Goal: Task Accomplishment & Management: Complete application form

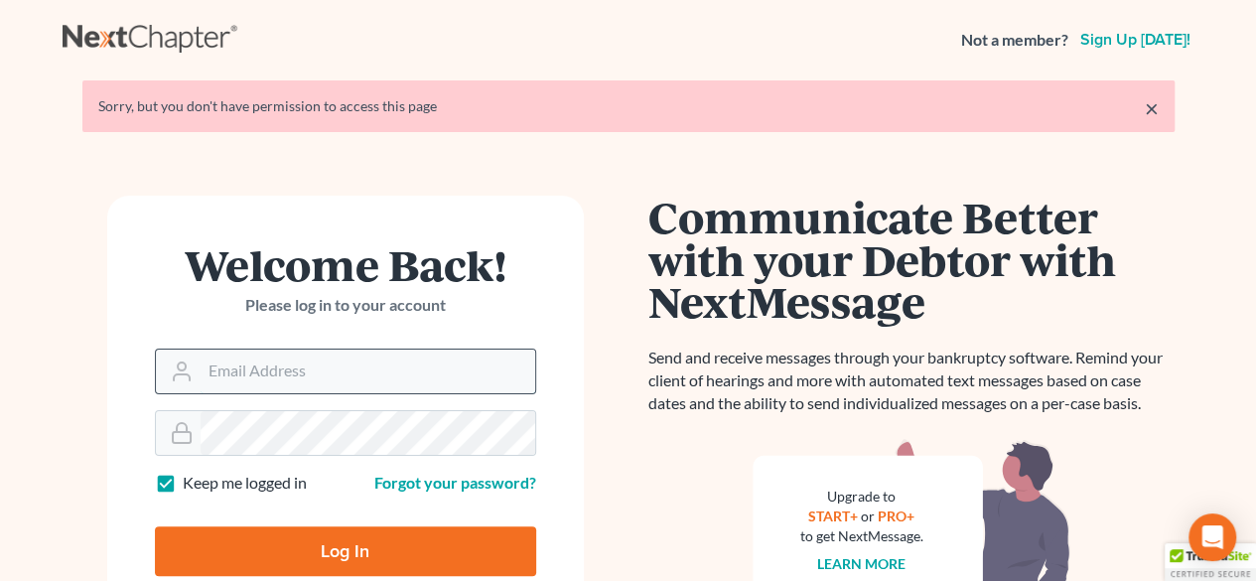
click at [284, 384] on input "Email Address" at bounding box center [368, 371] width 335 height 44
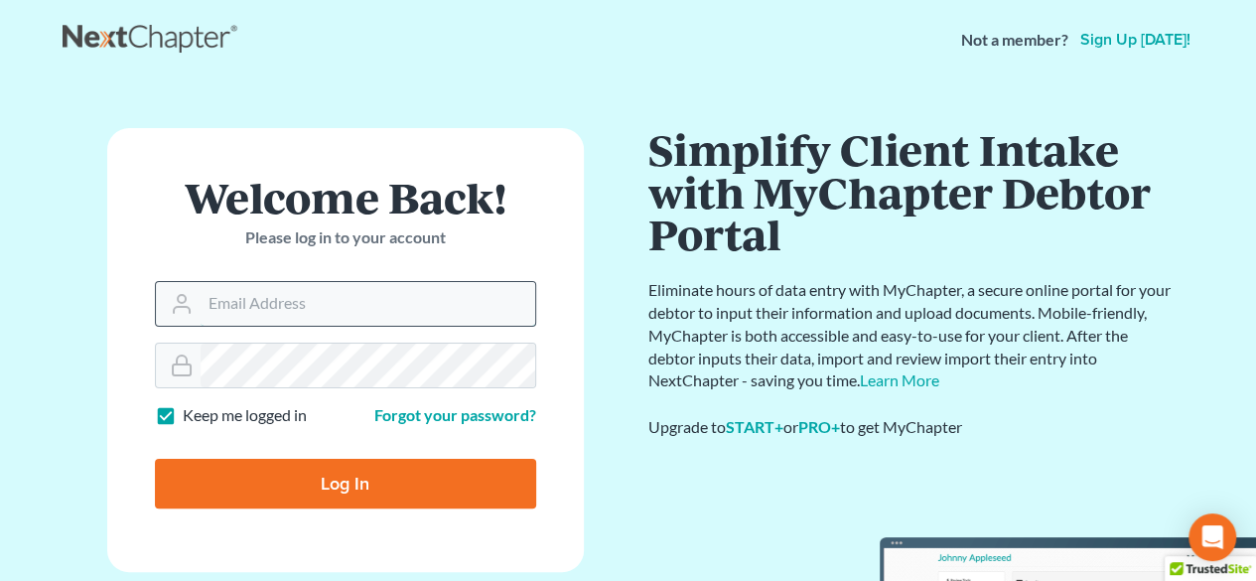
click at [242, 292] on input "Email Address" at bounding box center [368, 304] width 335 height 44
type input "[EMAIL_ADDRESS][DOMAIN_NAME]"
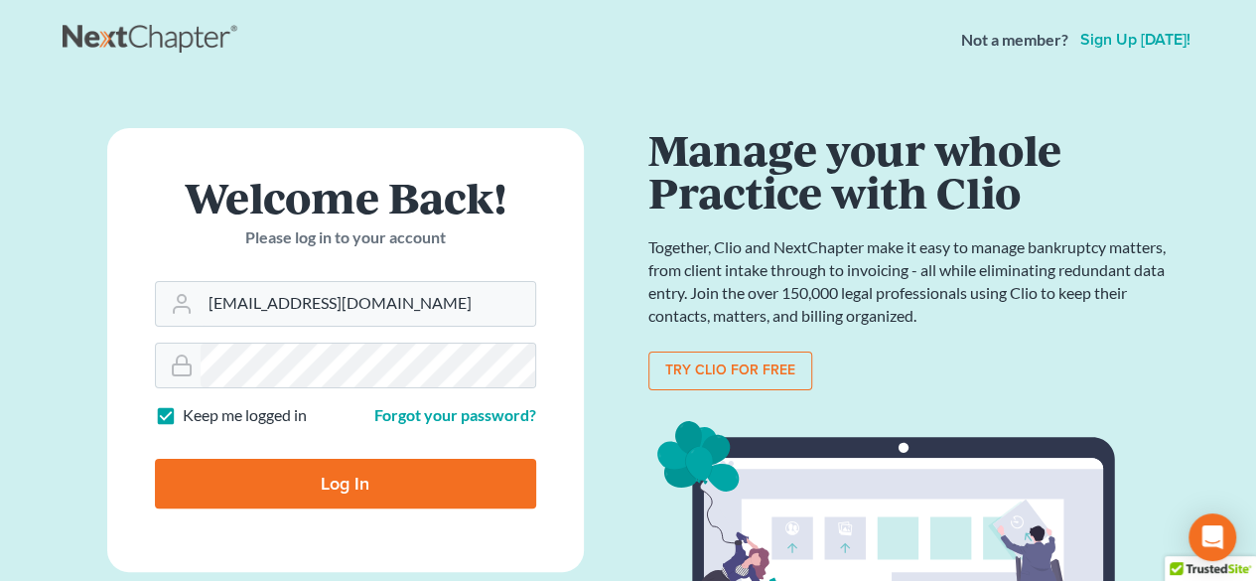
click at [302, 469] on input "Log In" at bounding box center [345, 484] width 381 height 50
type input "Thinking..."
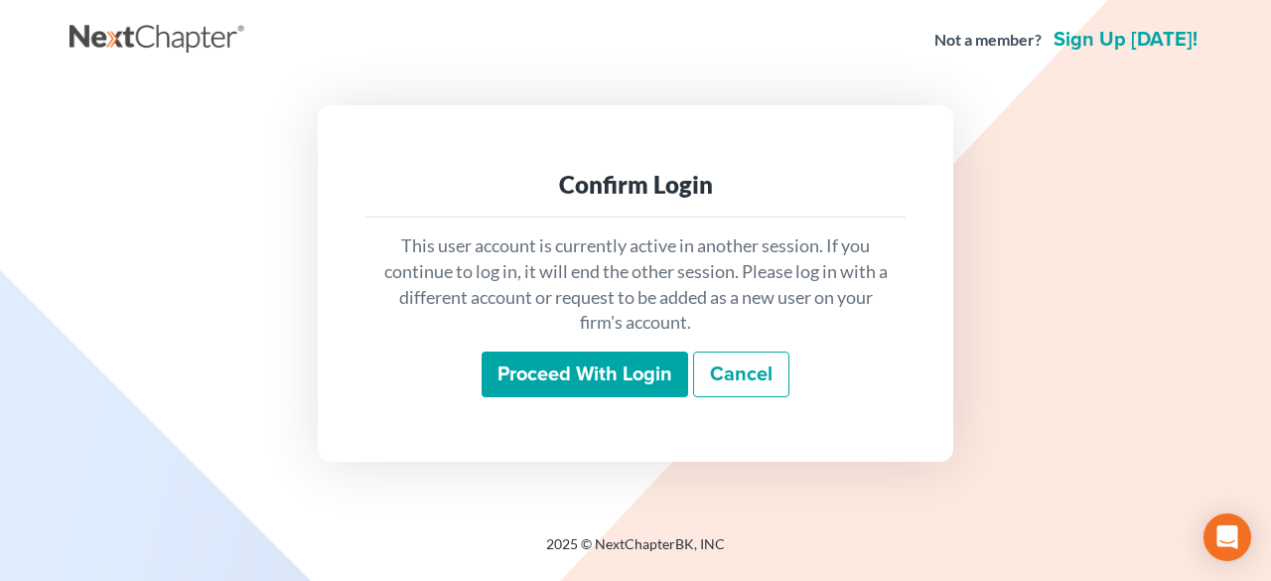
click at [566, 378] on input "Proceed with login" at bounding box center [585, 374] width 207 height 46
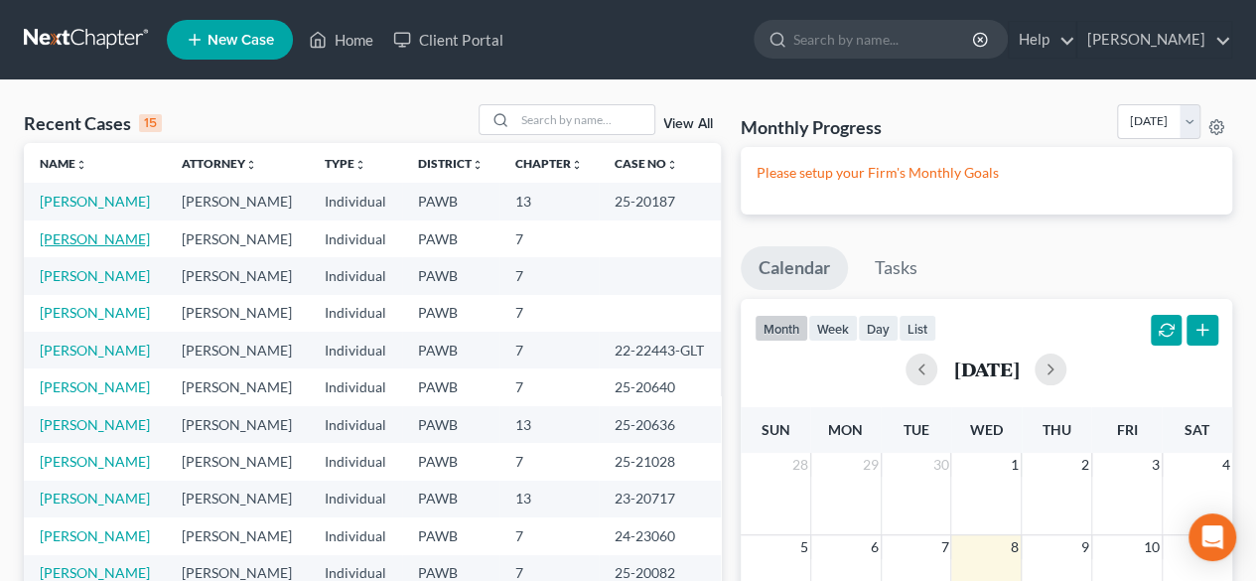
click at [77, 247] on link "Peterson, Stephanie" at bounding box center [95, 238] width 110 height 17
click at [100, 321] on link "Pendel, Robert" at bounding box center [95, 312] width 110 height 17
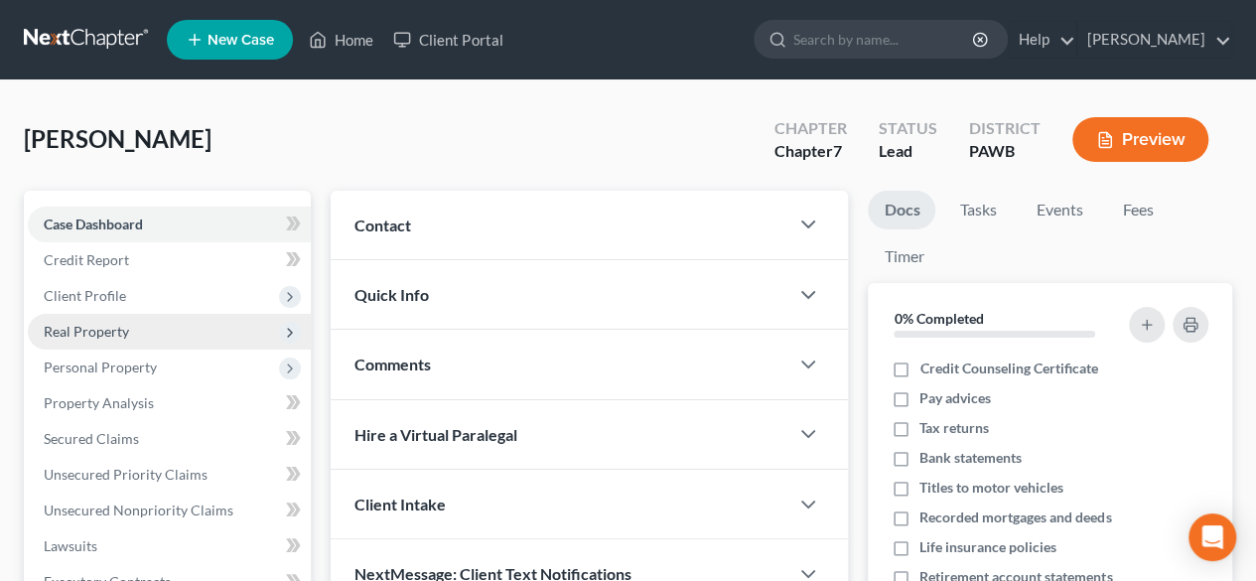
click at [71, 337] on span "Real Property" at bounding box center [86, 331] width 85 height 17
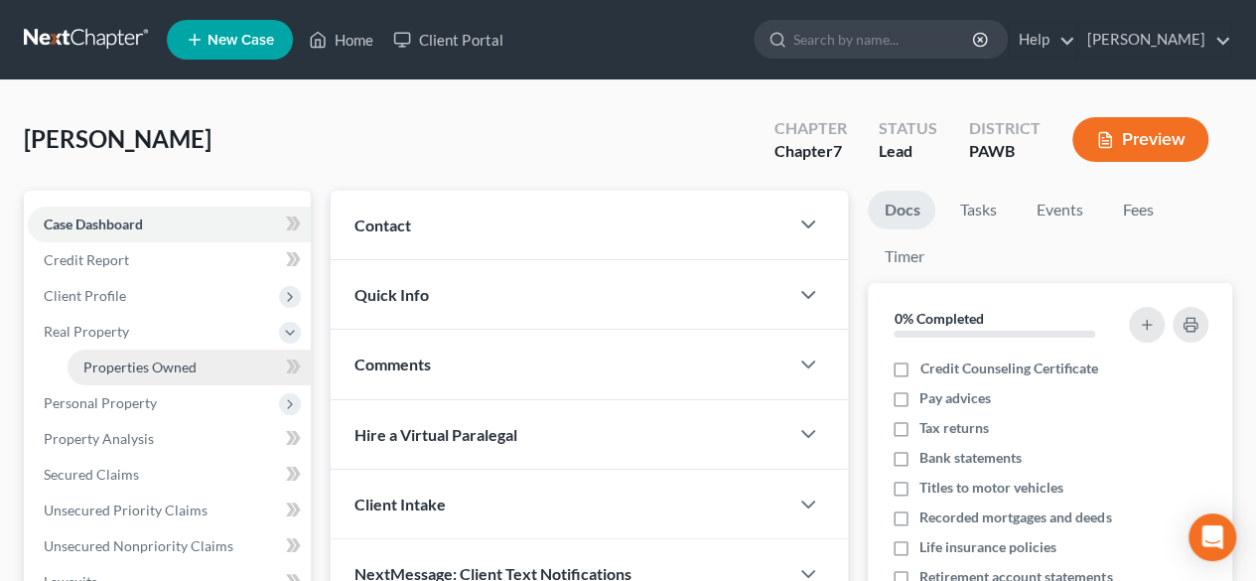
click at [99, 364] on span "Properties Owned" at bounding box center [139, 366] width 113 height 17
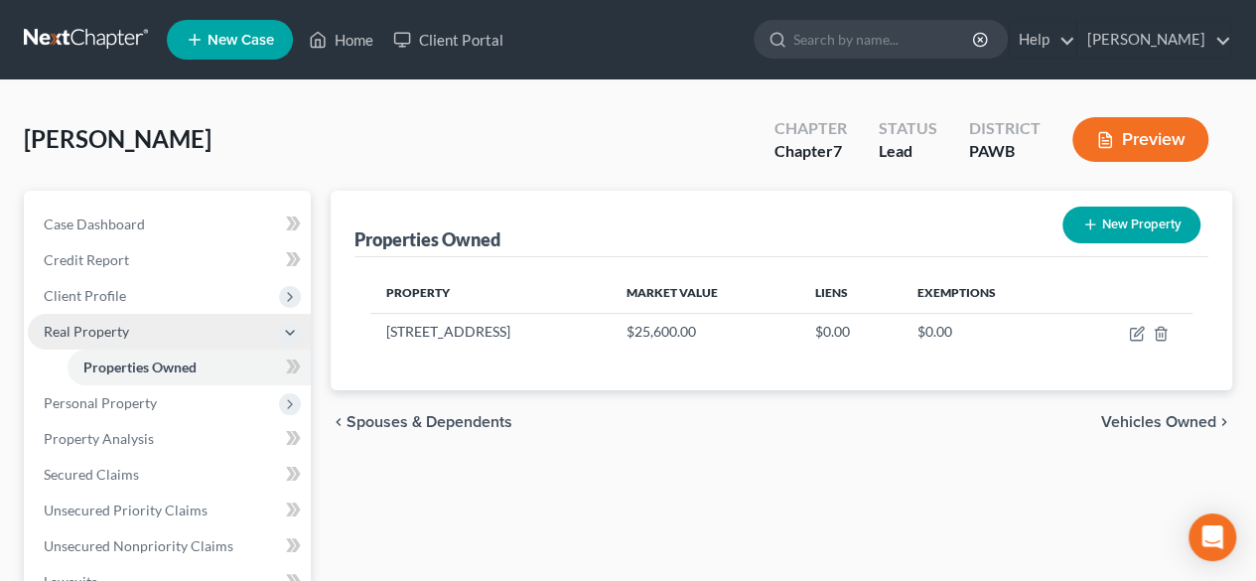
scroll to position [199, 0]
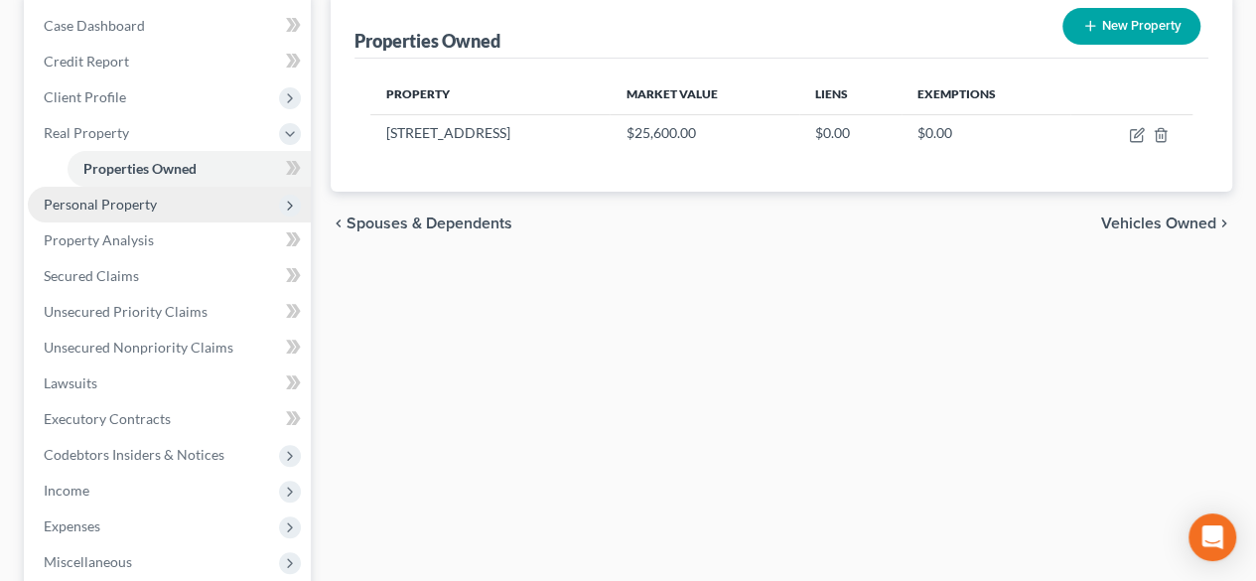
click at [111, 202] on span "Personal Property" at bounding box center [100, 204] width 113 height 17
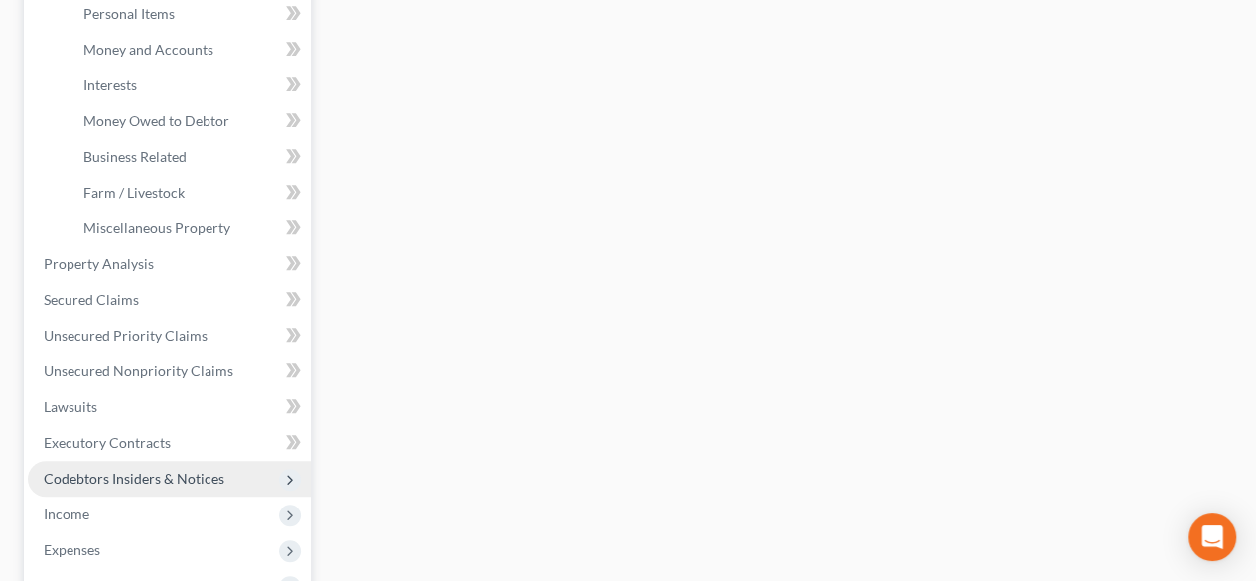
scroll to position [596, 0]
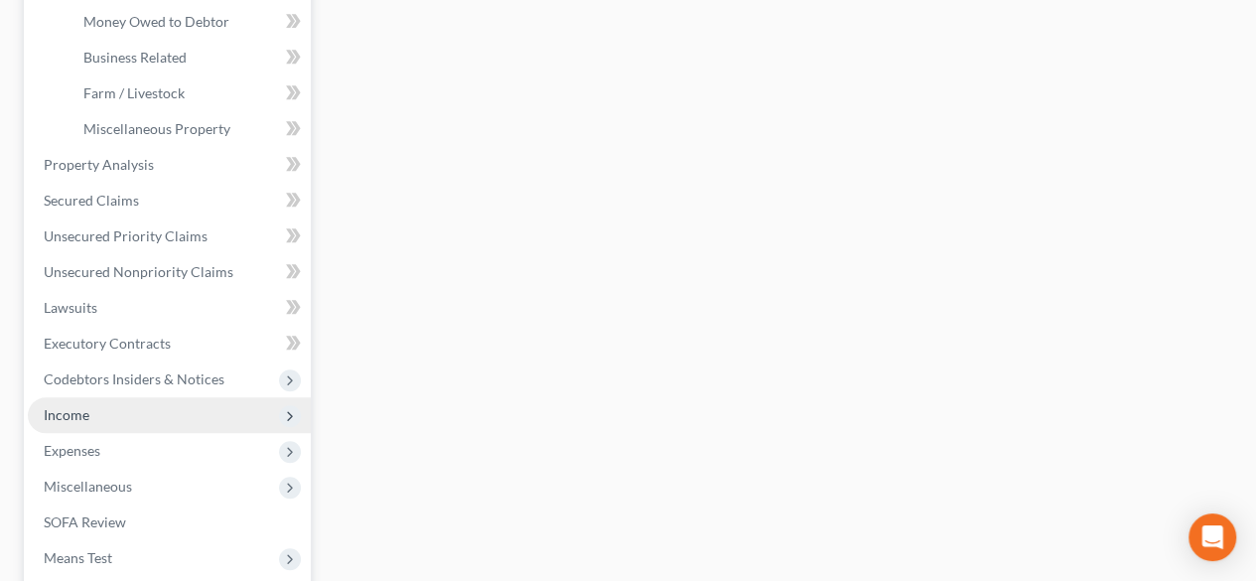
click at [102, 409] on span "Income" at bounding box center [169, 415] width 283 height 36
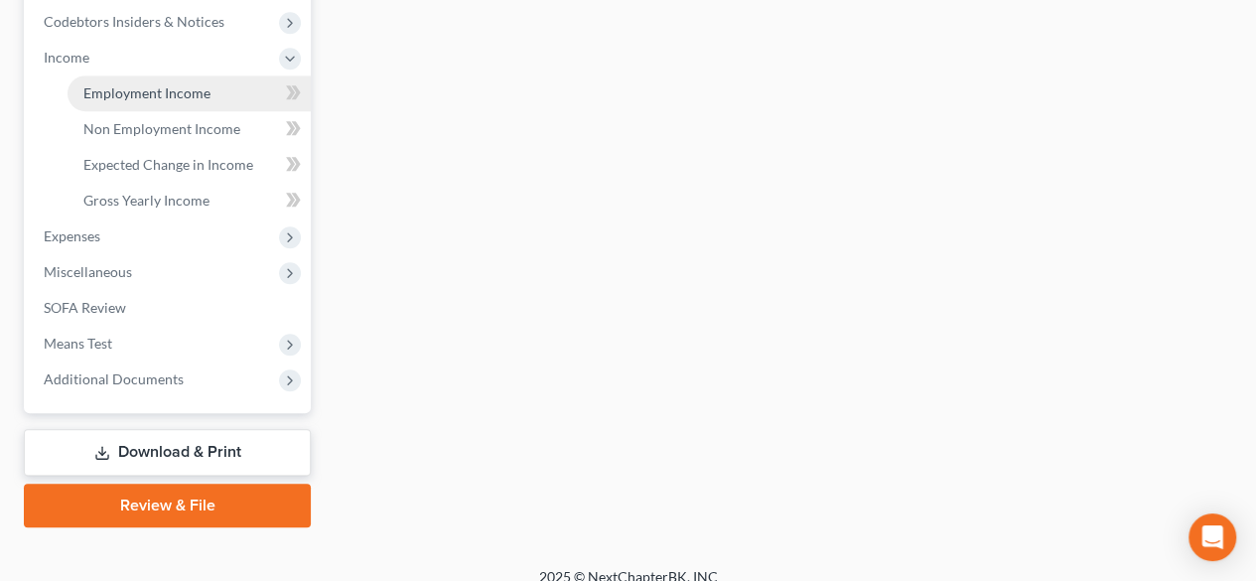
click at [134, 92] on span "Employment Income" at bounding box center [146, 92] width 127 height 17
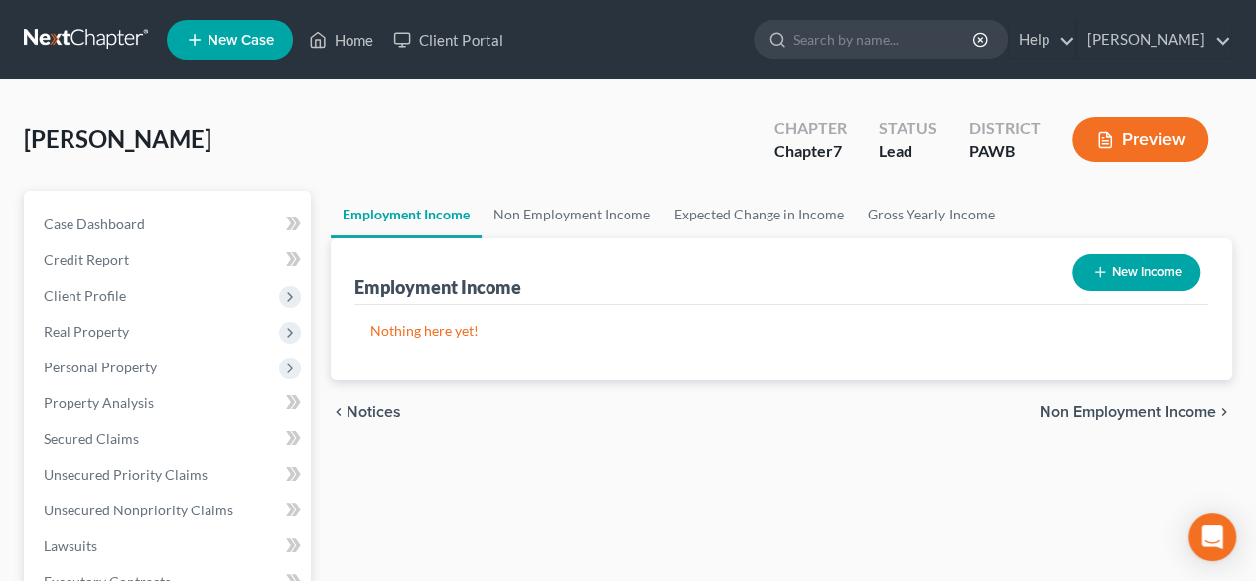
click at [1158, 406] on span "Non Employment Income" at bounding box center [1127, 412] width 177 height 16
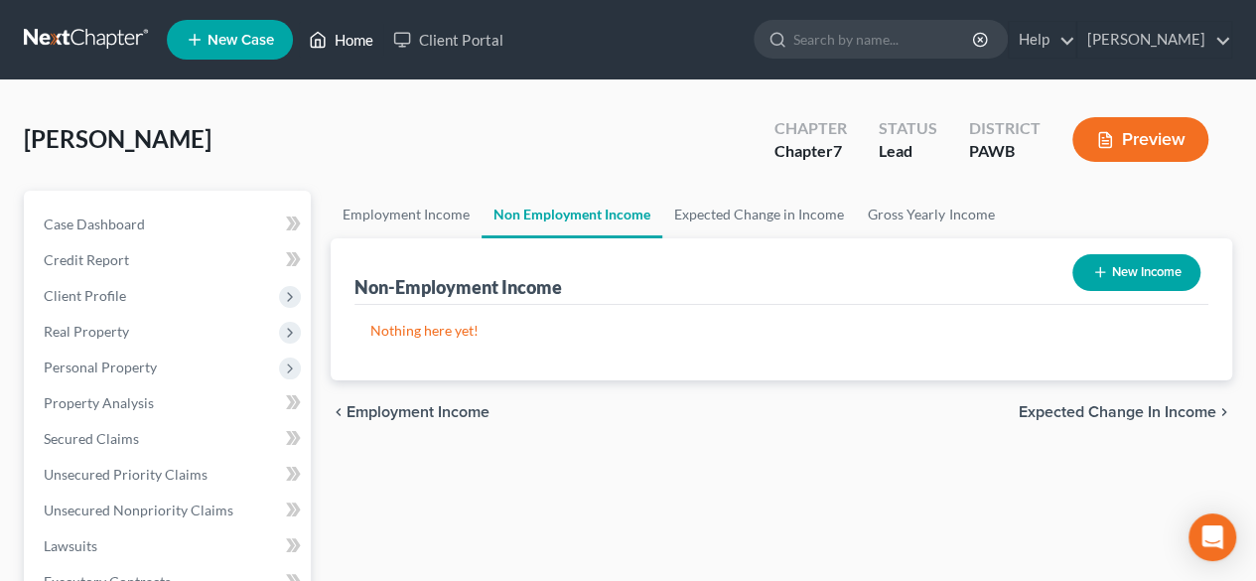
click at [357, 33] on link "Home" at bounding box center [341, 40] width 84 height 36
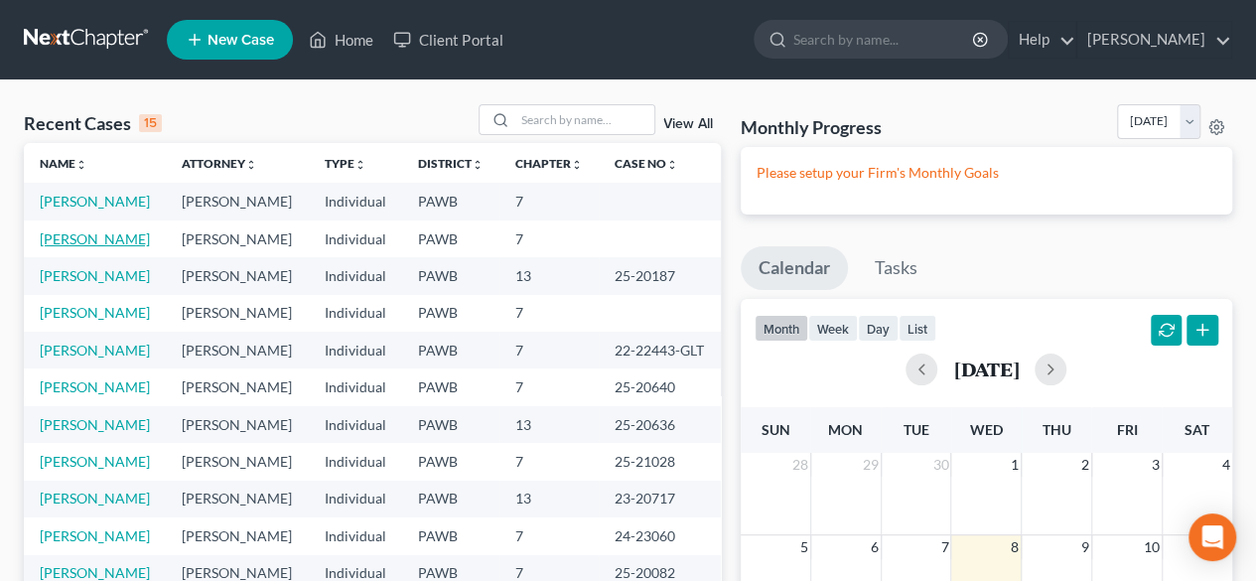
click at [145, 247] on link "Peterson, Stephanie" at bounding box center [95, 238] width 110 height 17
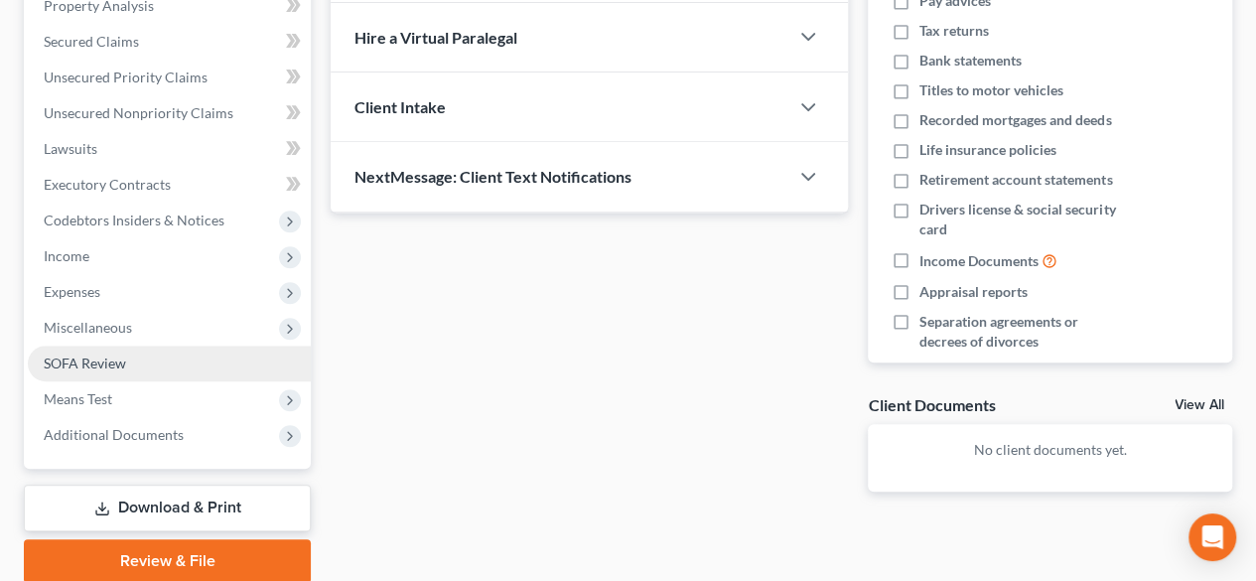
scroll to position [472, 0]
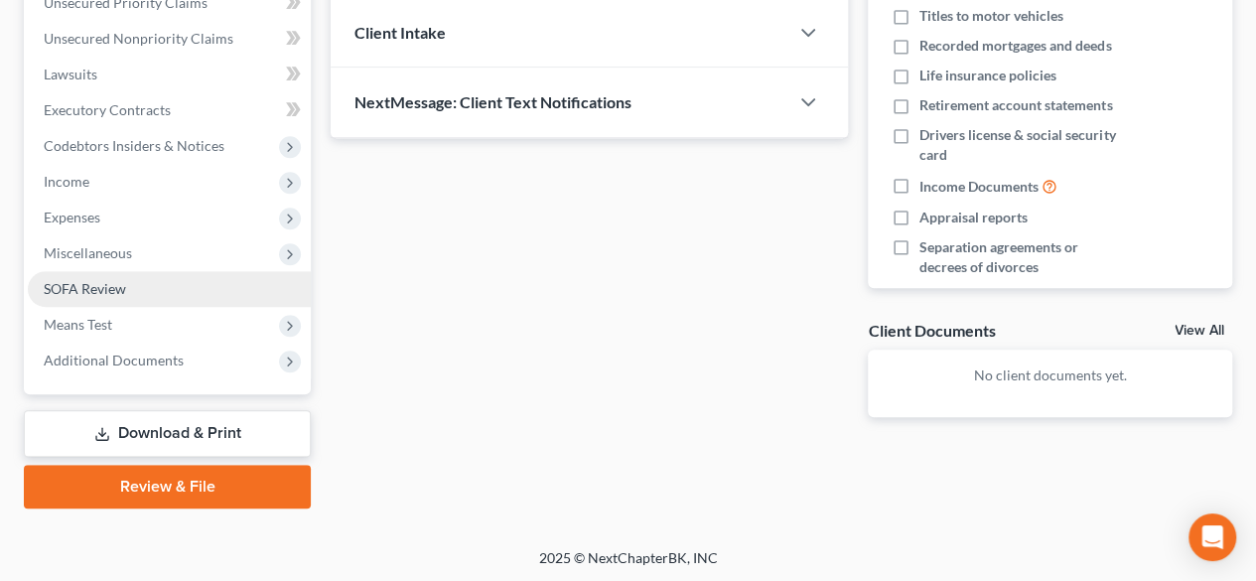
click at [101, 293] on span "SOFA Review" at bounding box center [85, 288] width 82 height 17
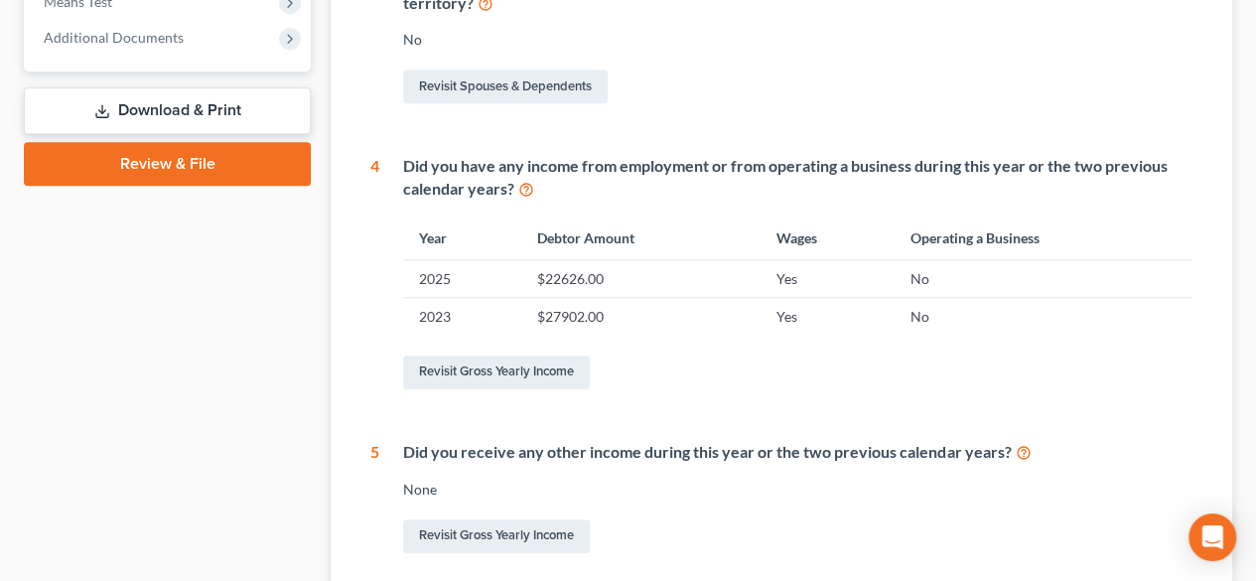
scroll to position [496, 0]
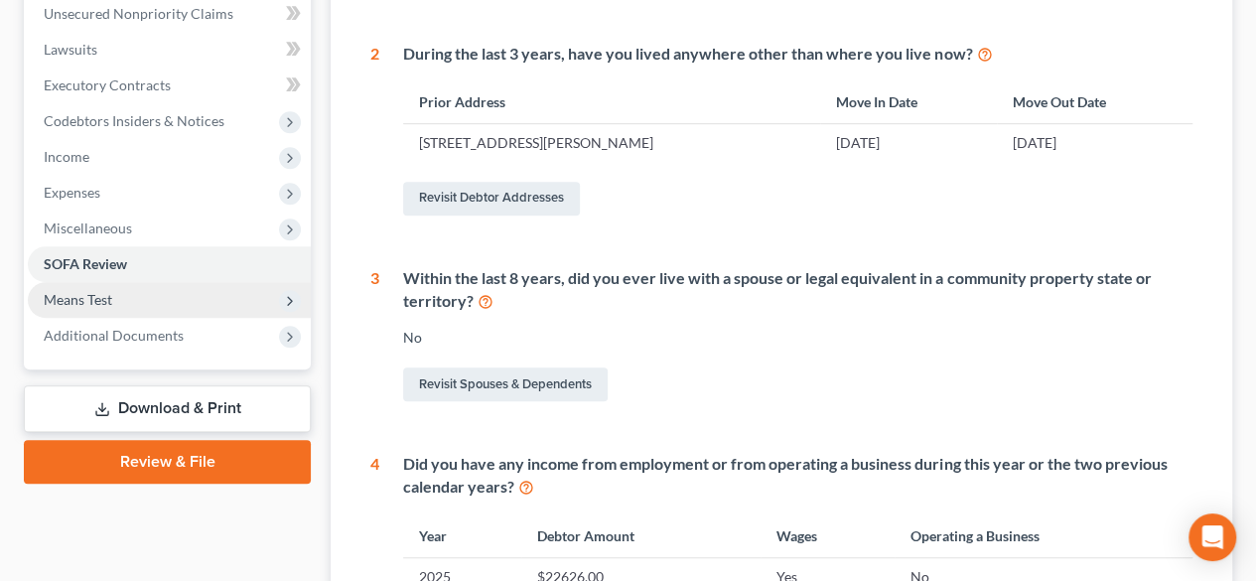
click at [93, 294] on span "Means Test" at bounding box center [78, 299] width 69 height 17
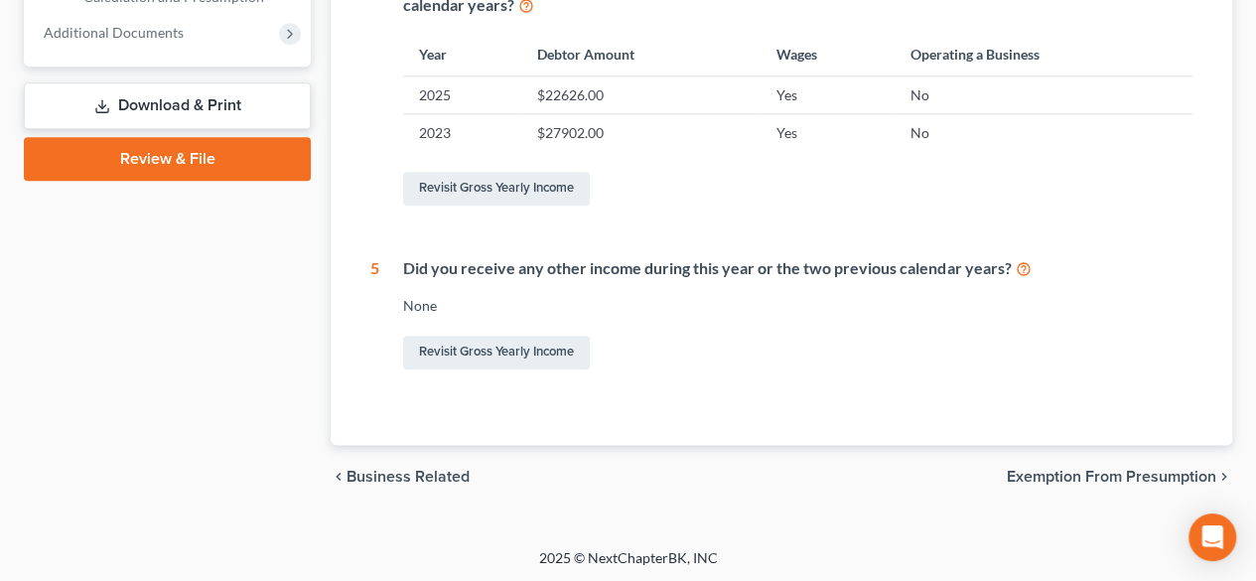
scroll to position [879, 0]
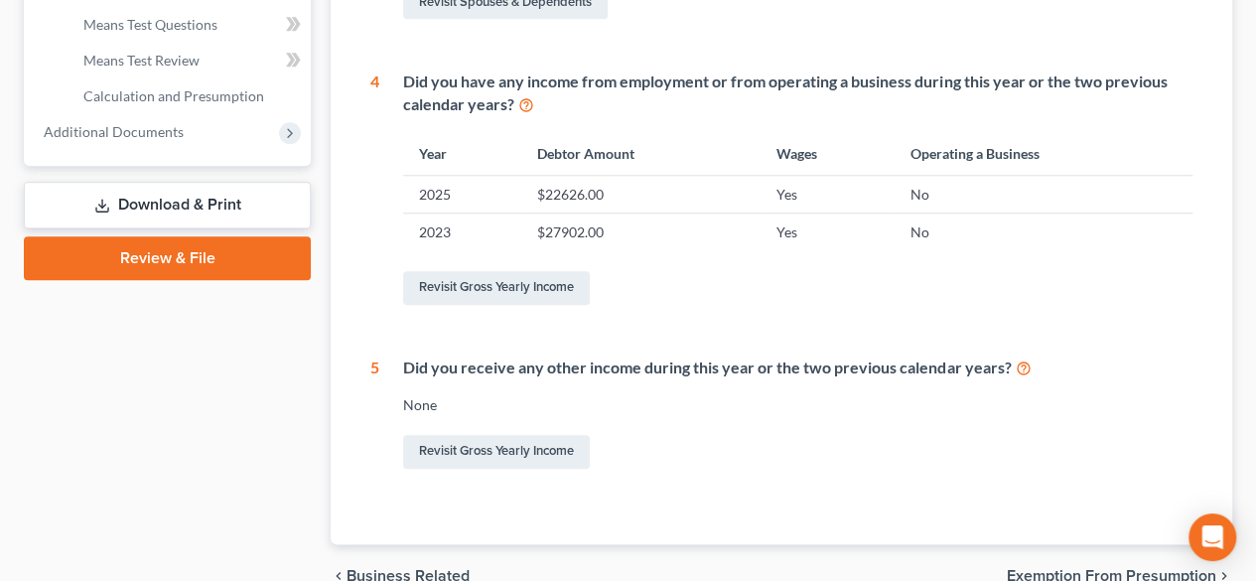
click at [178, 251] on link "Review & File" at bounding box center [167, 258] width 287 height 44
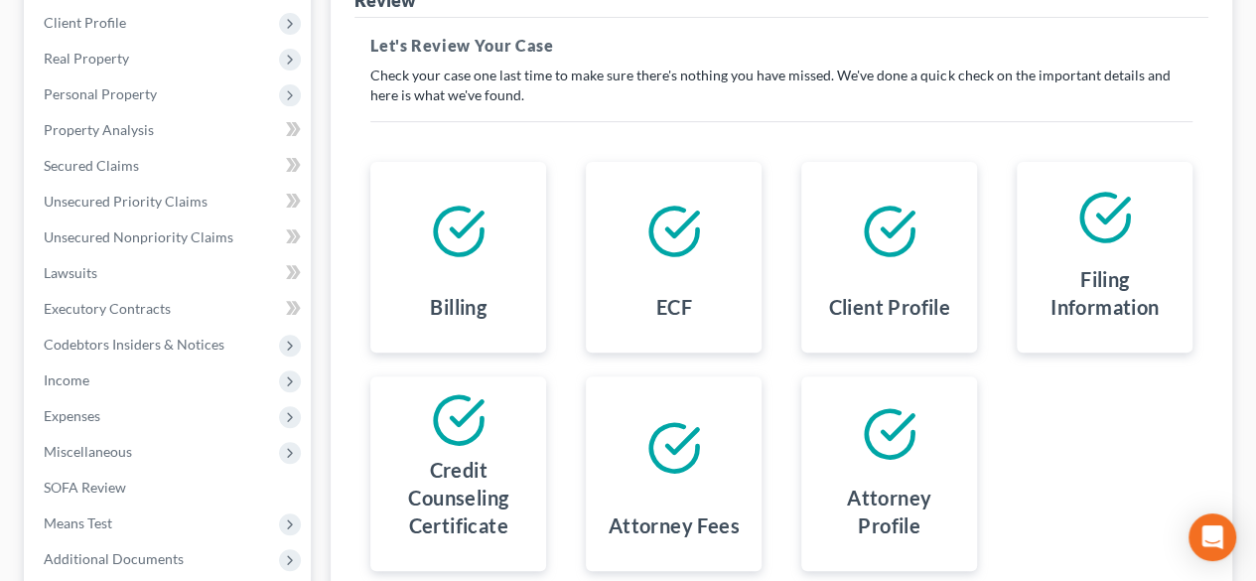
scroll to position [74, 0]
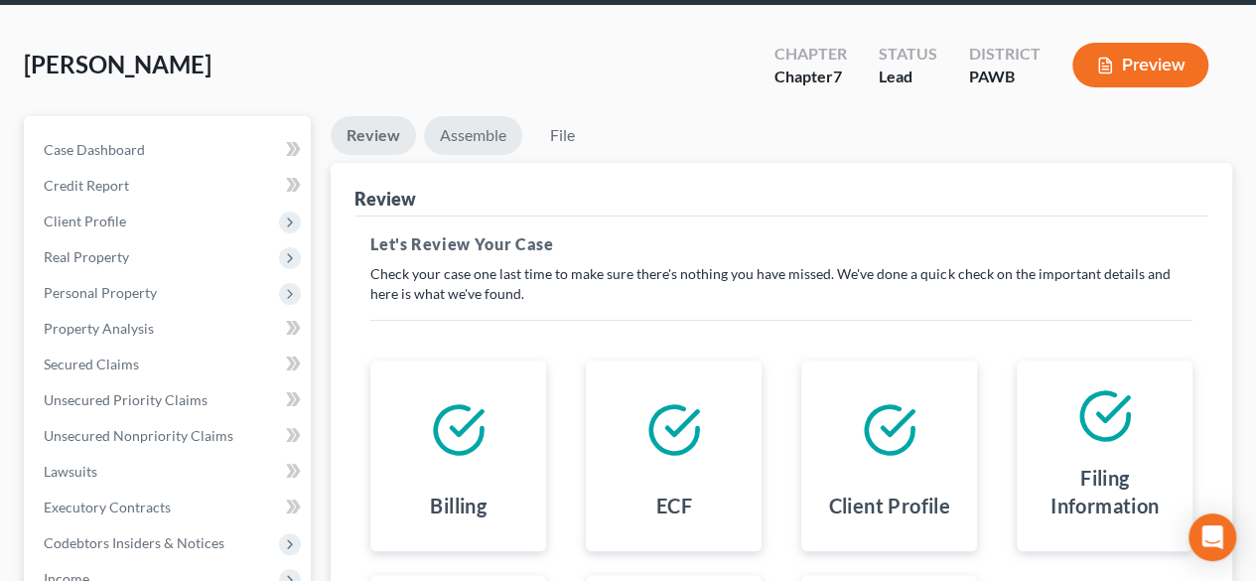
click at [484, 144] on link "Assemble" at bounding box center [473, 135] width 98 height 39
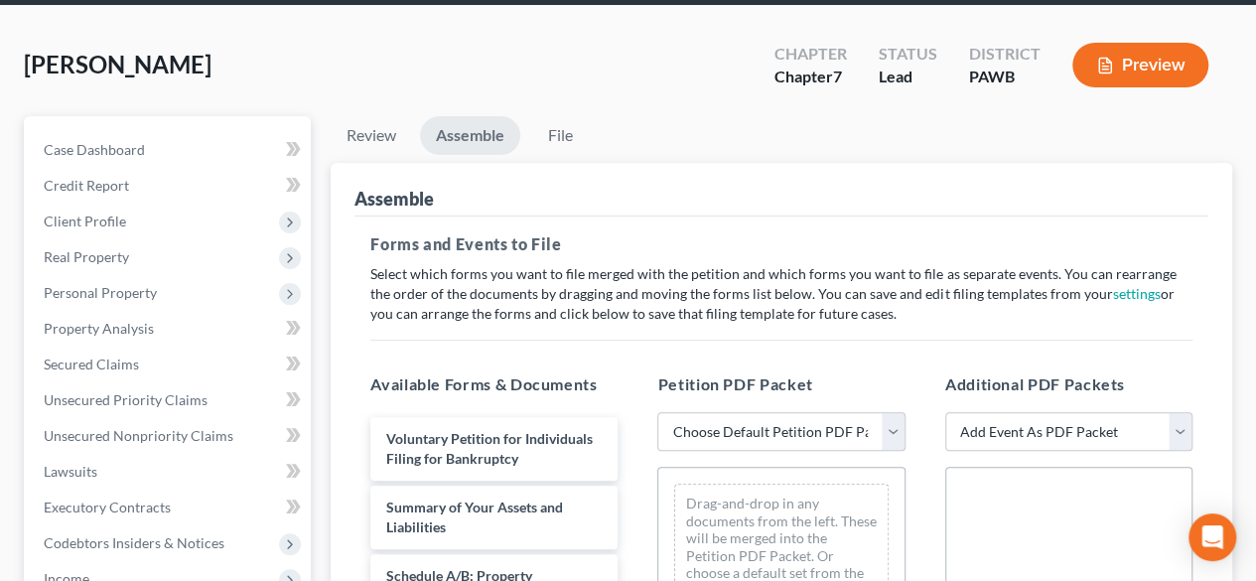
scroll to position [273, 0]
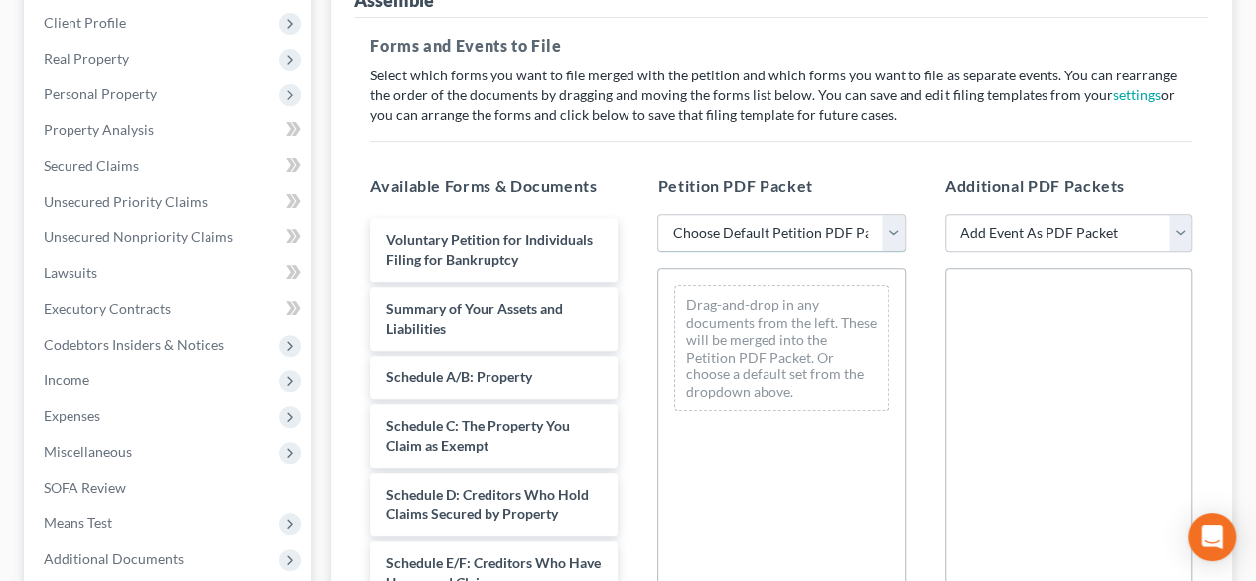
click at [890, 238] on select "Choose Default Petition PDF Packet Complete Bankruptcy Petition (all forms and …" at bounding box center [780, 233] width 247 height 40
select select "0"
click at [657, 213] on select "Choose Default Petition PDF Packet Complete Bankruptcy Petition (all forms and …" at bounding box center [780, 233] width 247 height 40
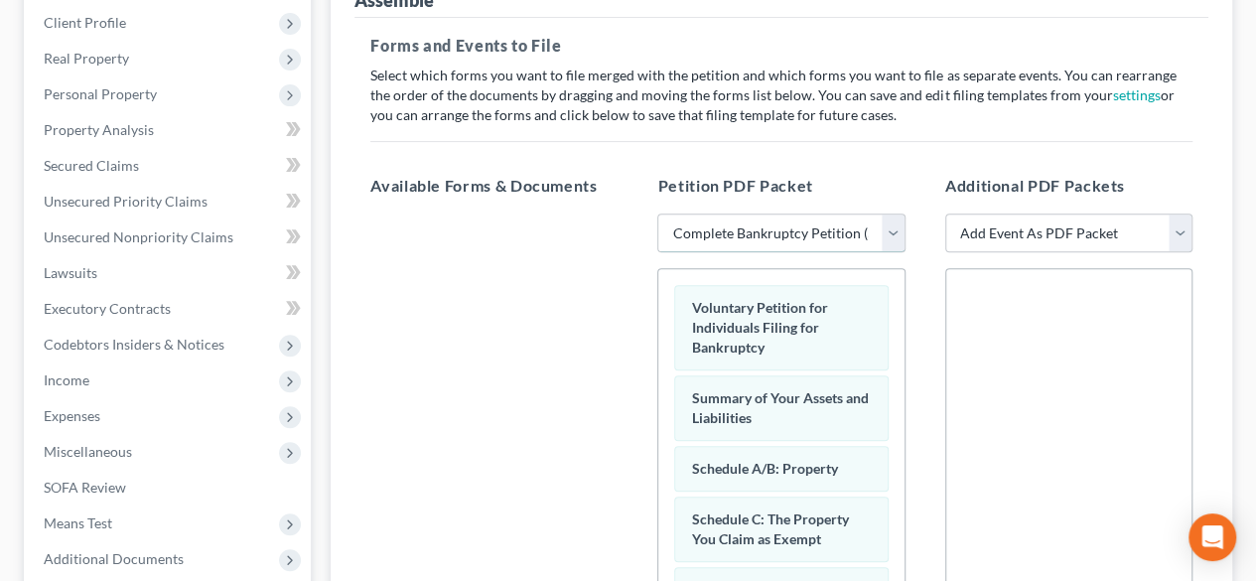
scroll to position [174, 0]
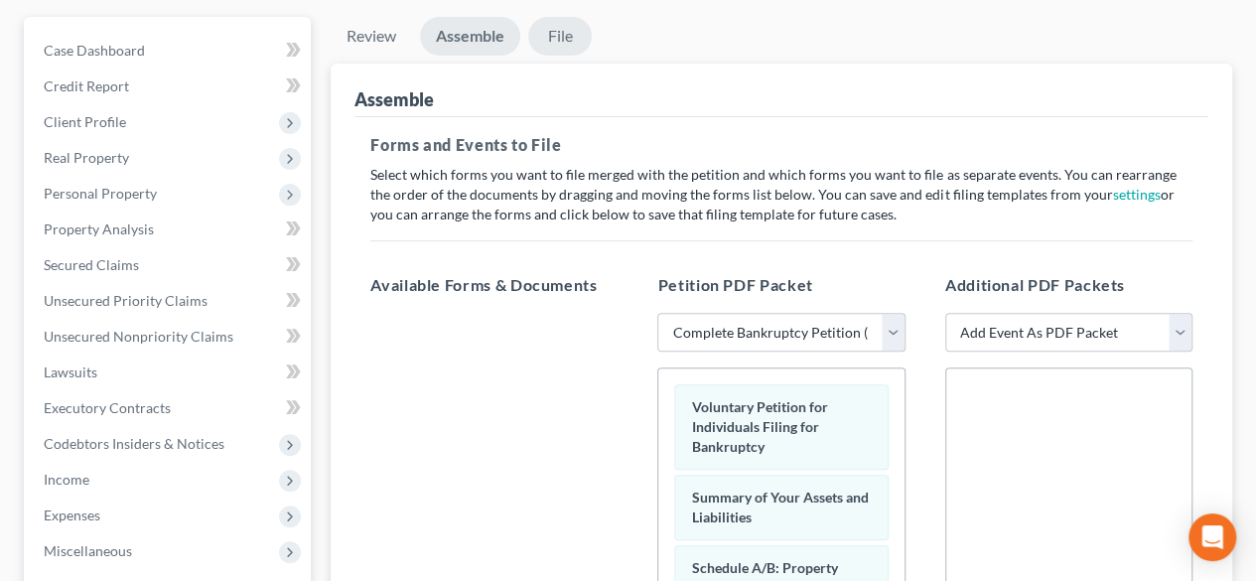
click at [560, 41] on link "File" at bounding box center [560, 36] width 64 height 39
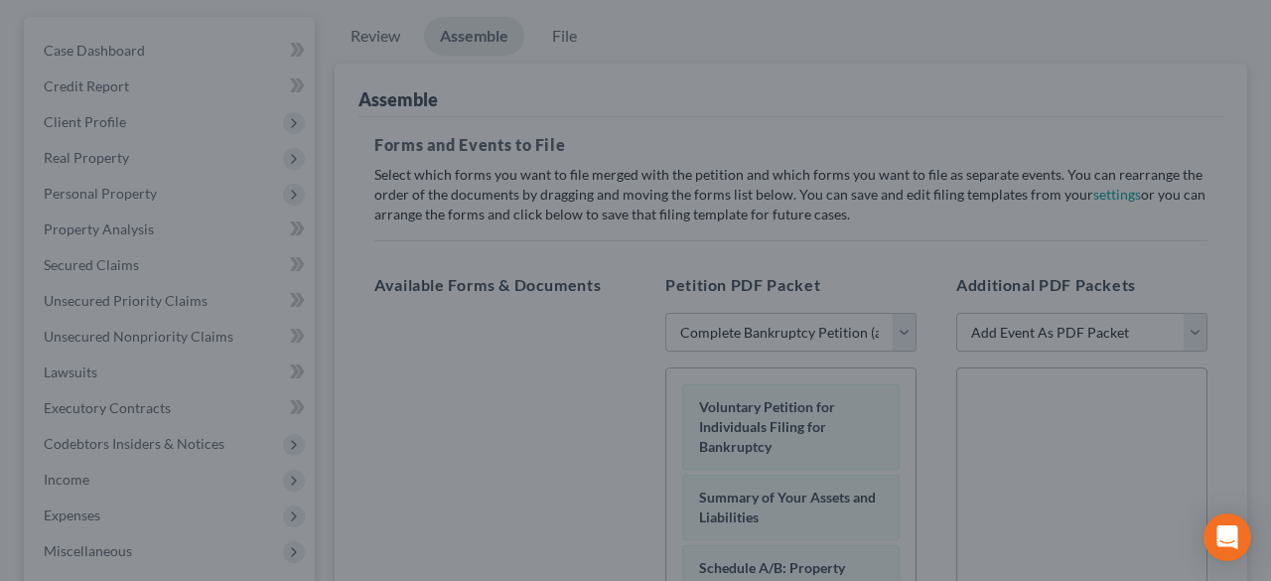
click at [390, 454] on div "Ready to File Your Case? Please make sure your packet is properly assembled bef…" at bounding box center [635, 290] width 1271 height 581
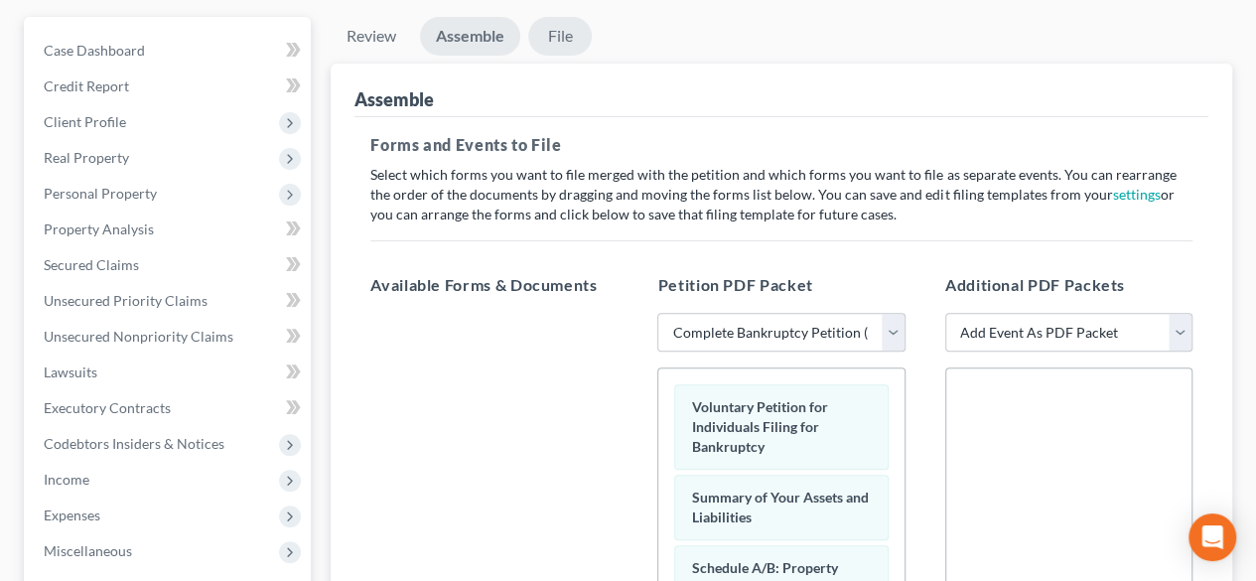
click at [562, 41] on link "File" at bounding box center [560, 36] width 64 height 39
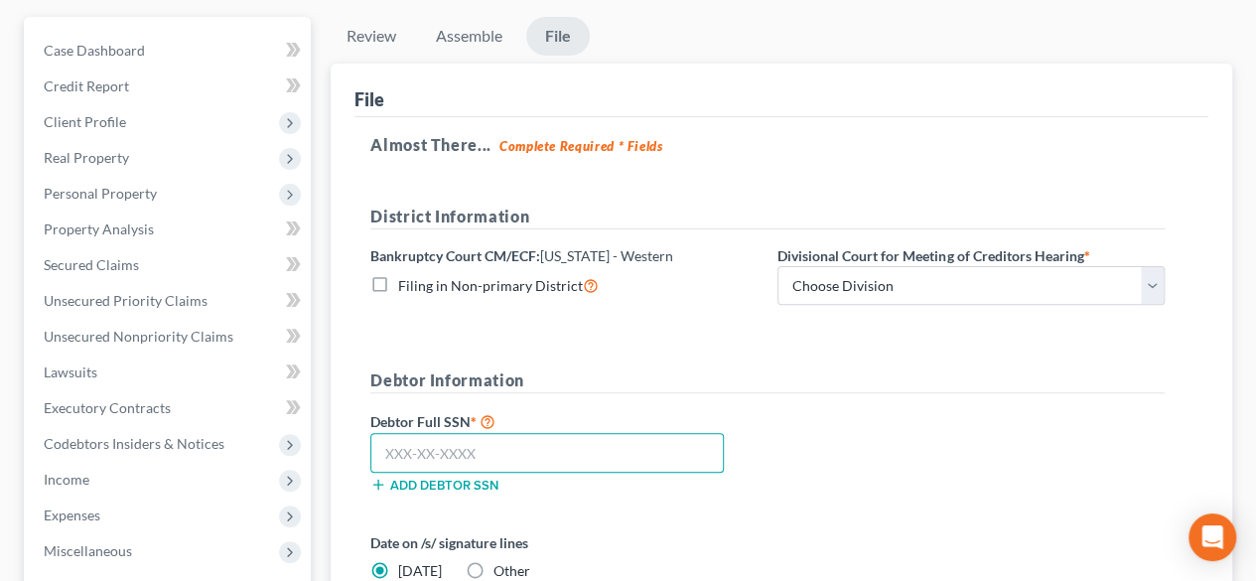
click at [413, 456] on input "text" at bounding box center [546, 453] width 353 height 40
type input "177-68-1924"
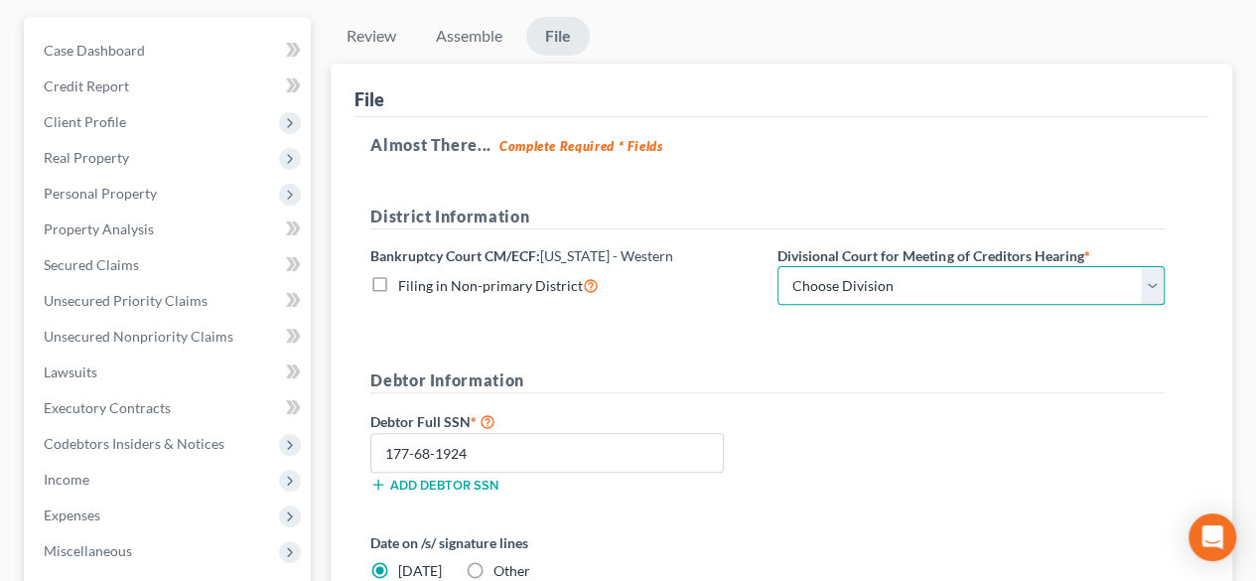
click at [1146, 283] on select "Choose Division Erie Johnstown Pittsburgh" at bounding box center [970, 286] width 387 height 40
select select "2"
click at [777, 266] on select "Choose Division Erie Johnstown Pittsburgh" at bounding box center [970, 286] width 387 height 40
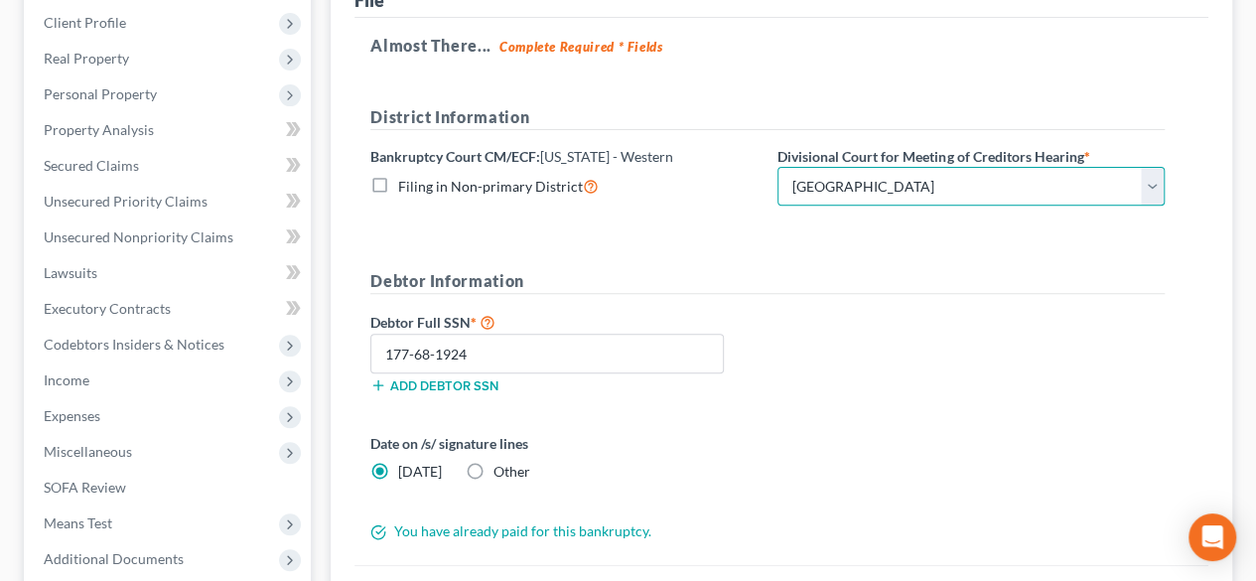
scroll to position [472, 0]
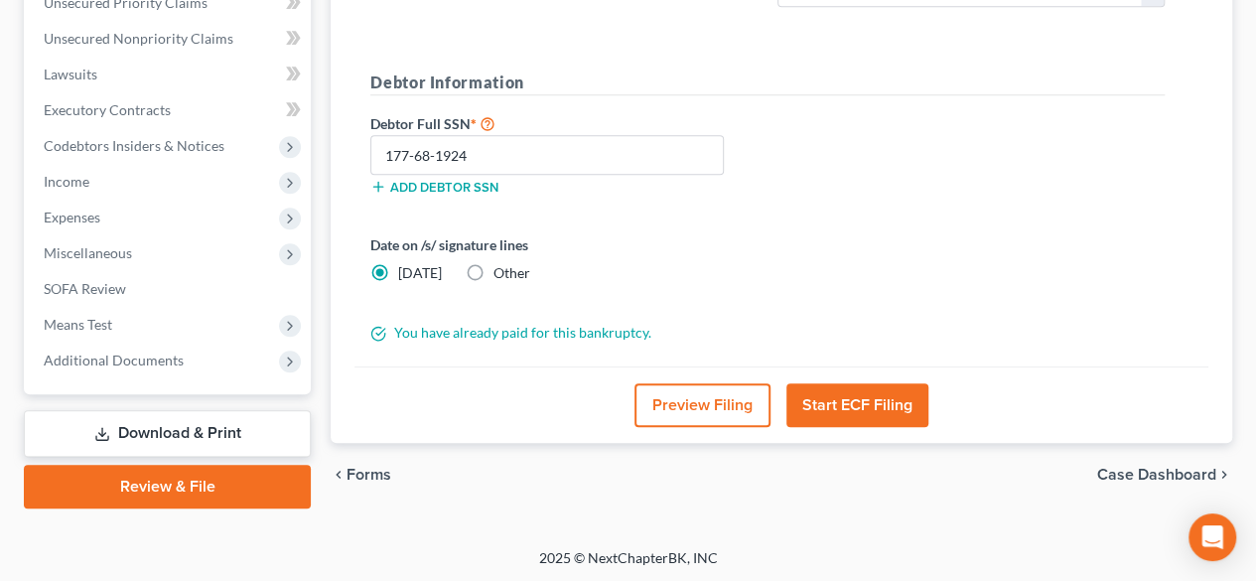
click at [856, 397] on button "Start ECF Filing" at bounding box center [857, 405] width 142 height 44
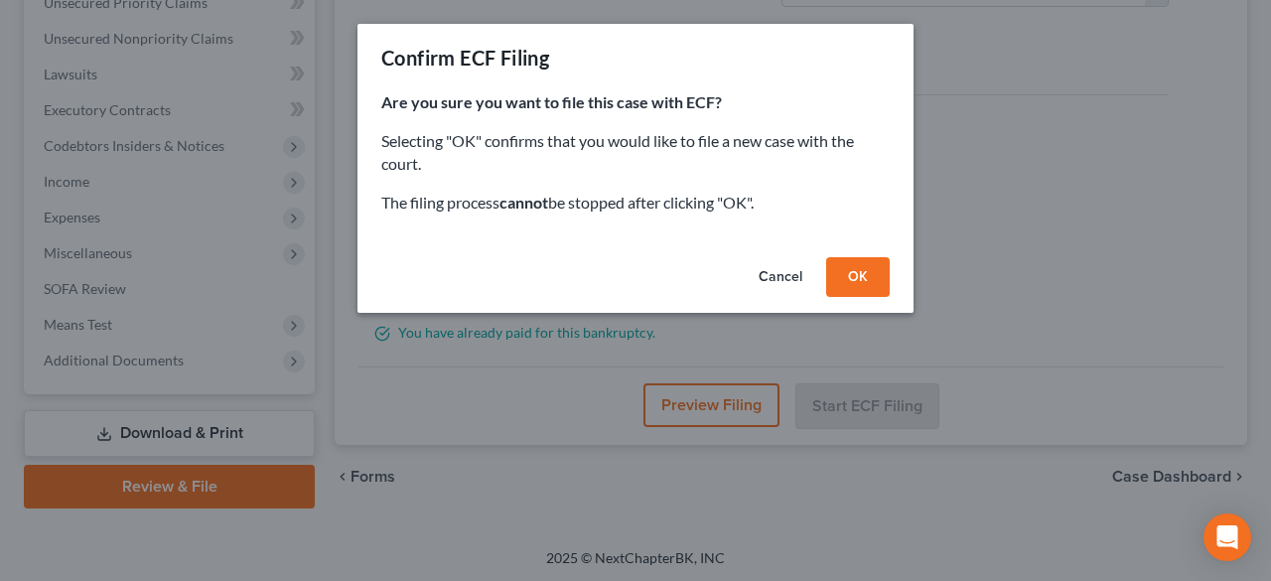
click at [849, 277] on button "OK" at bounding box center [858, 277] width 64 height 40
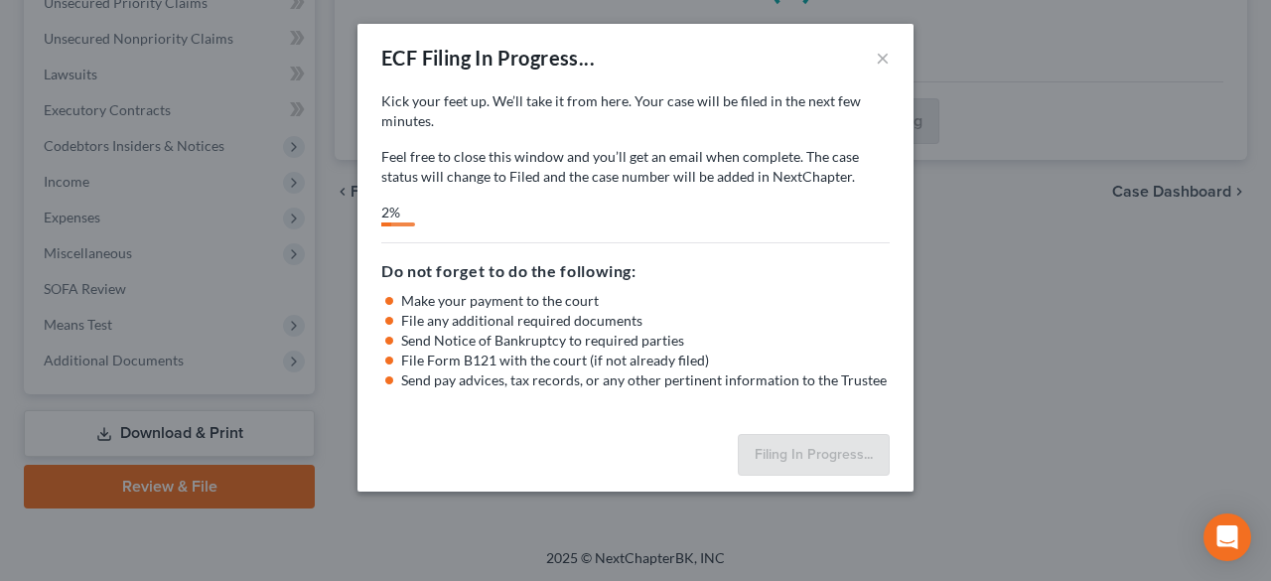
select select "2"
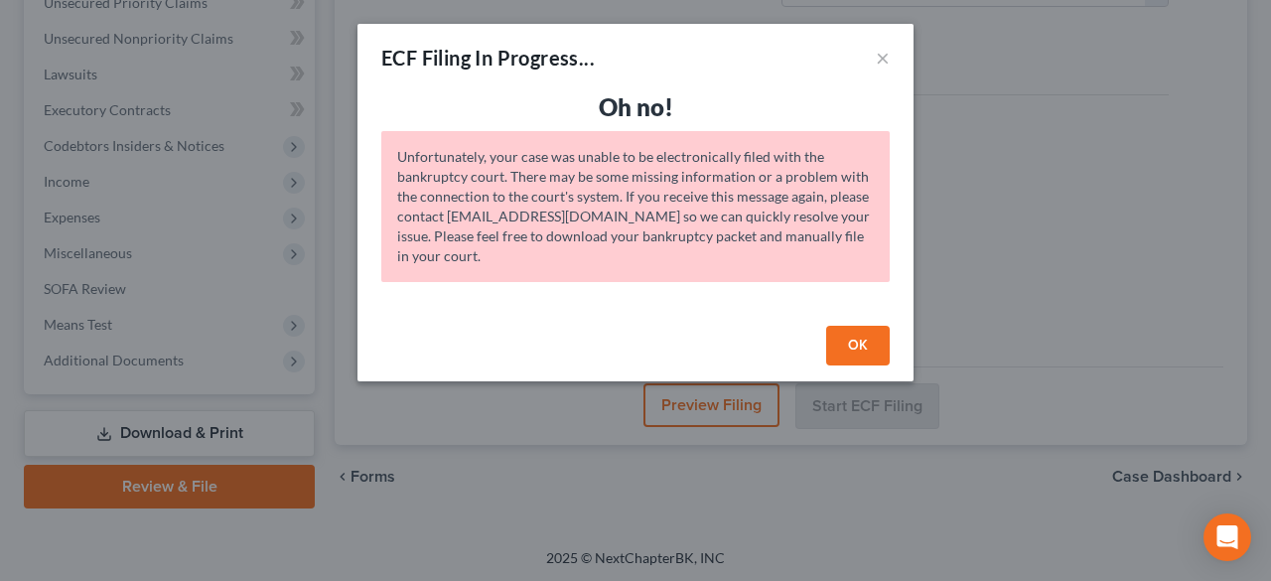
click at [841, 339] on button "OK" at bounding box center [858, 346] width 64 height 40
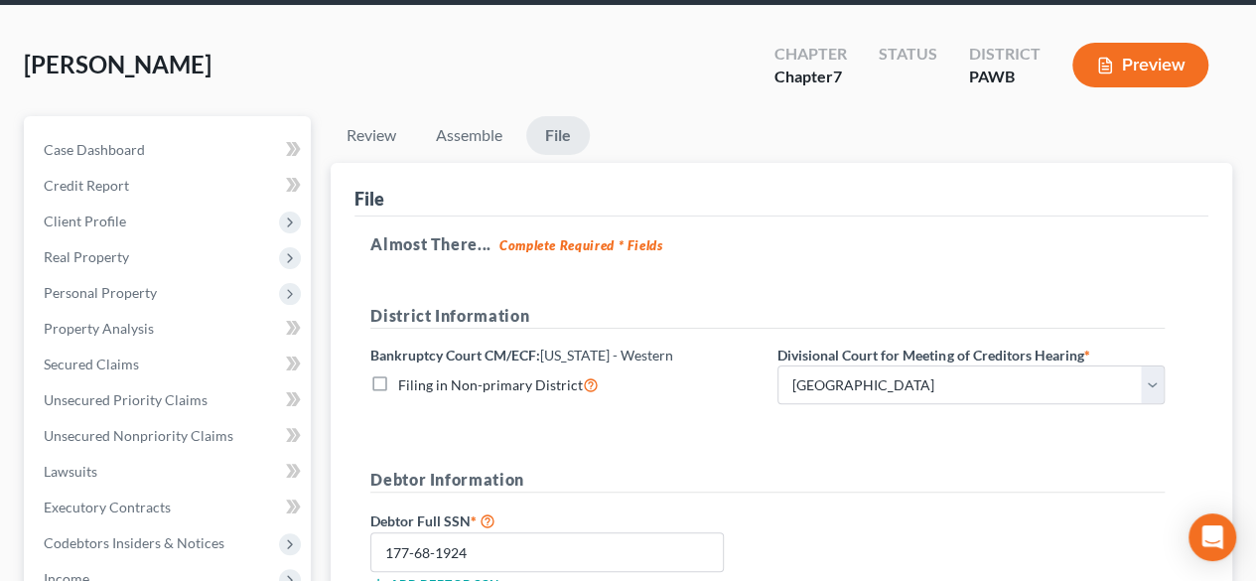
scroll to position [0, 0]
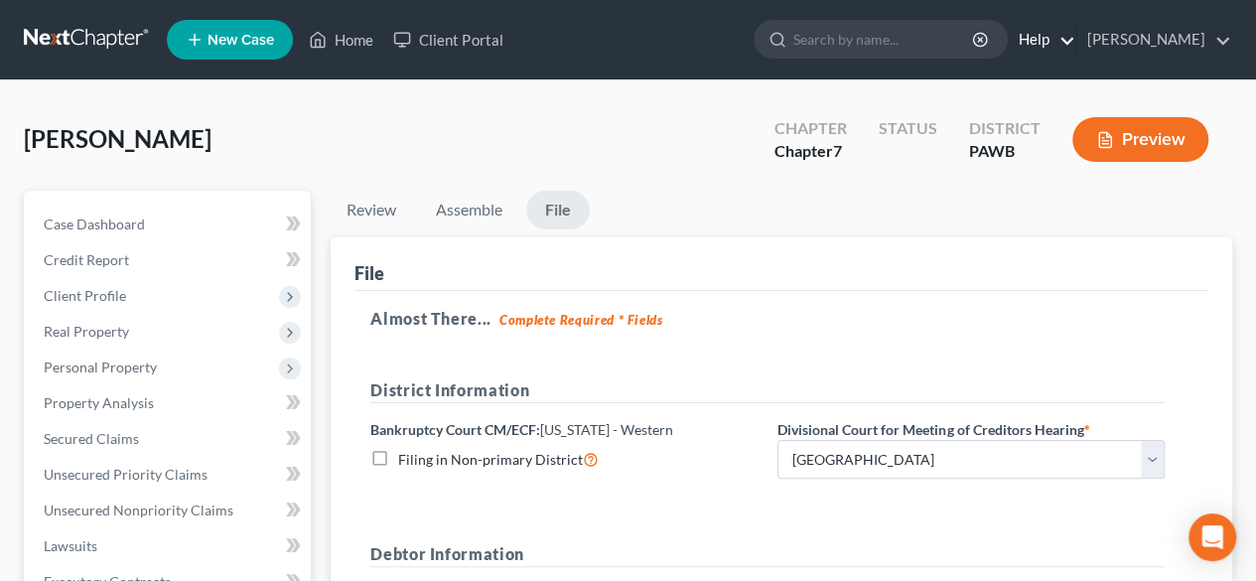
click at [1062, 41] on link "Help" at bounding box center [1042, 40] width 67 height 36
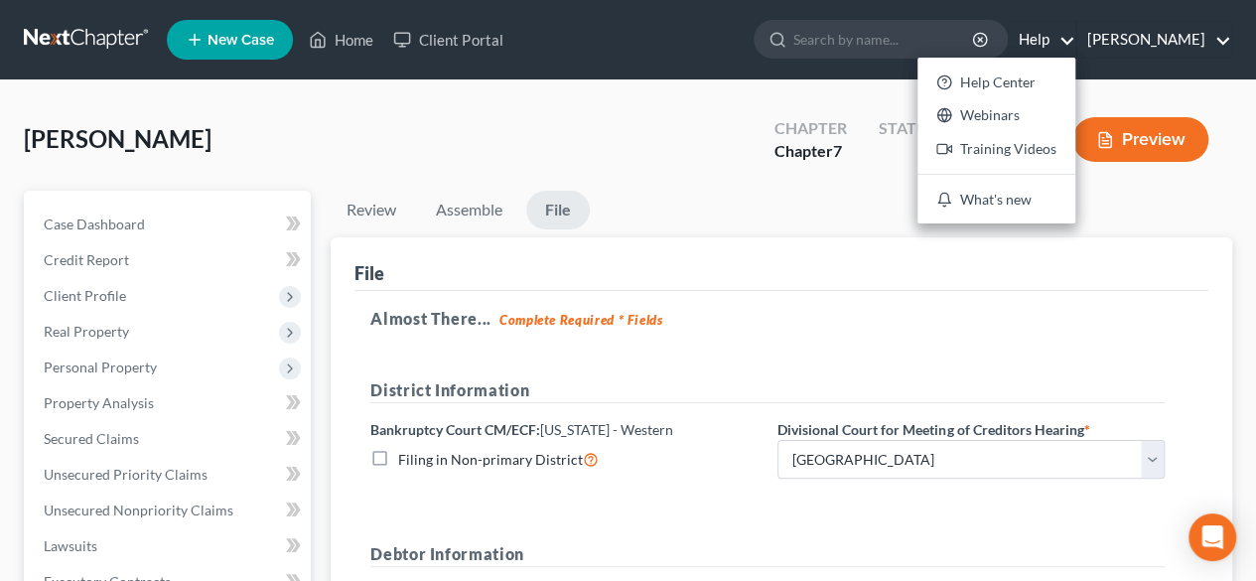
click at [1196, 45] on link "Max Feldman" at bounding box center [1154, 40] width 154 height 36
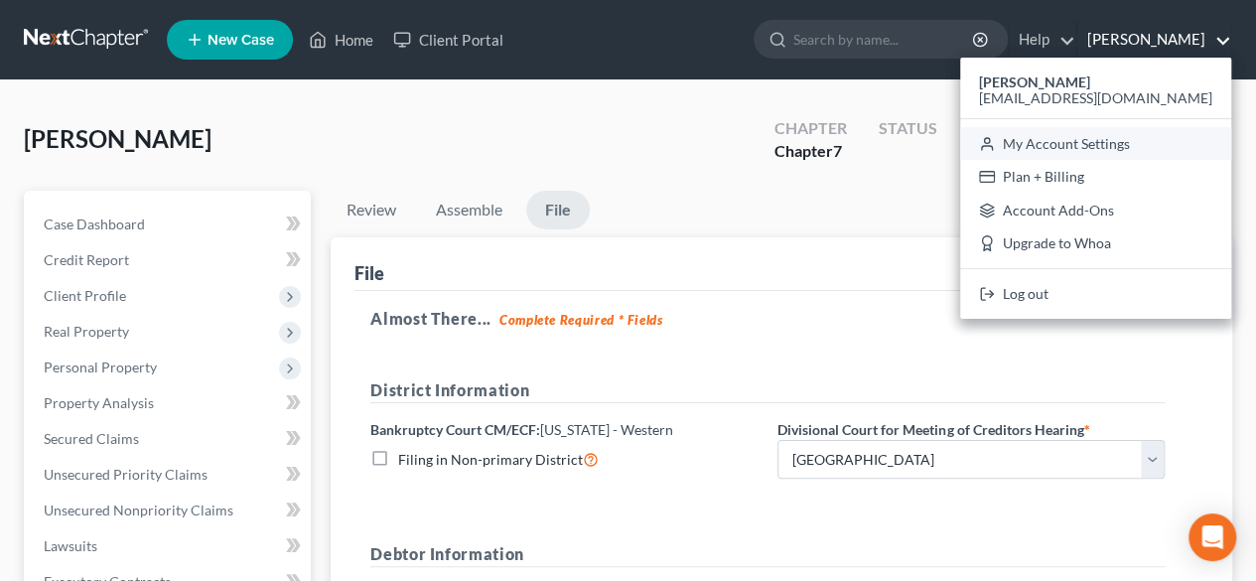
click at [1149, 142] on link "My Account Settings" at bounding box center [1095, 144] width 271 height 34
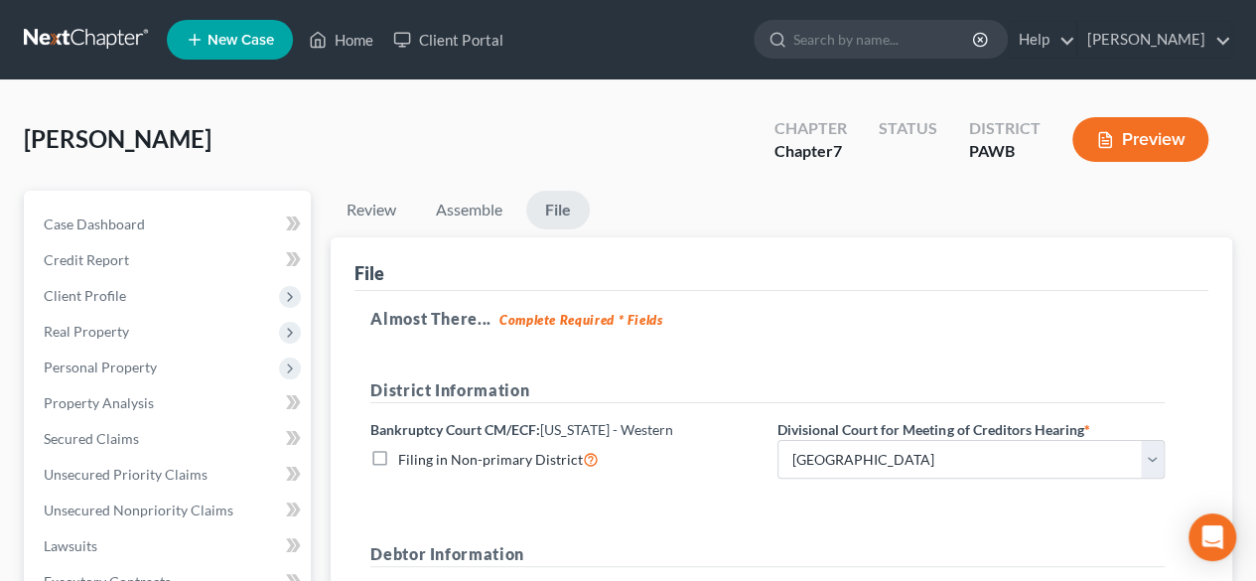
select select "69"
select select "24"
select select "39"
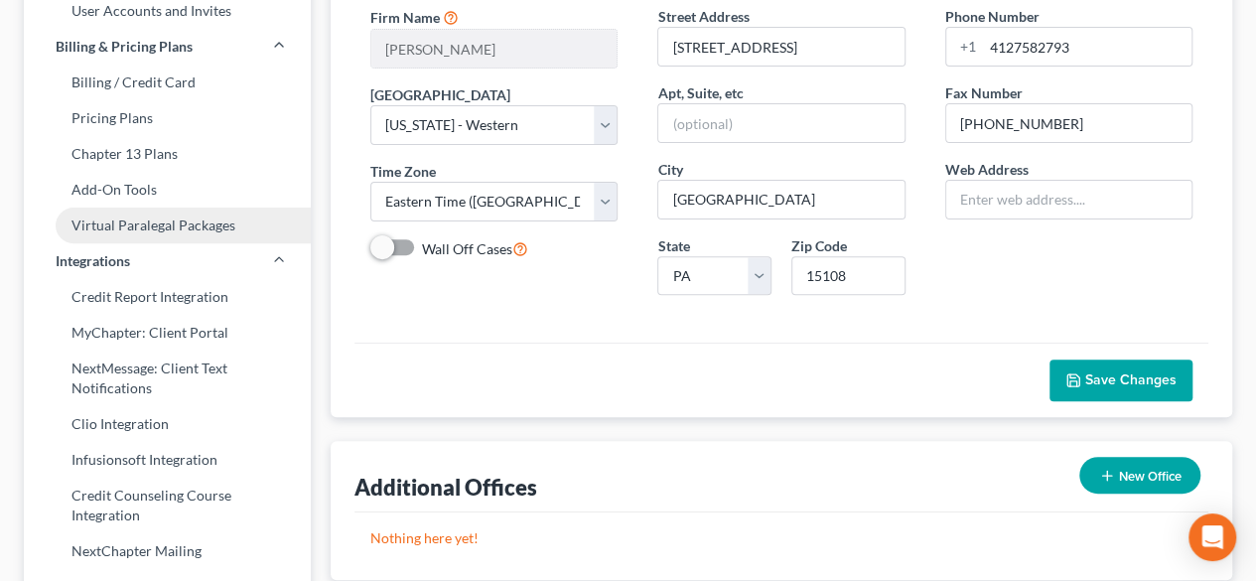
scroll to position [135, 0]
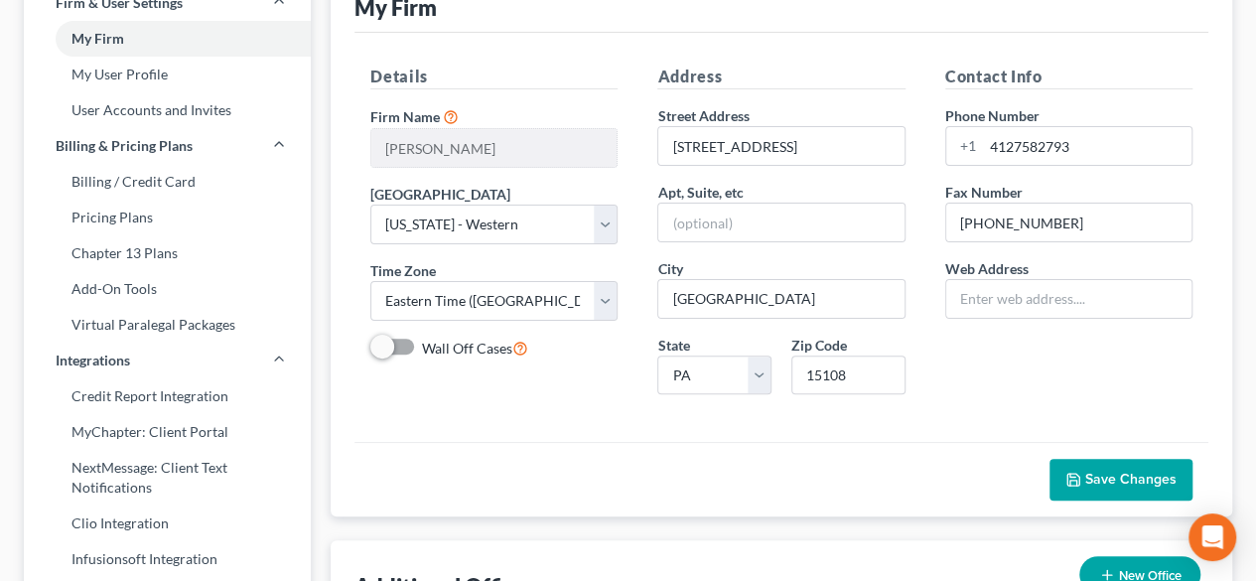
click at [341, 159] on div "My Firm Details Firm Name * Max Feldman Primary District Select Alabama - Middl…" at bounding box center [781, 242] width 901 height 547
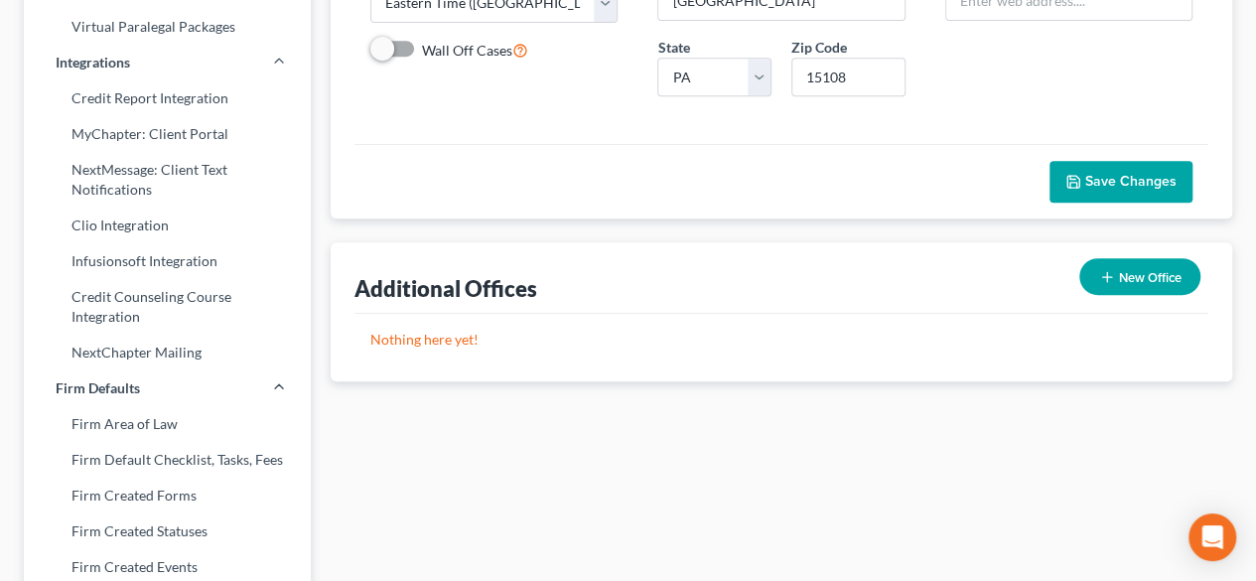
scroll to position [0, 0]
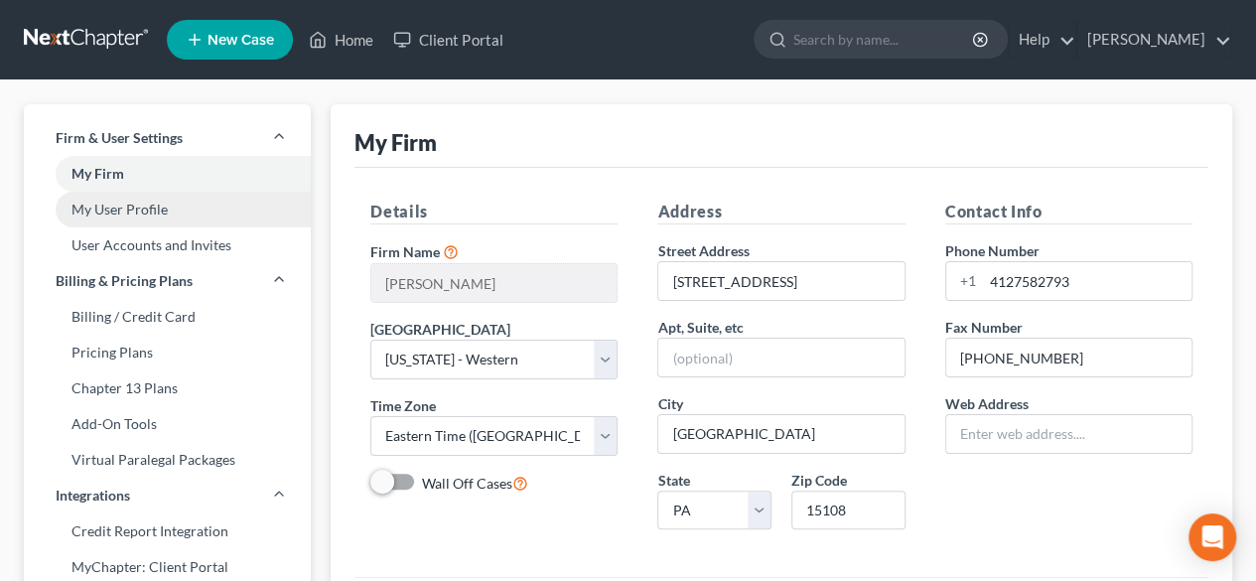
click at [155, 213] on link "My User Profile" at bounding box center [167, 210] width 287 height 36
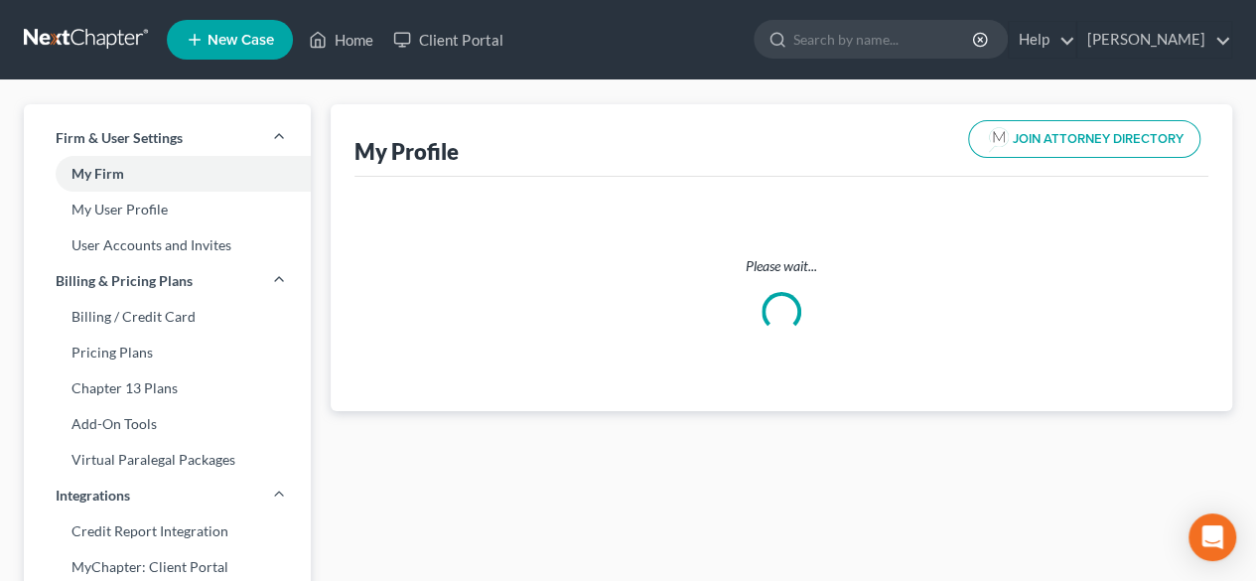
select select "39"
select select "69"
select select "attorney"
select select "0"
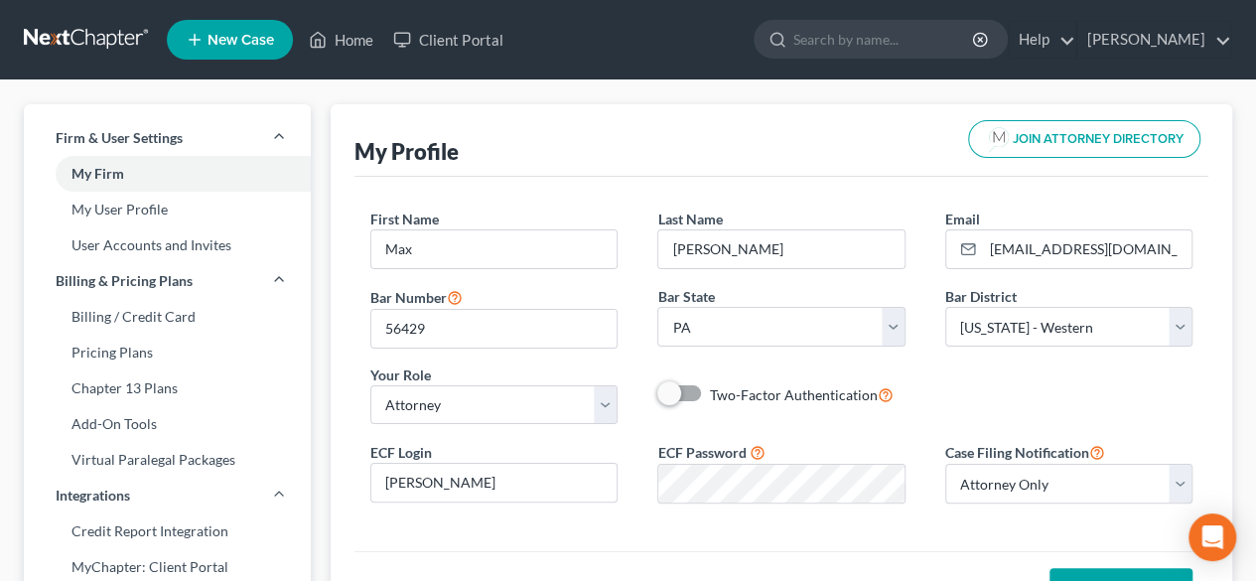
scroll to position [99, 0]
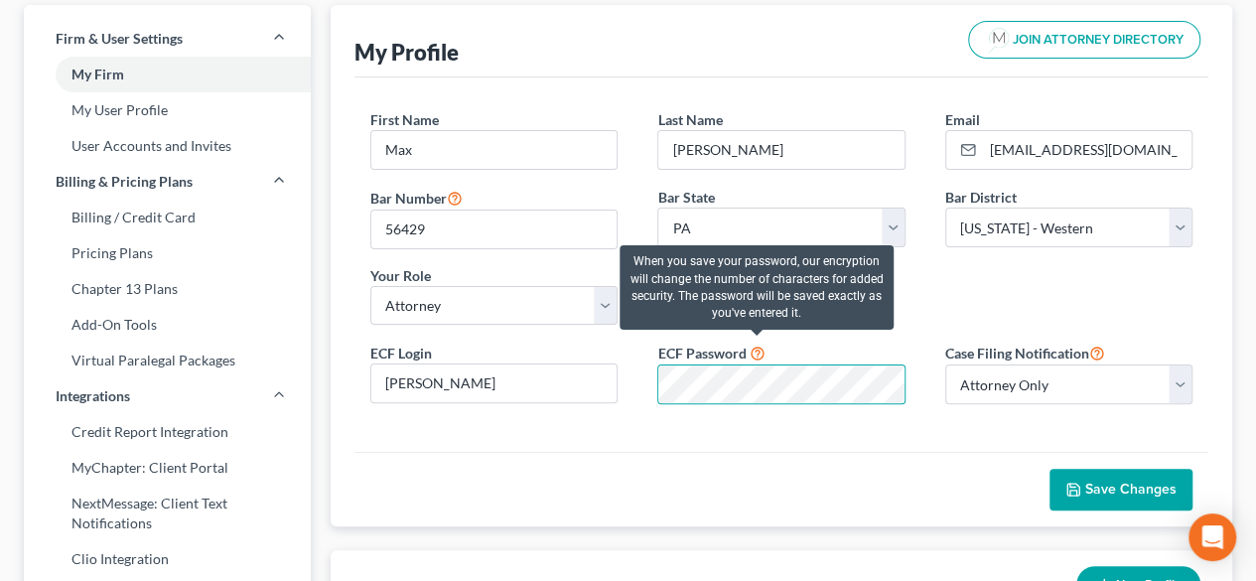
click at [757, 348] on icon at bounding box center [757, 352] width 16 height 19
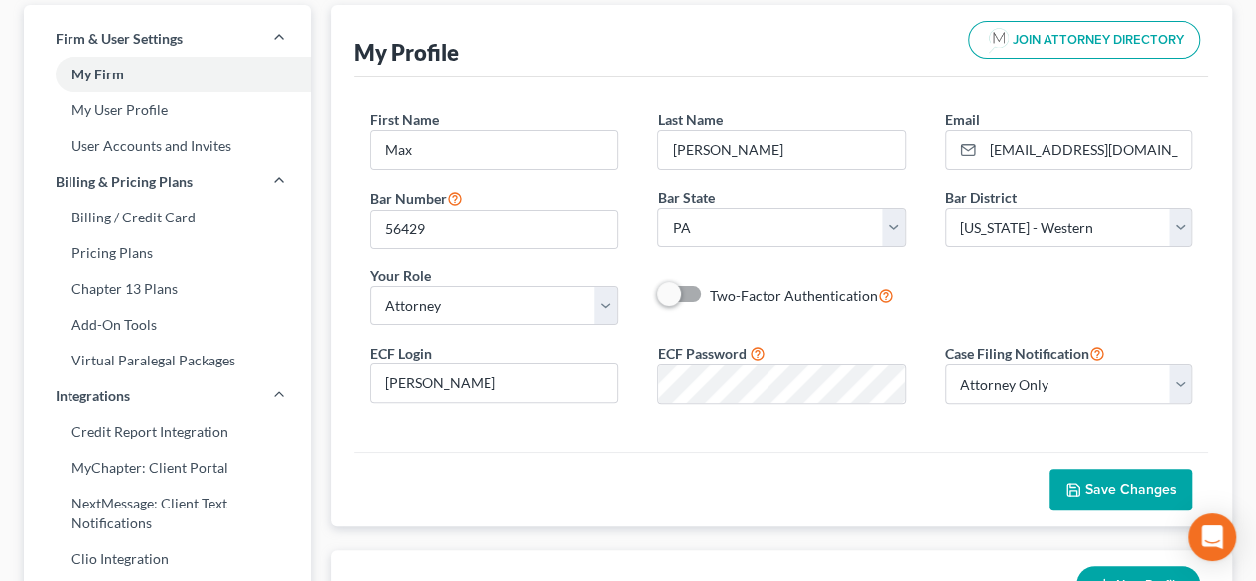
click at [1098, 495] on button "Save Changes" at bounding box center [1120, 490] width 143 height 42
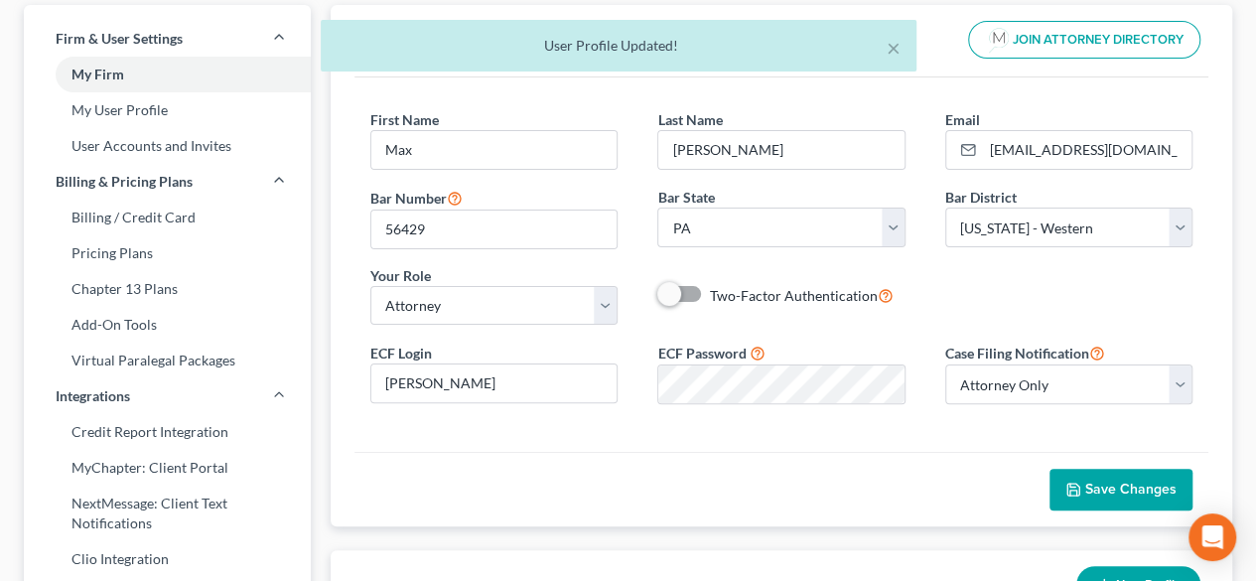
select select "69"
select select "24"
select select "39"
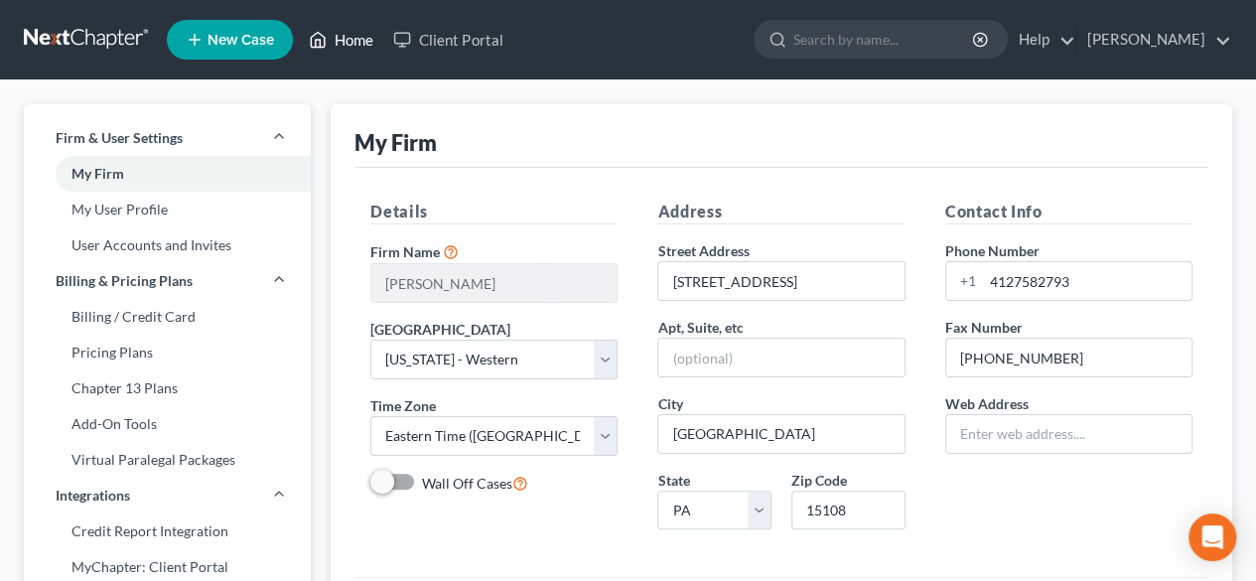
click at [338, 34] on link "Home" at bounding box center [341, 40] width 84 height 36
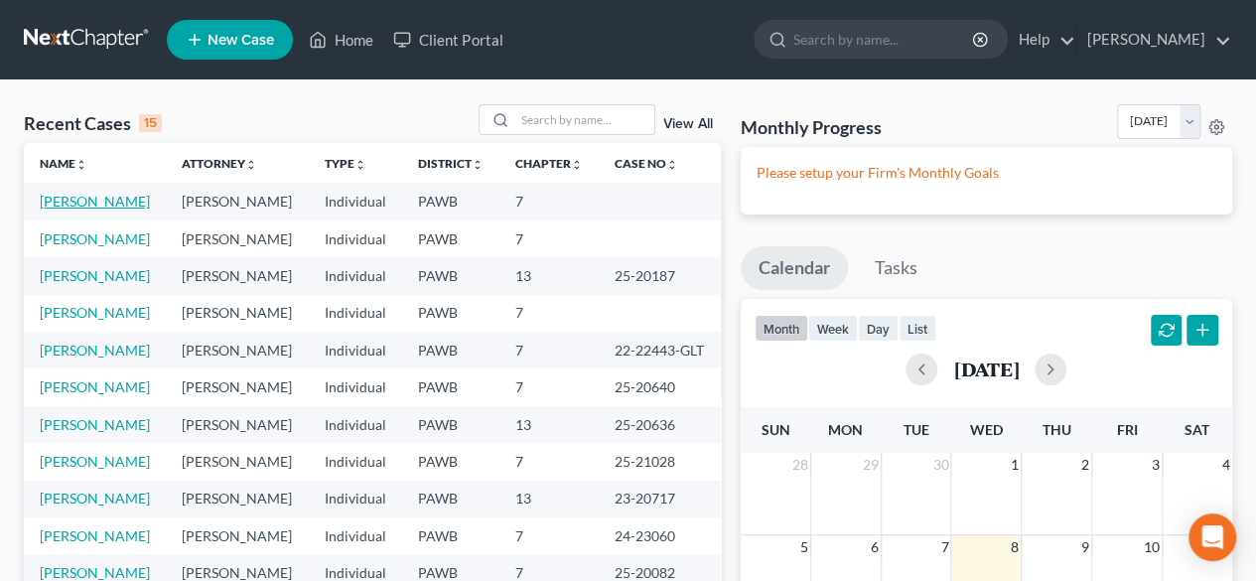
click at [91, 202] on link "Peterson, Stephanie" at bounding box center [95, 201] width 110 height 17
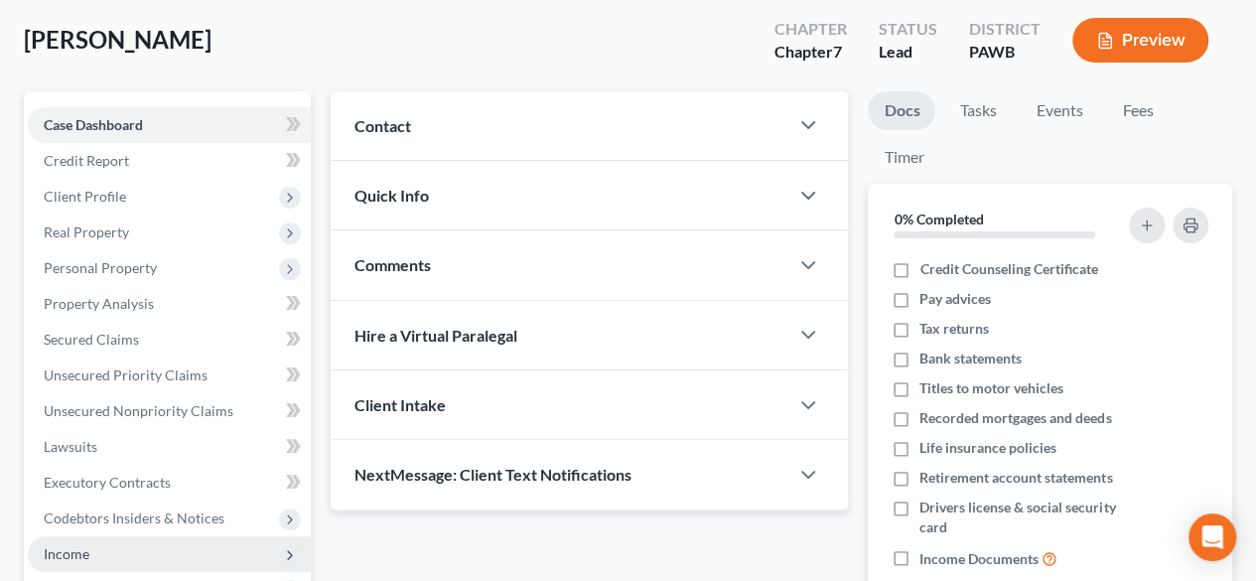
scroll to position [472, 0]
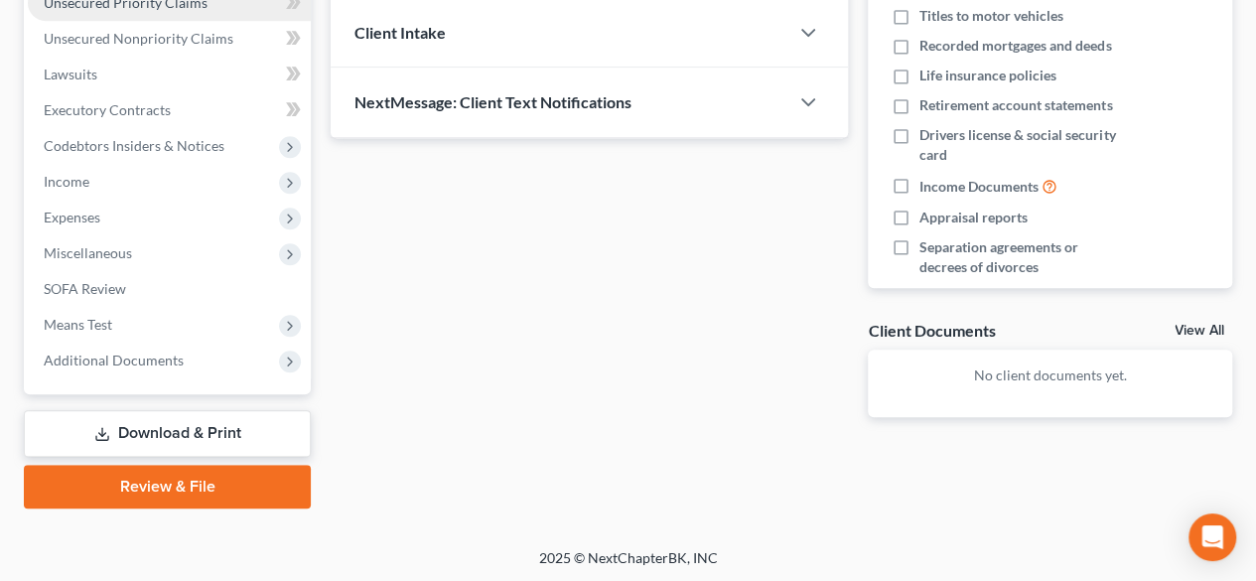
click at [155, 478] on link "Review & File" at bounding box center [167, 487] width 287 height 44
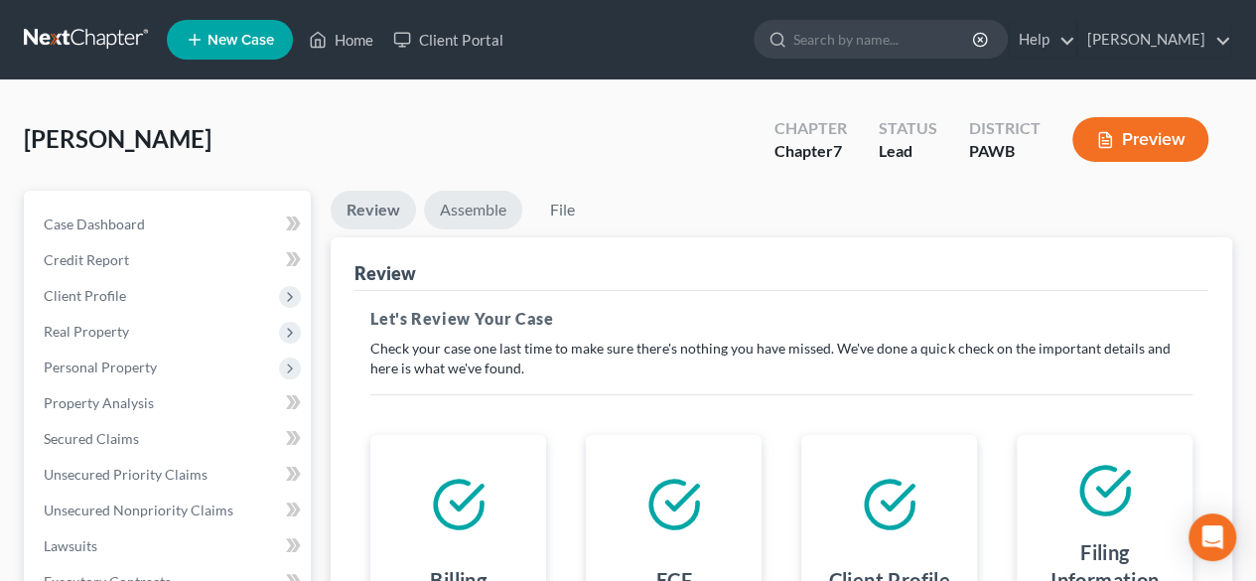
click at [484, 206] on link "Assemble" at bounding box center [473, 210] width 98 height 39
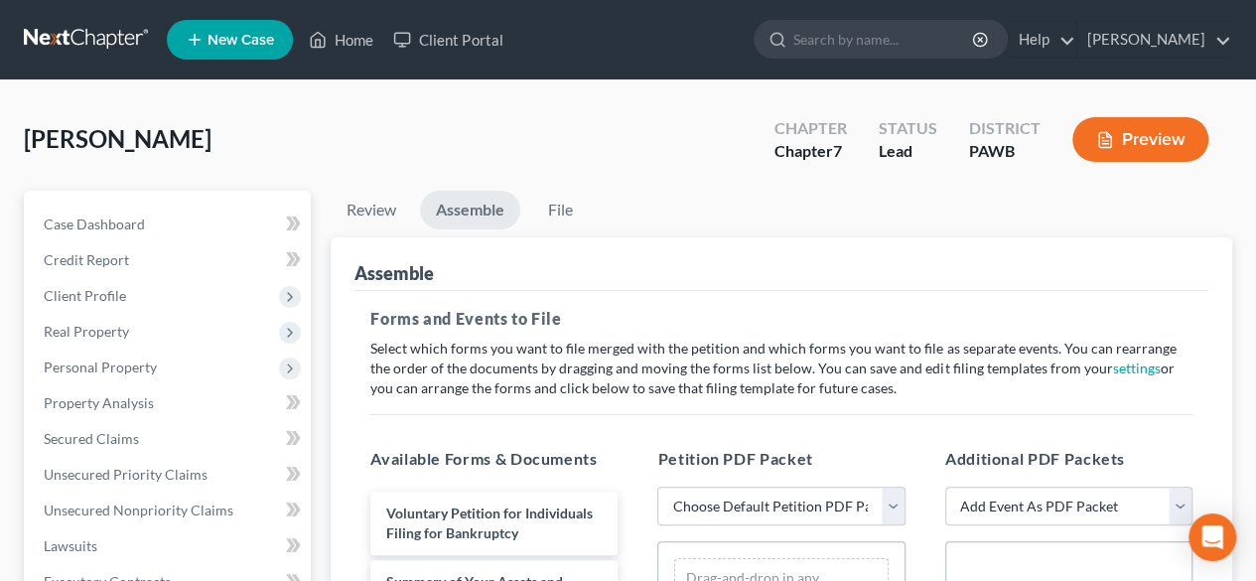
scroll to position [397, 0]
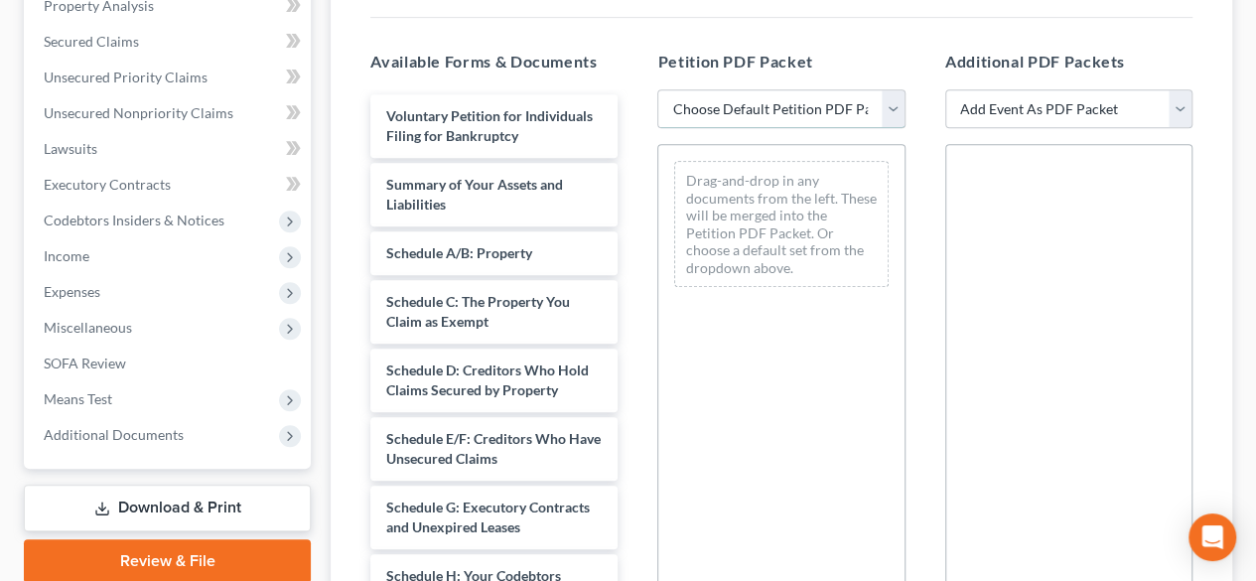
click at [893, 103] on select "Choose Default Petition PDF Packet Complete Bankruptcy Petition (all forms and …" at bounding box center [780, 109] width 247 height 40
select select "0"
click at [657, 89] on select "Choose Default Petition PDF Packet Complete Bankruptcy Petition (all forms and …" at bounding box center [780, 109] width 247 height 40
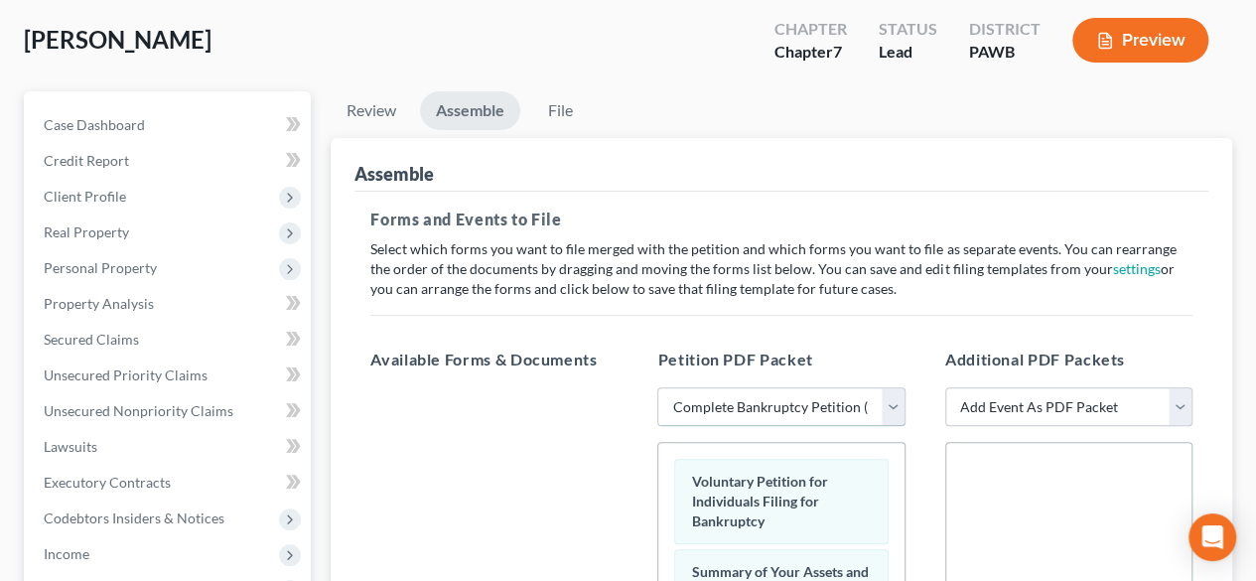
scroll to position [0, 0]
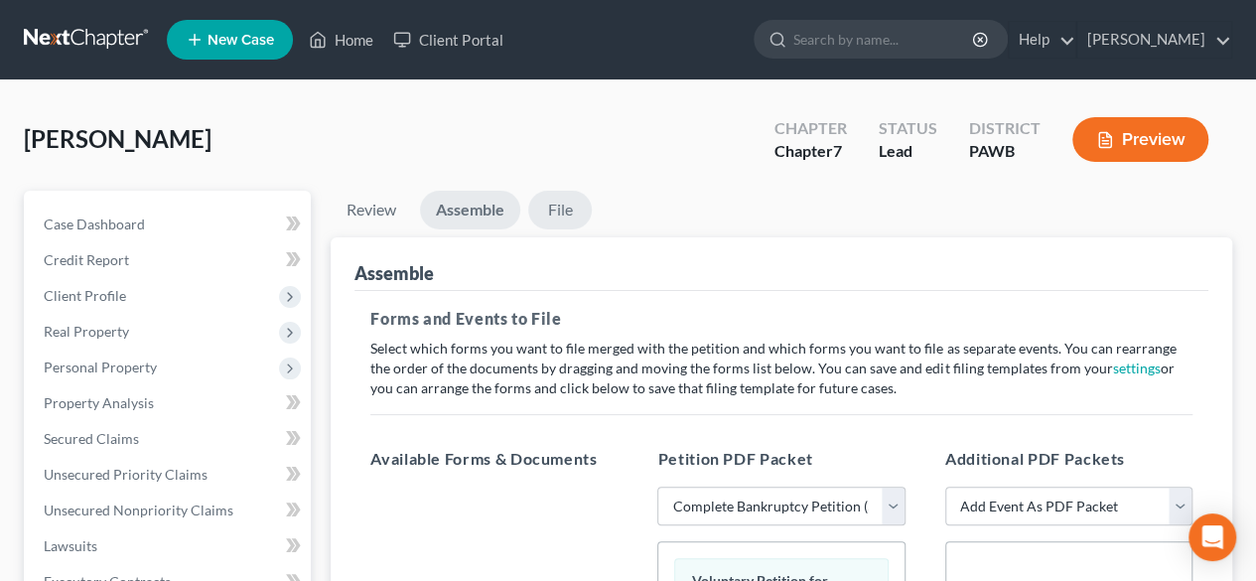
click at [570, 214] on link "File" at bounding box center [560, 210] width 64 height 39
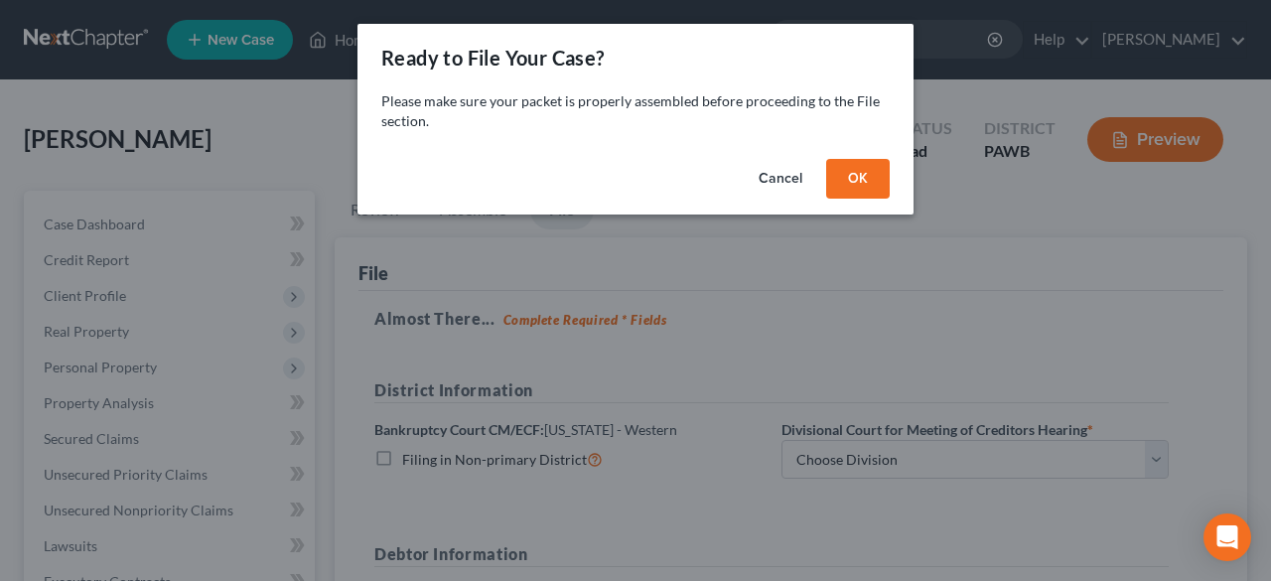
click at [866, 176] on button "OK" at bounding box center [858, 179] width 64 height 40
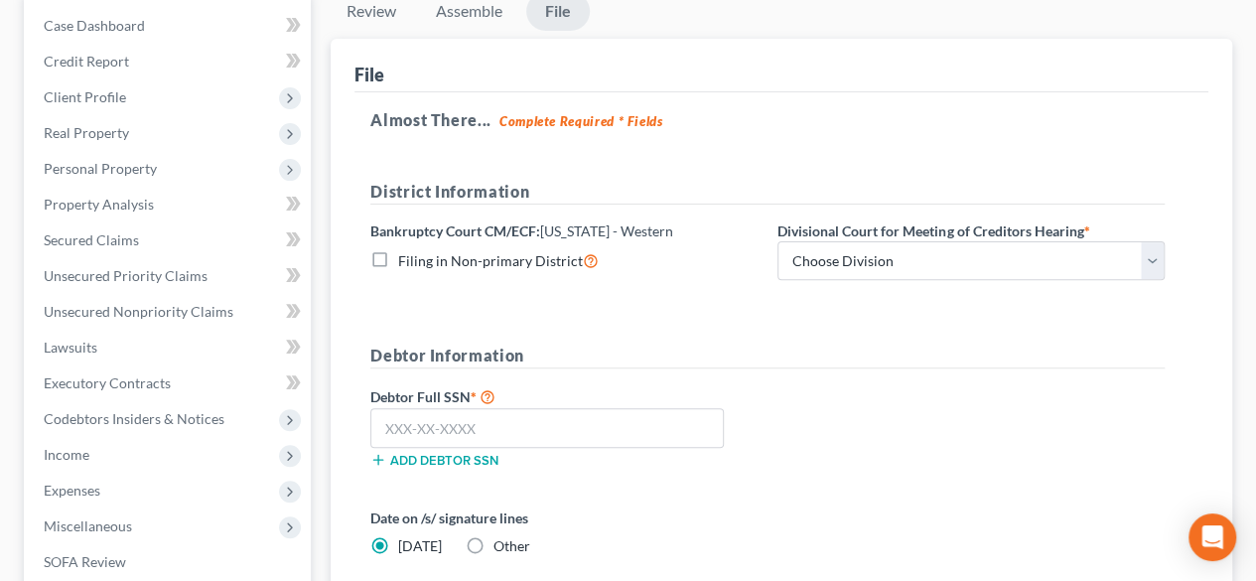
scroll to position [298, 0]
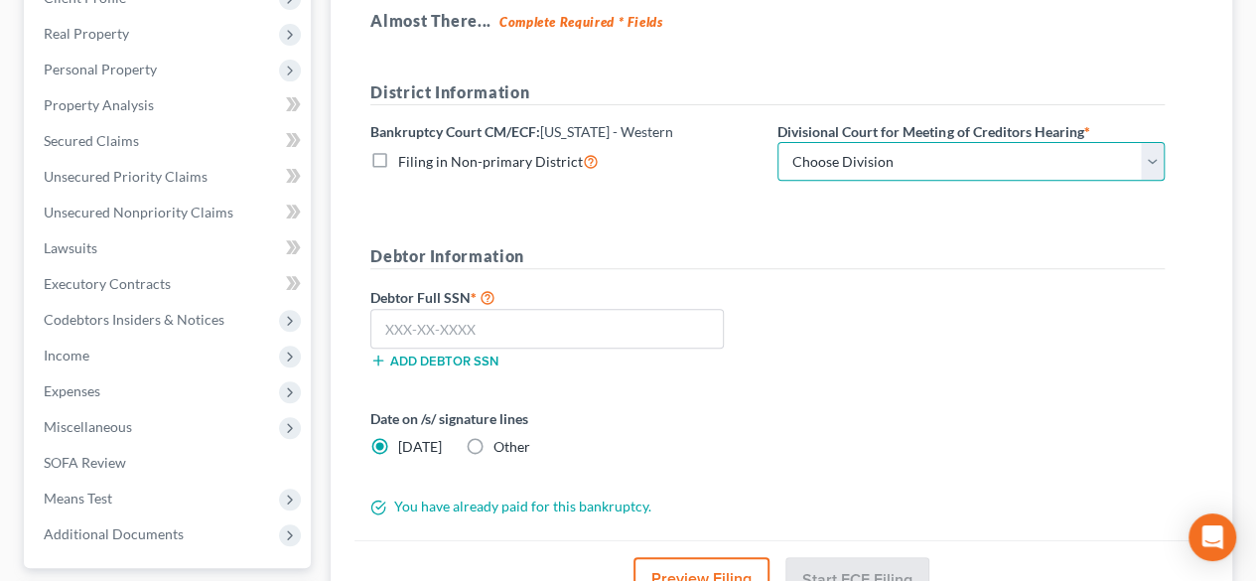
click at [1150, 158] on select "Choose Division Erie Johnstown Pittsburgh" at bounding box center [970, 162] width 387 height 40
select select "2"
click at [777, 142] on select "Choose Division Erie Johnstown Pittsburgh" at bounding box center [970, 162] width 387 height 40
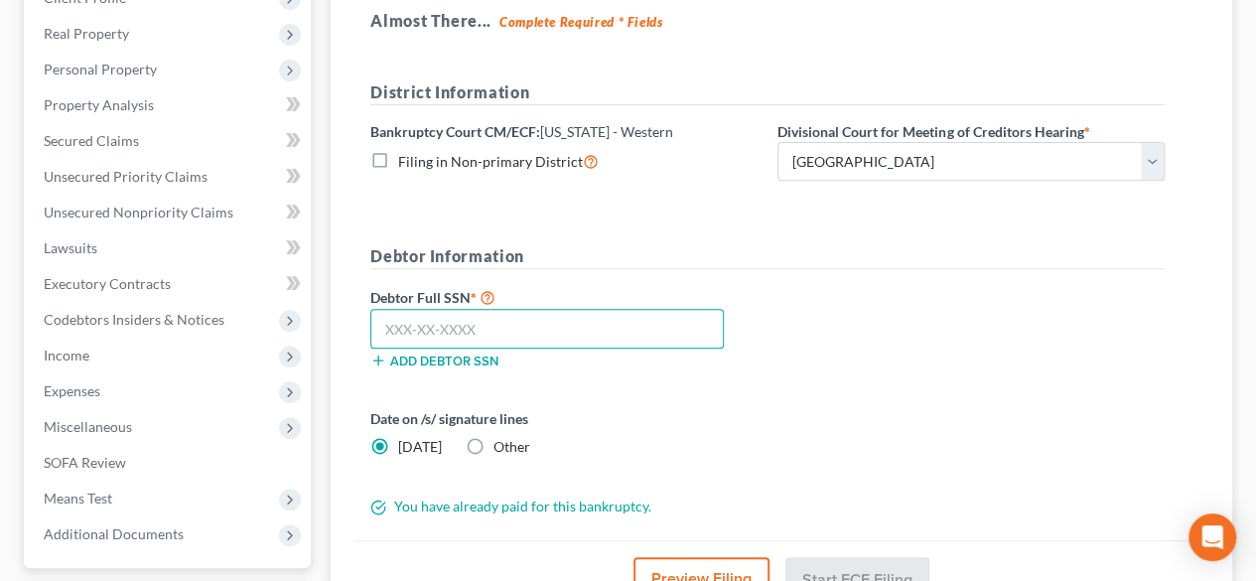
click at [383, 325] on input "text" at bounding box center [546, 329] width 353 height 40
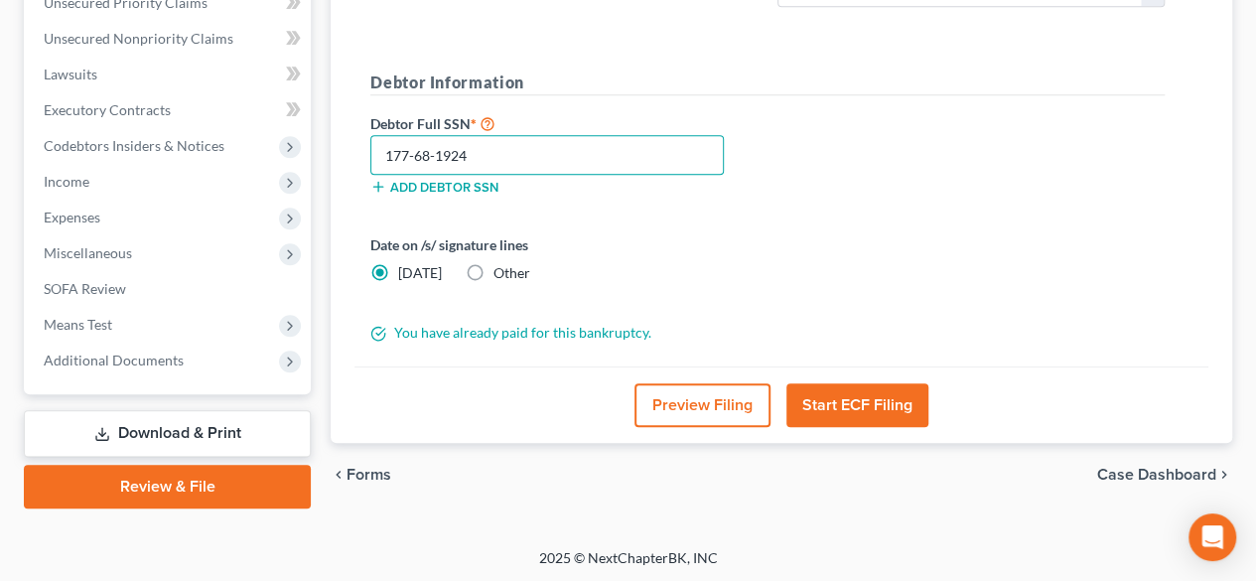
type input "177-68-1924"
click at [851, 400] on button "Start ECF Filing" at bounding box center [857, 405] width 142 height 44
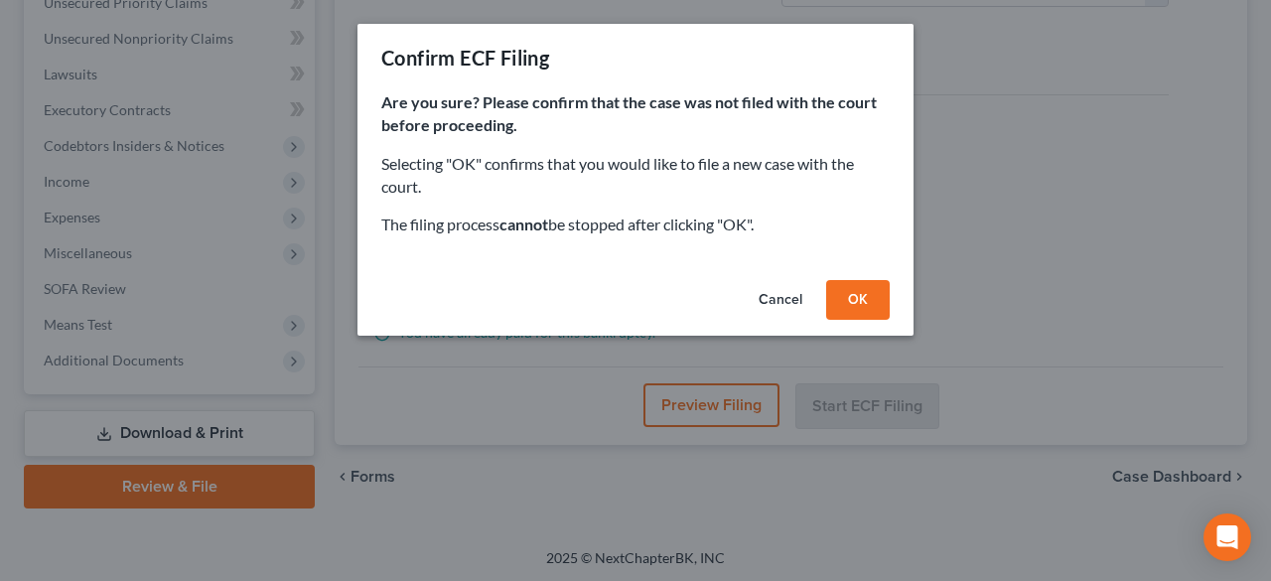
click at [868, 304] on button "OK" at bounding box center [858, 300] width 64 height 40
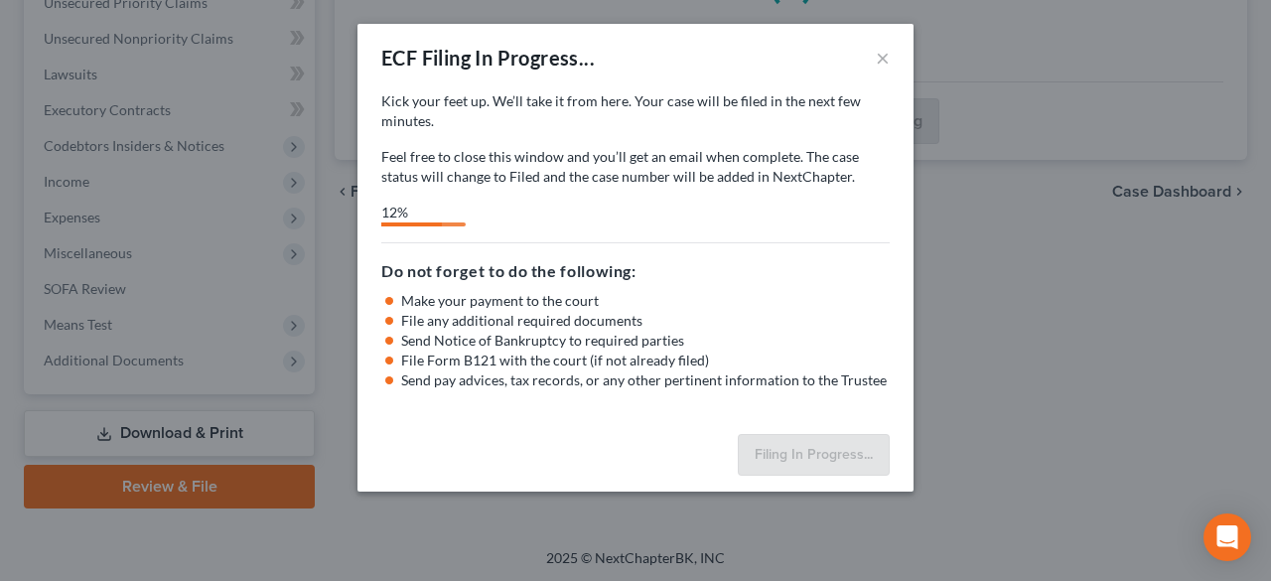
select select "2"
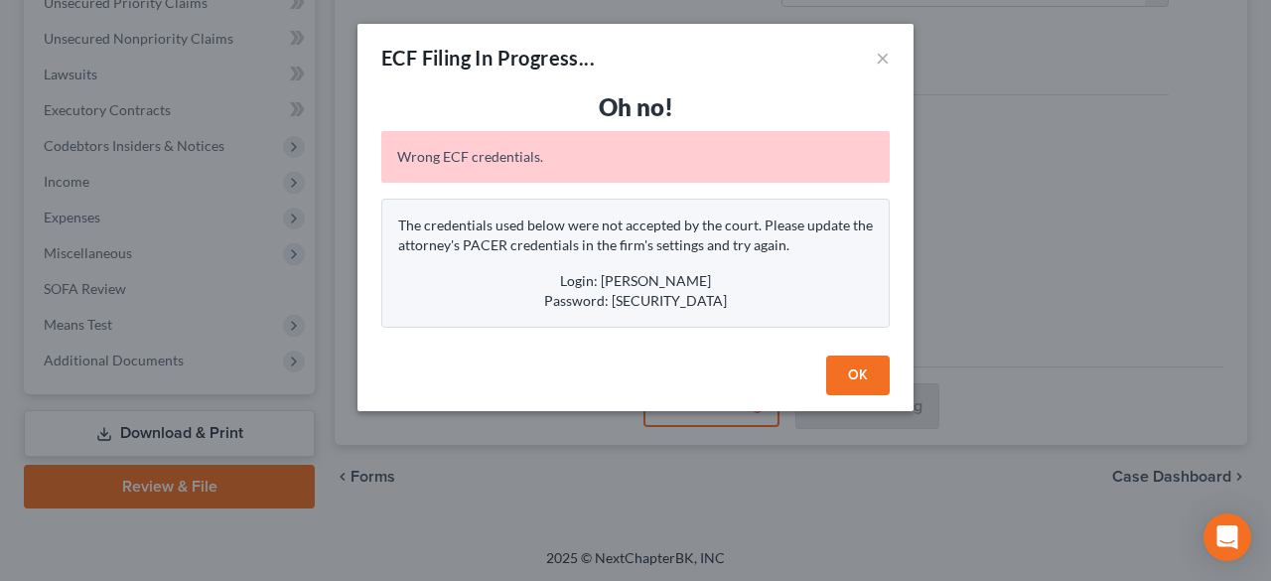
click at [868, 382] on button "OK" at bounding box center [858, 375] width 64 height 40
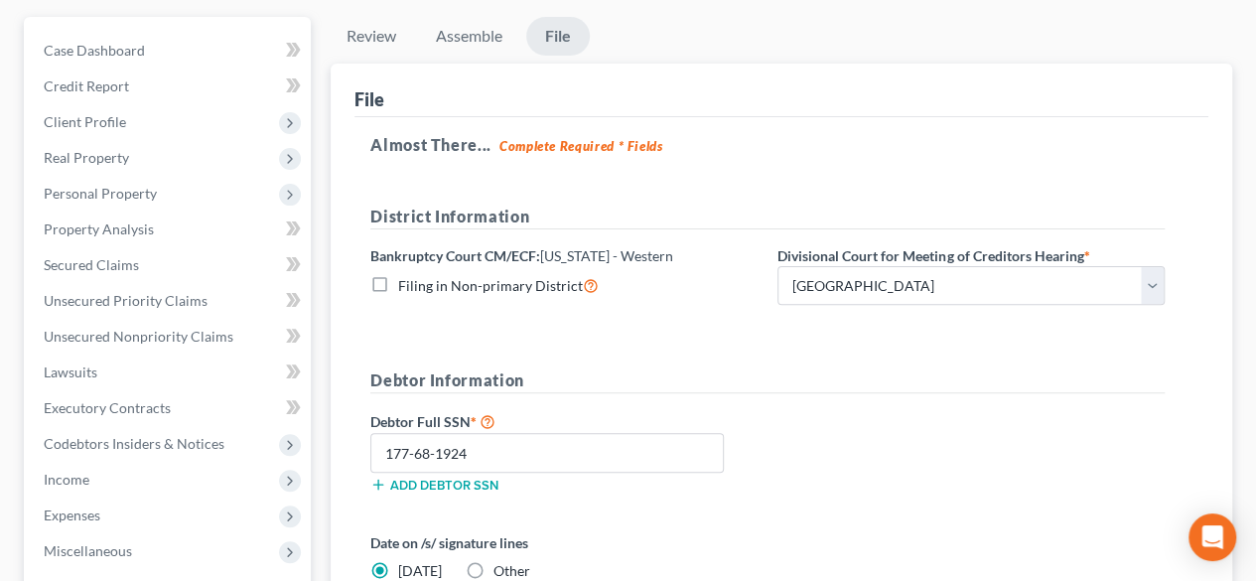
scroll to position [0, 0]
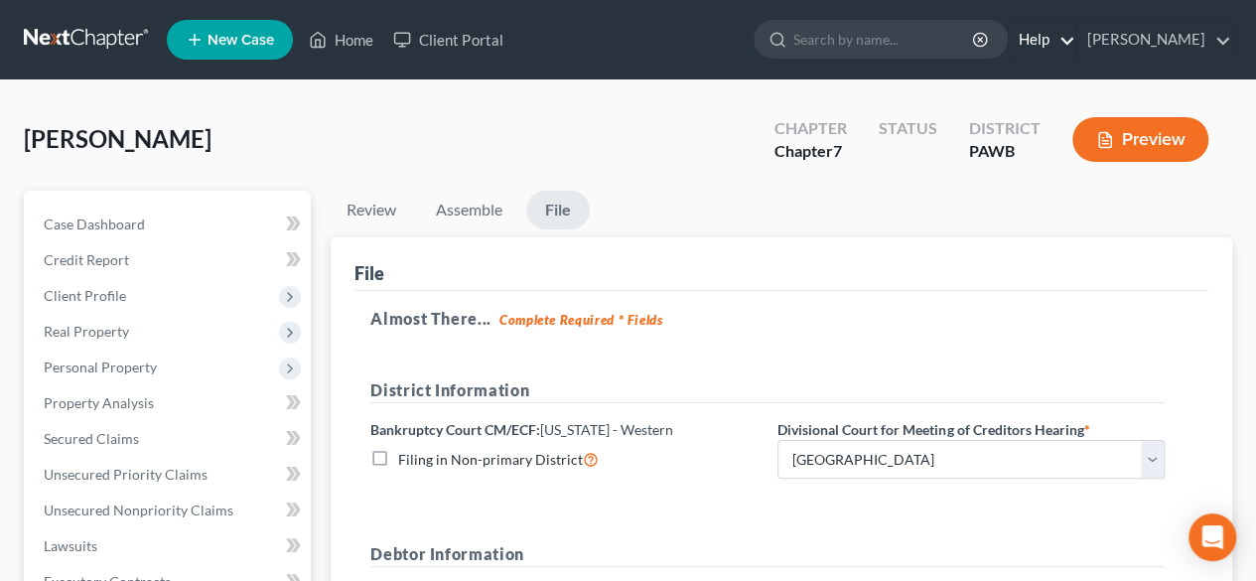
click at [1075, 33] on link "Help" at bounding box center [1042, 40] width 67 height 36
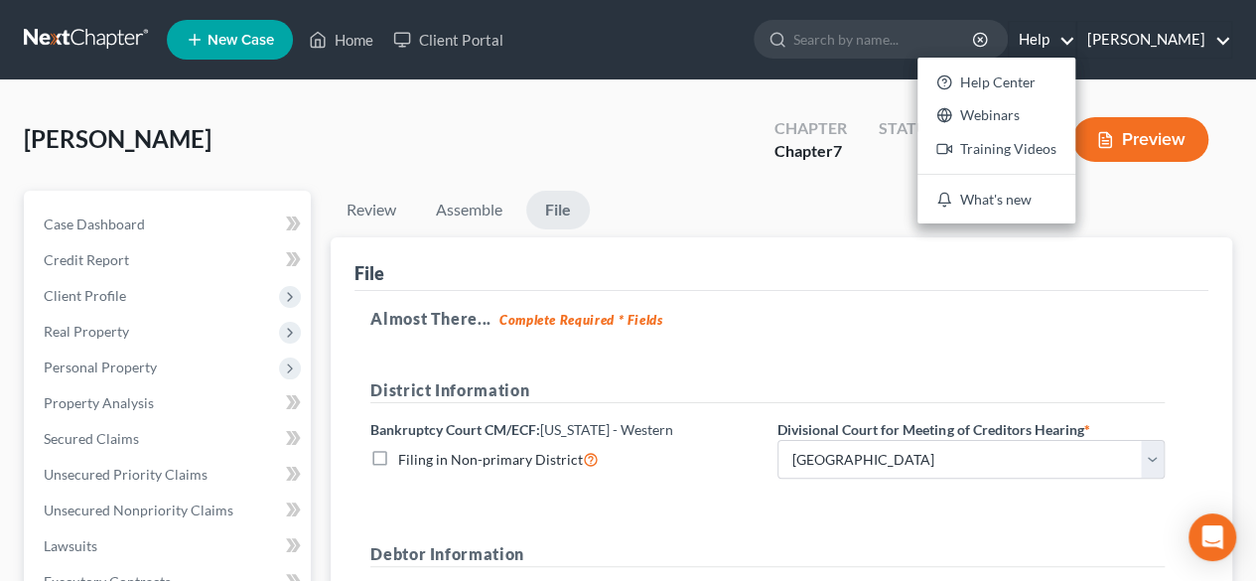
click at [1195, 38] on link "Max Feldman" at bounding box center [1154, 40] width 154 height 36
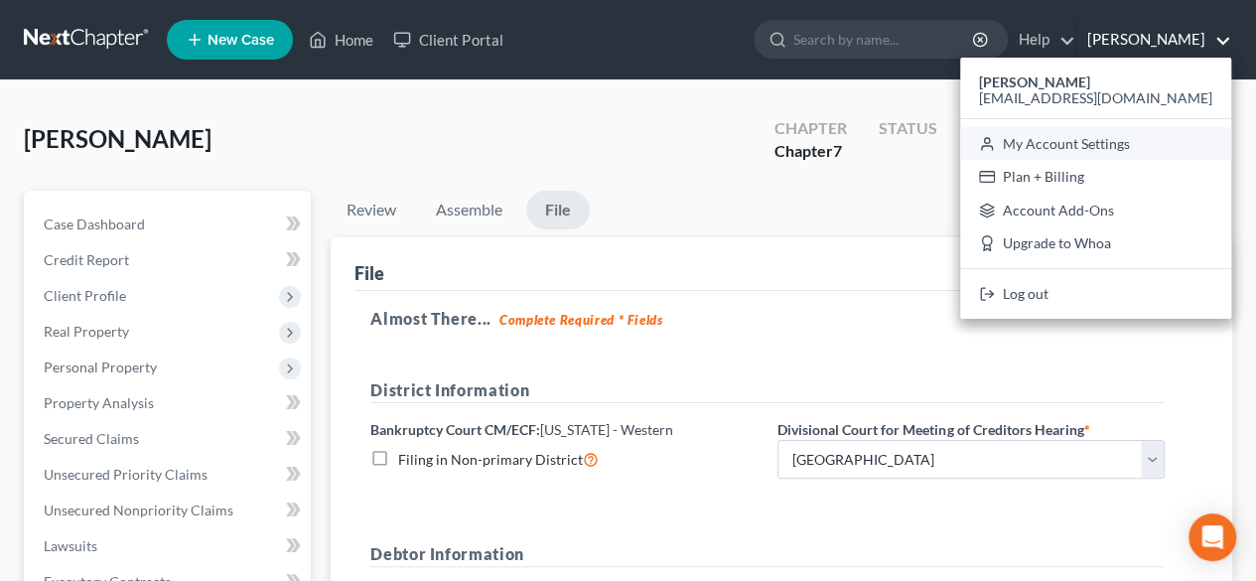
click at [1144, 141] on link "My Account Settings" at bounding box center [1095, 144] width 271 height 34
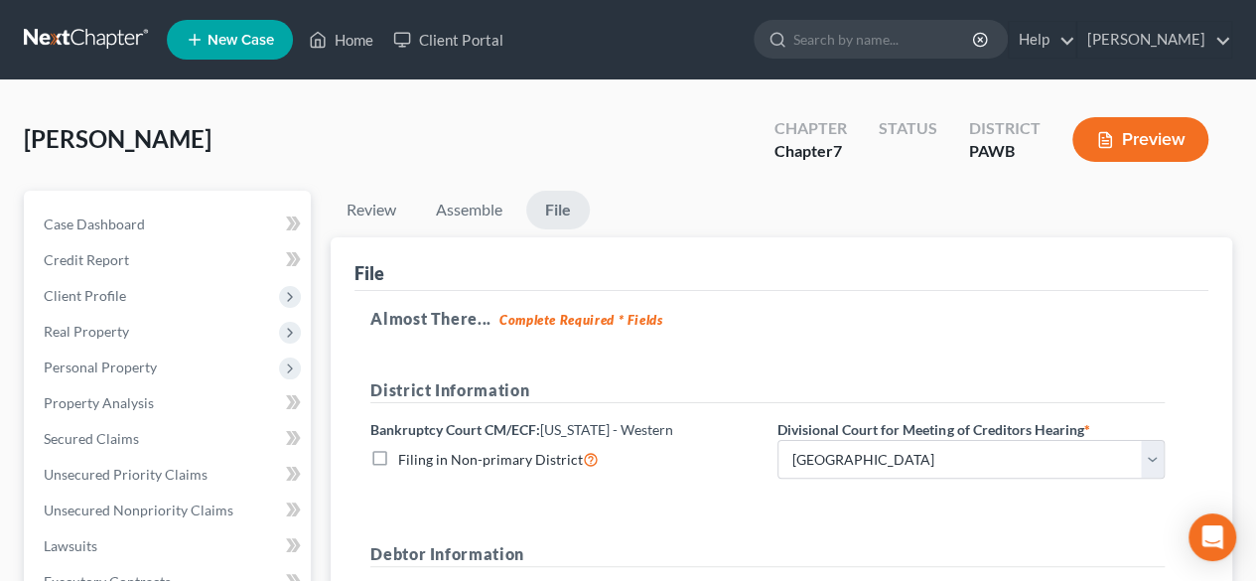
select select "69"
select select "24"
select select "39"
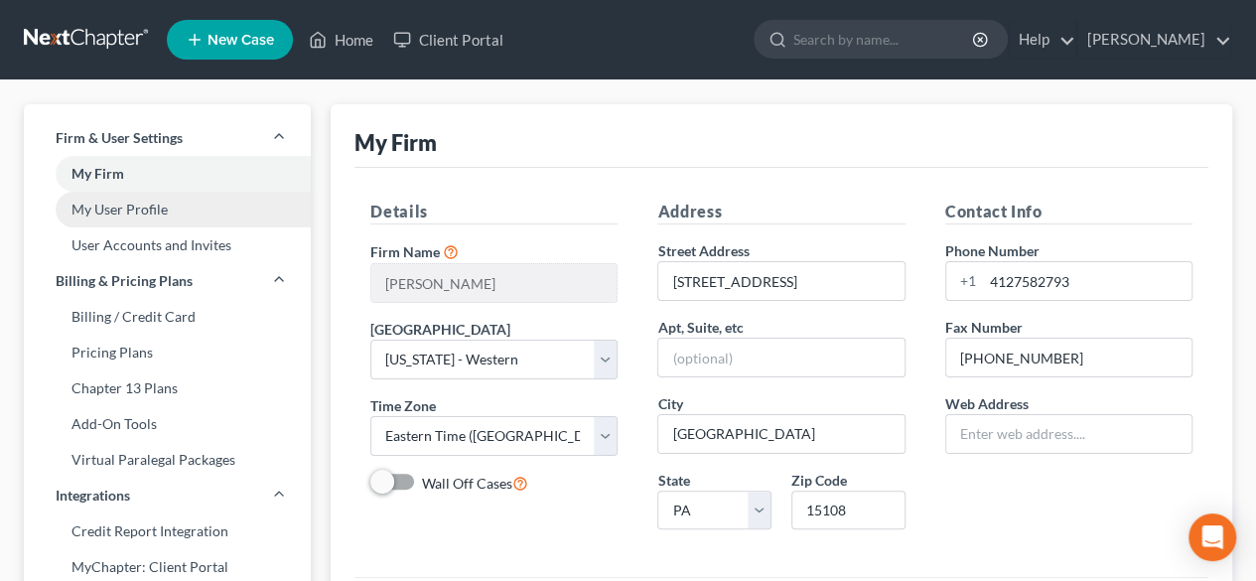
click at [210, 207] on link "My User Profile" at bounding box center [167, 210] width 287 height 36
select select "39"
select select "69"
select select "attorney"
select select "0"
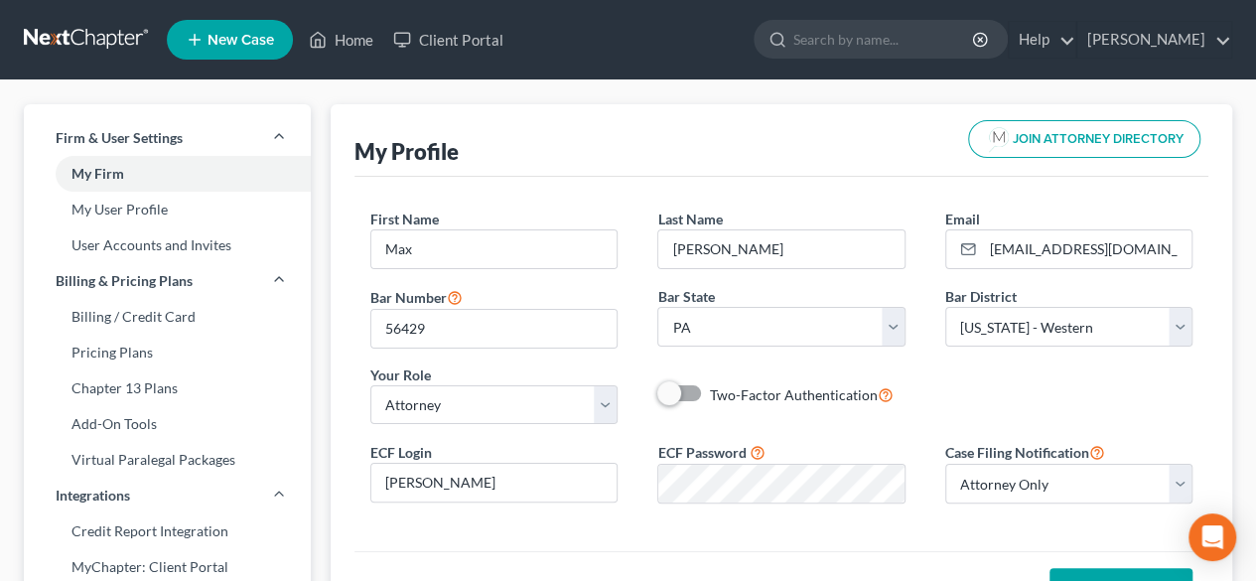
scroll to position [99, 0]
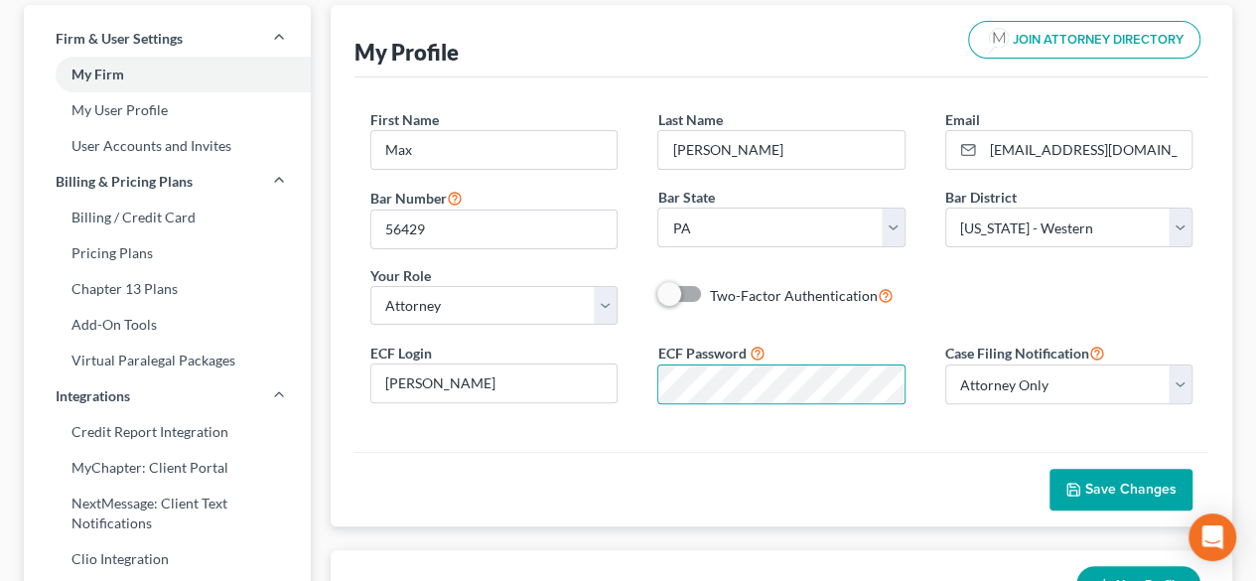
click at [1124, 491] on span "Save Changes" at bounding box center [1130, 489] width 91 height 17
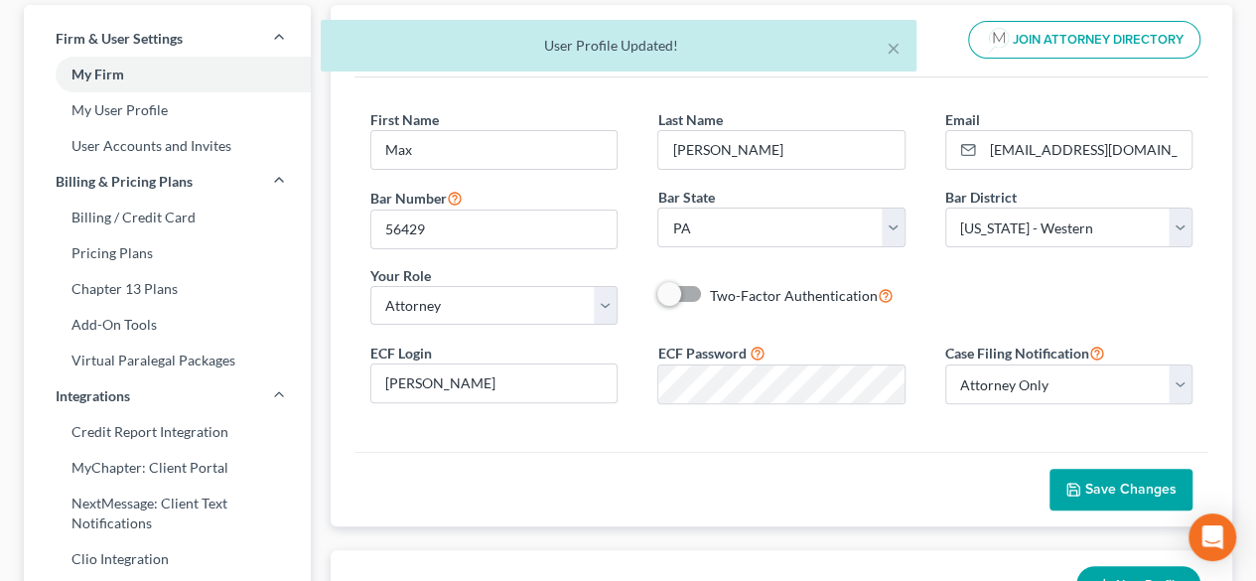
select select "69"
select select "24"
select select "39"
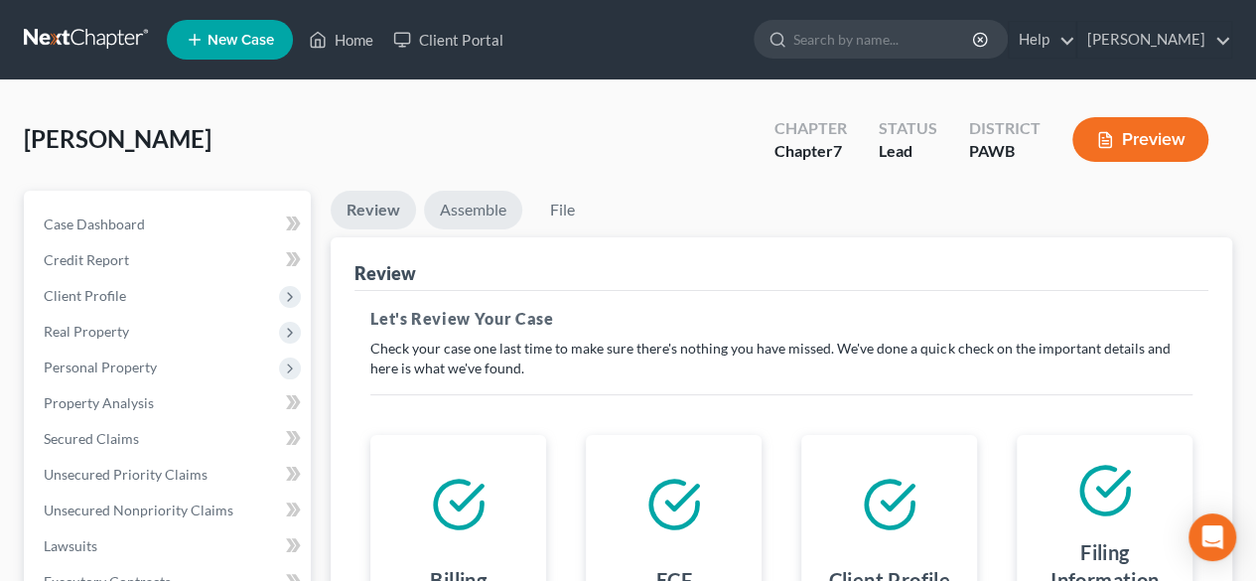
click at [463, 204] on link "Assemble" at bounding box center [473, 210] width 98 height 39
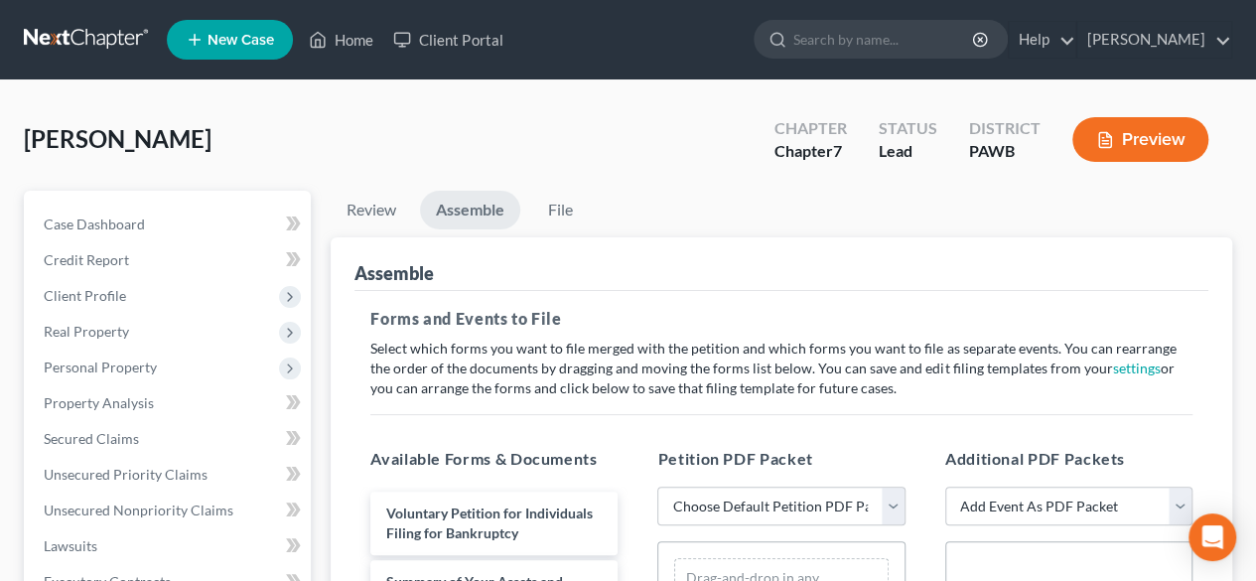
scroll to position [199, 0]
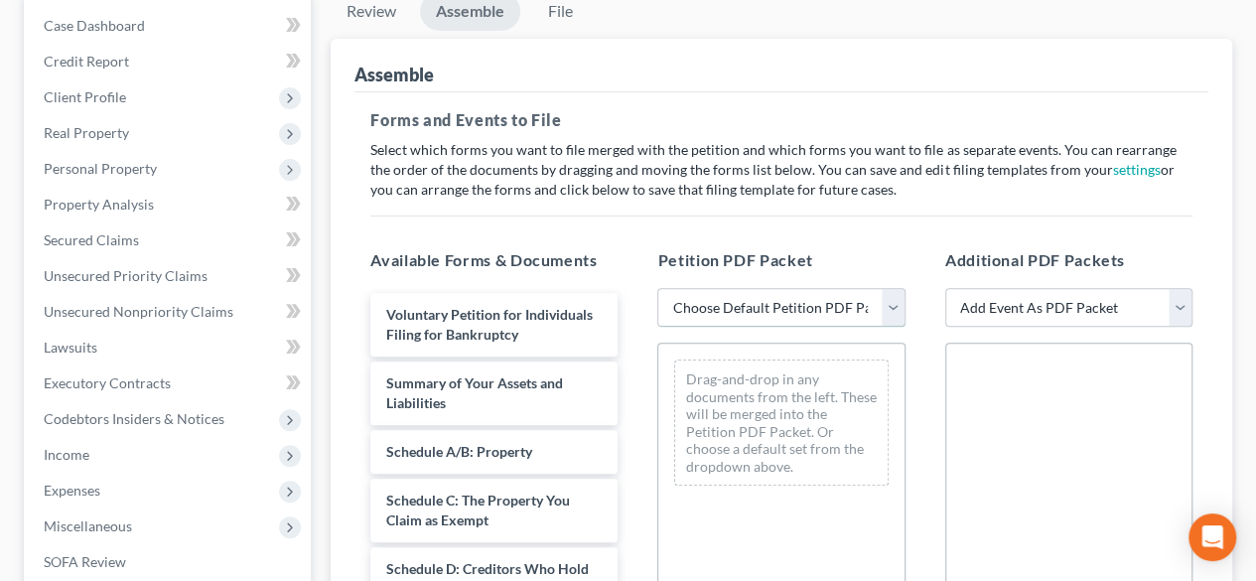
click at [886, 311] on select "Choose Default Petition PDF Packet Complete Bankruptcy Petition (all forms and …" at bounding box center [780, 308] width 247 height 40
select select "0"
click at [657, 288] on select "Choose Default Petition PDF Packet Complete Bankruptcy Petition (all forms and …" at bounding box center [780, 308] width 247 height 40
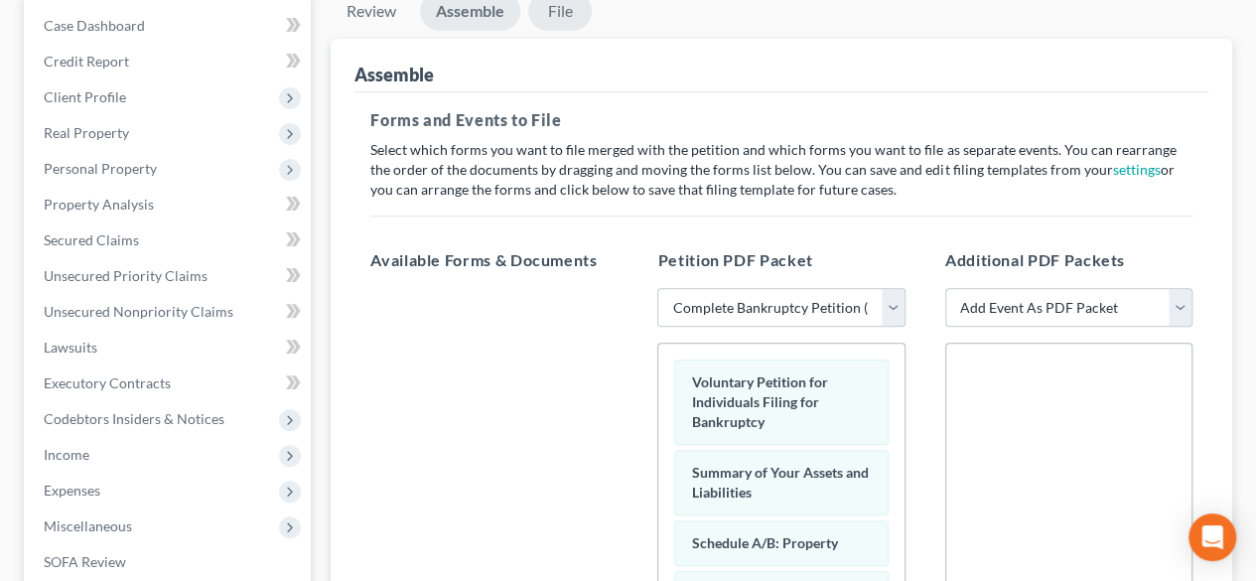
click at [559, 17] on link "File" at bounding box center [560, 11] width 64 height 39
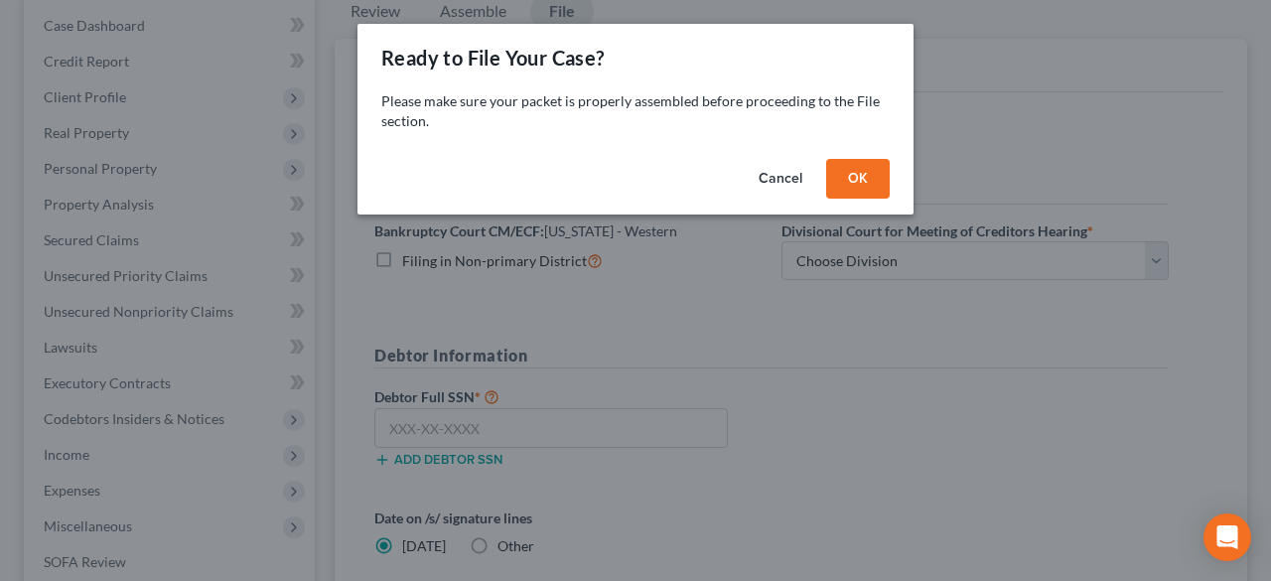
click at [854, 183] on button "OK" at bounding box center [858, 179] width 64 height 40
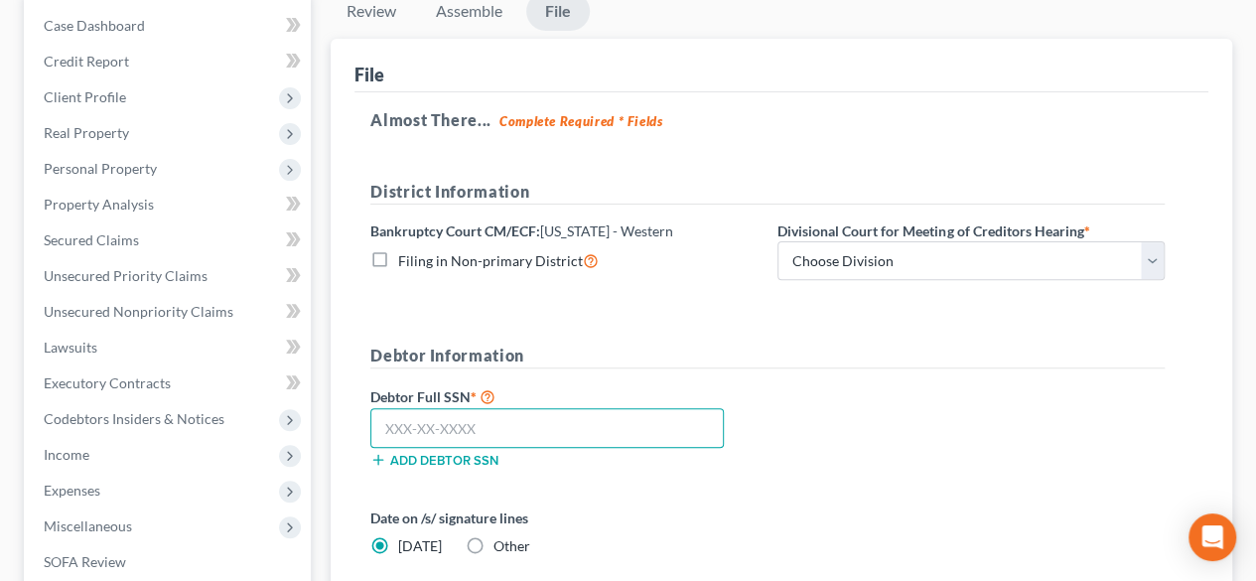
click at [391, 417] on input "text" at bounding box center [546, 428] width 353 height 40
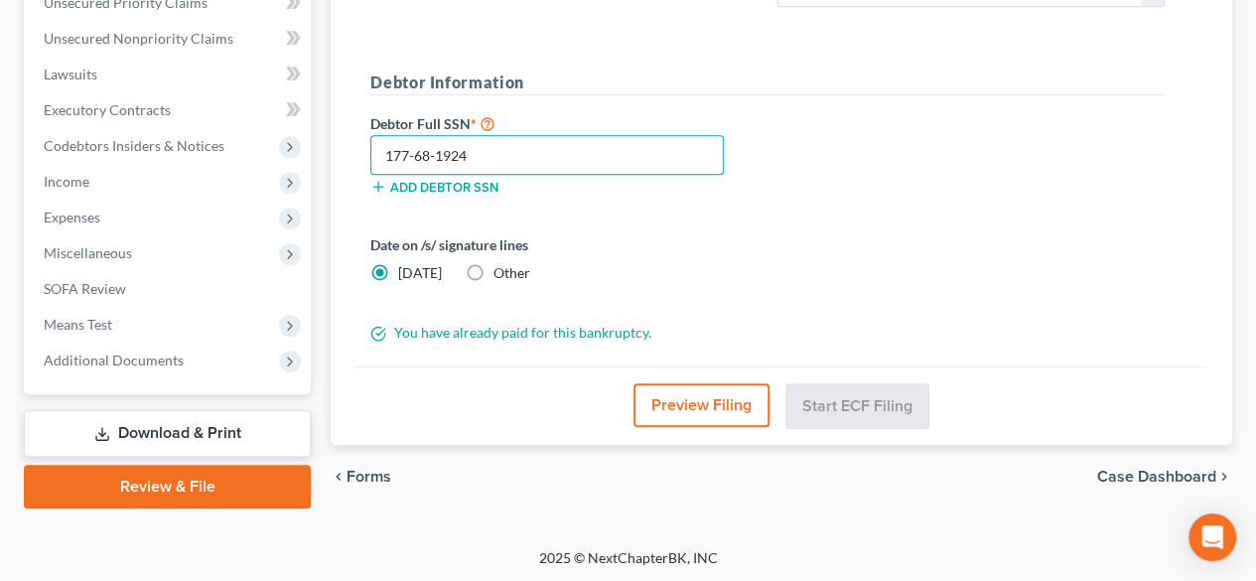
scroll to position [273, 0]
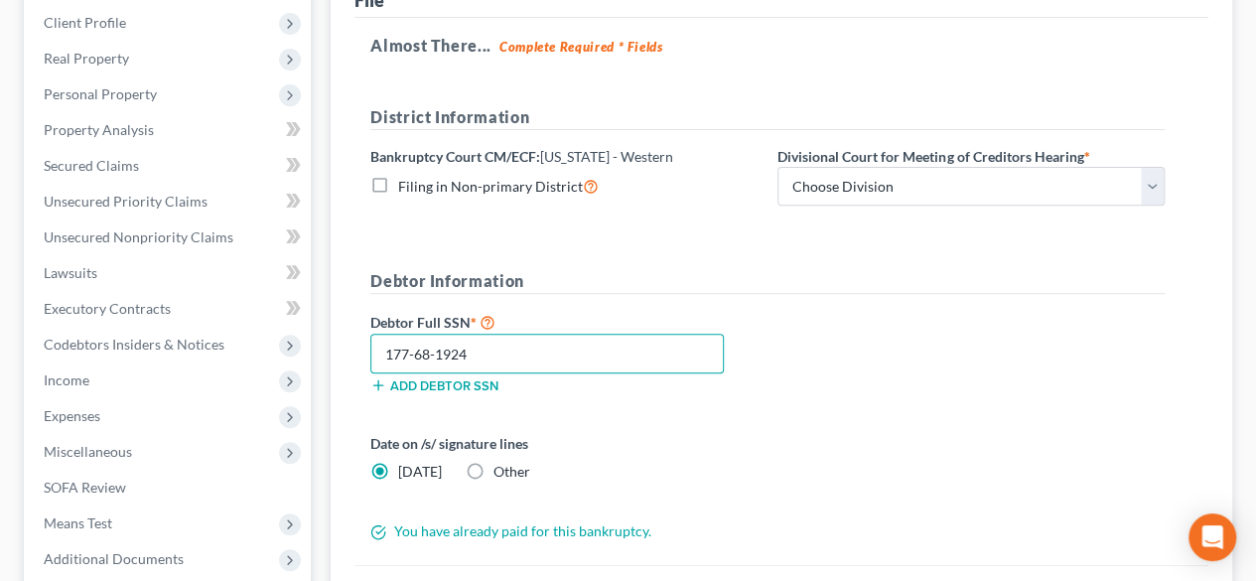
click at [518, 364] on input "177-68-1924" at bounding box center [546, 354] width 353 height 40
type input "177-68-1924"
click at [850, 422] on form "District Information Bankruptcy Court CM/ECF: Pennsylvania - Western Filing in …" at bounding box center [767, 323] width 794 height 437
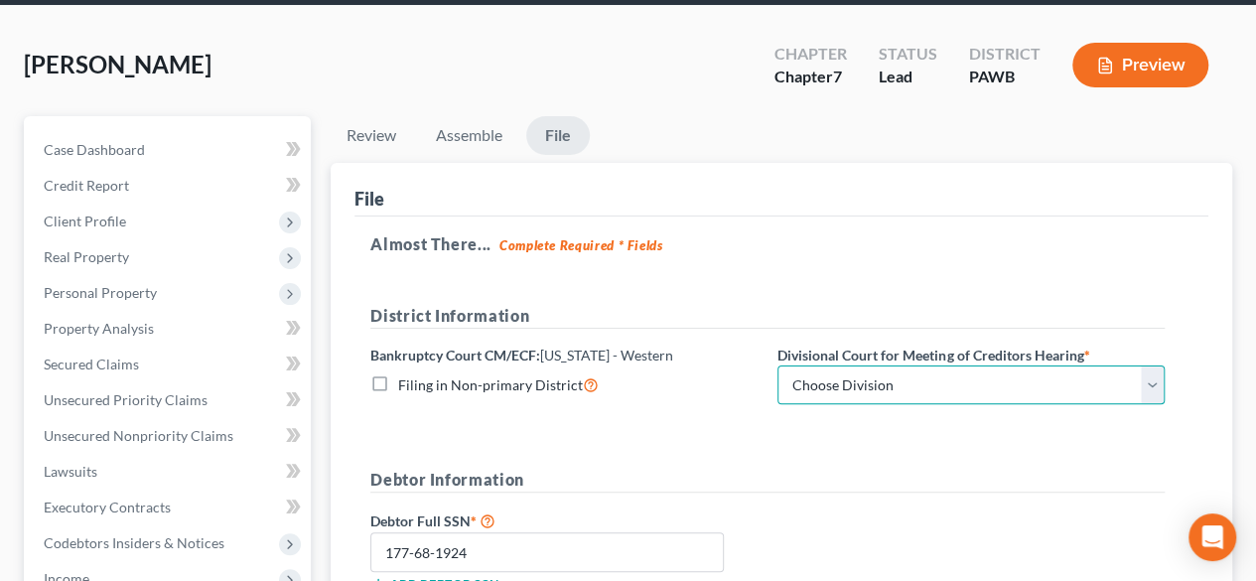
click at [1140, 385] on select "Choose Division Erie Johnstown Pittsburgh" at bounding box center [970, 385] width 387 height 40
select select "2"
click at [777, 365] on select "Choose Division Erie Johnstown Pittsburgh" at bounding box center [970, 385] width 387 height 40
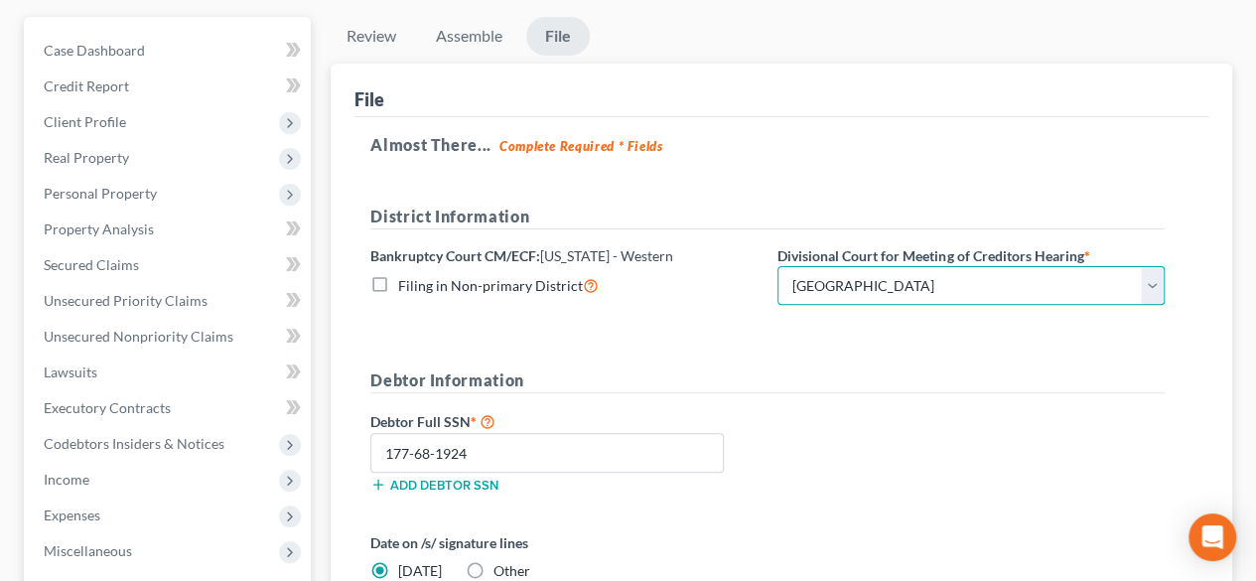
scroll to position [472, 0]
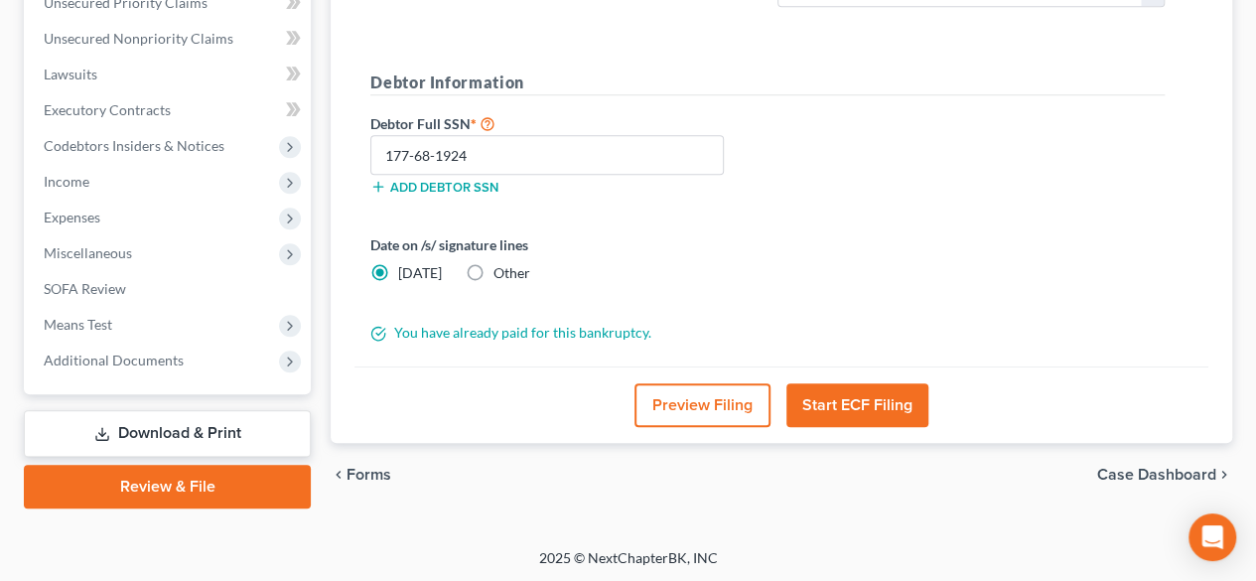
click at [841, 402] on button "Start ECF Filing" at bounding box center [857, 405] width 142 height 44
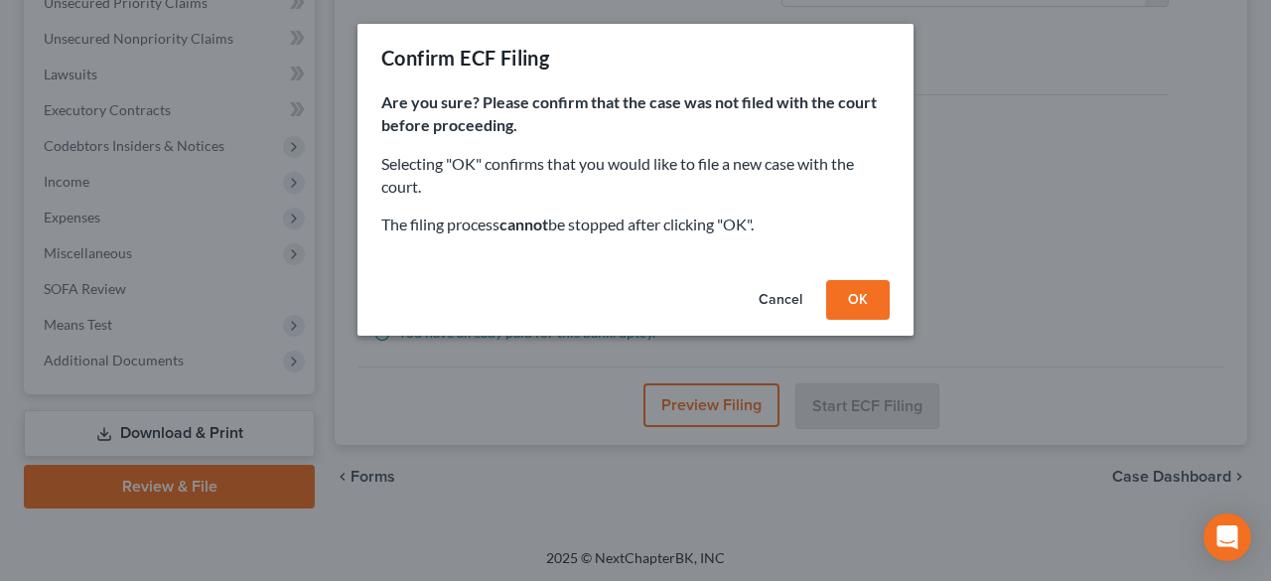
click at [852, 296] on button "OK" at bounding box center [858, 300] width 64 height 40
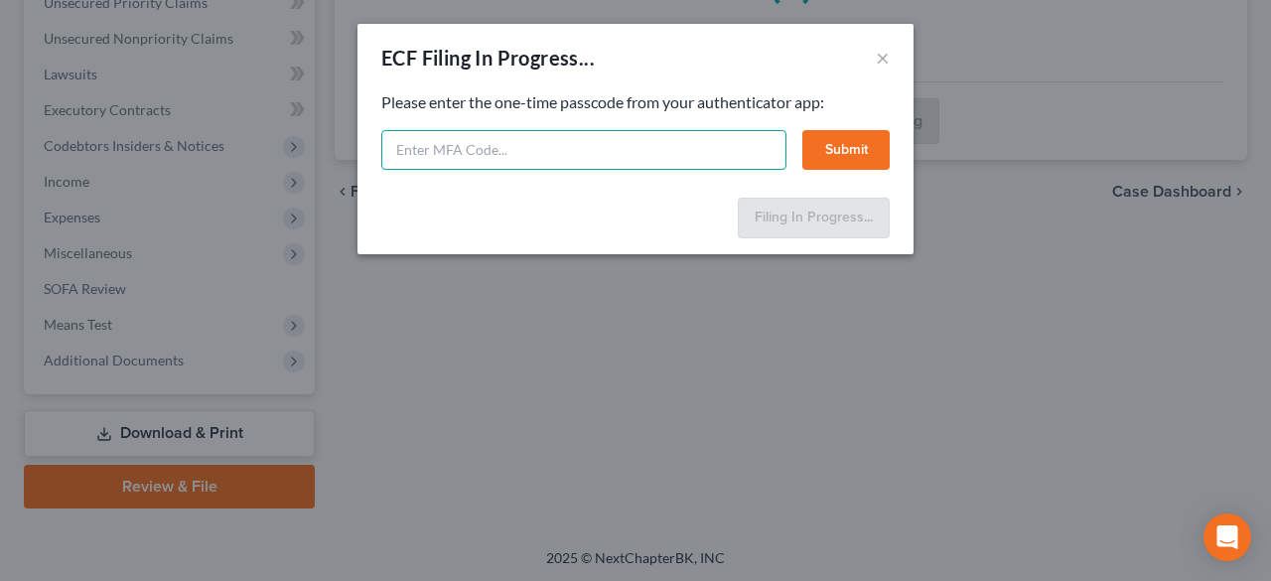
click at [475, 144] on input "text" at bounding box center [583, 150] width 405 height 40
type input "311874"
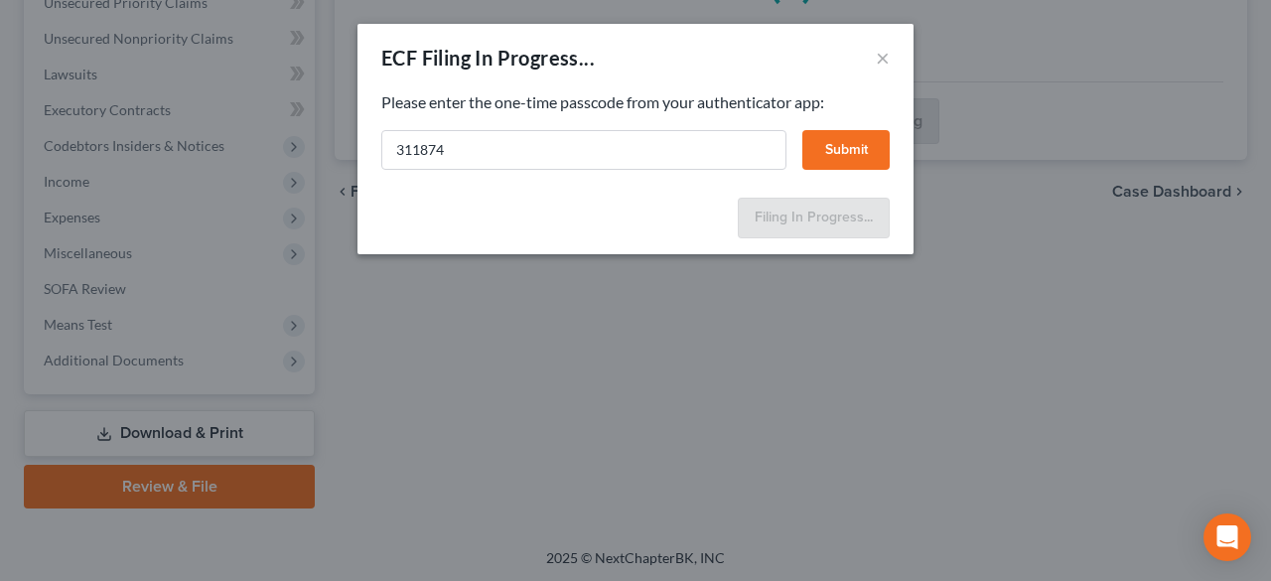
click at [862, 140] on button "Submit" at bounding box center [845, 150] width 87 height 40
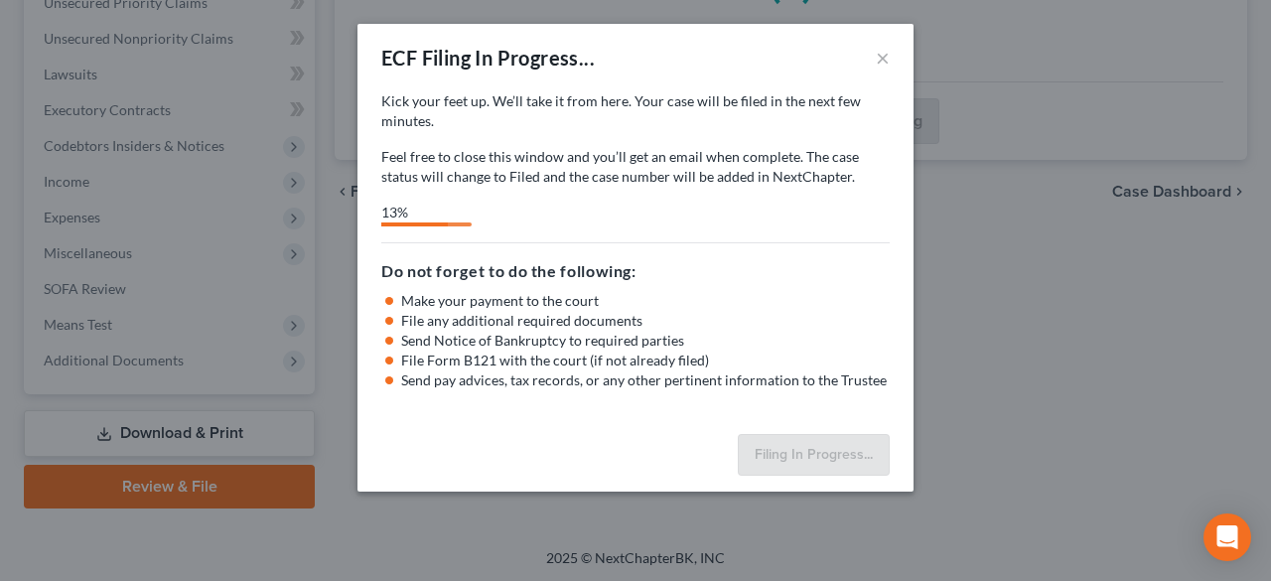
select select "2"
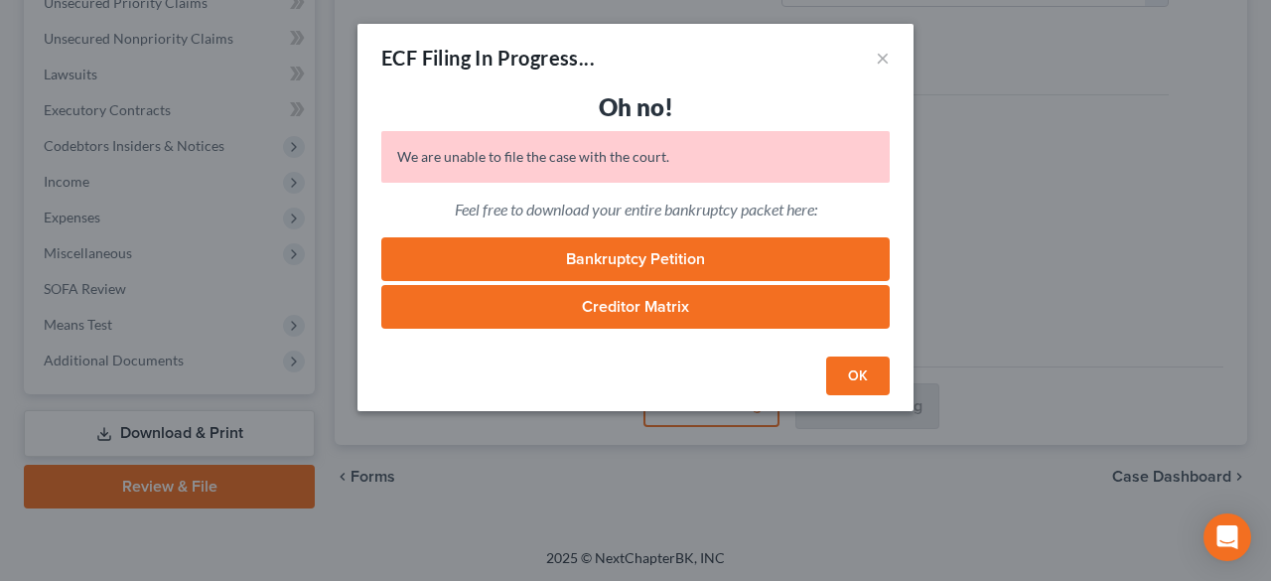
click at [650, 251] on link "Bankruptcy Petition" at bounding box center [635, 259] width 508 height 44
click at [858, 366] on button "OK" at bounding box center [858, 376] width 64 height 40
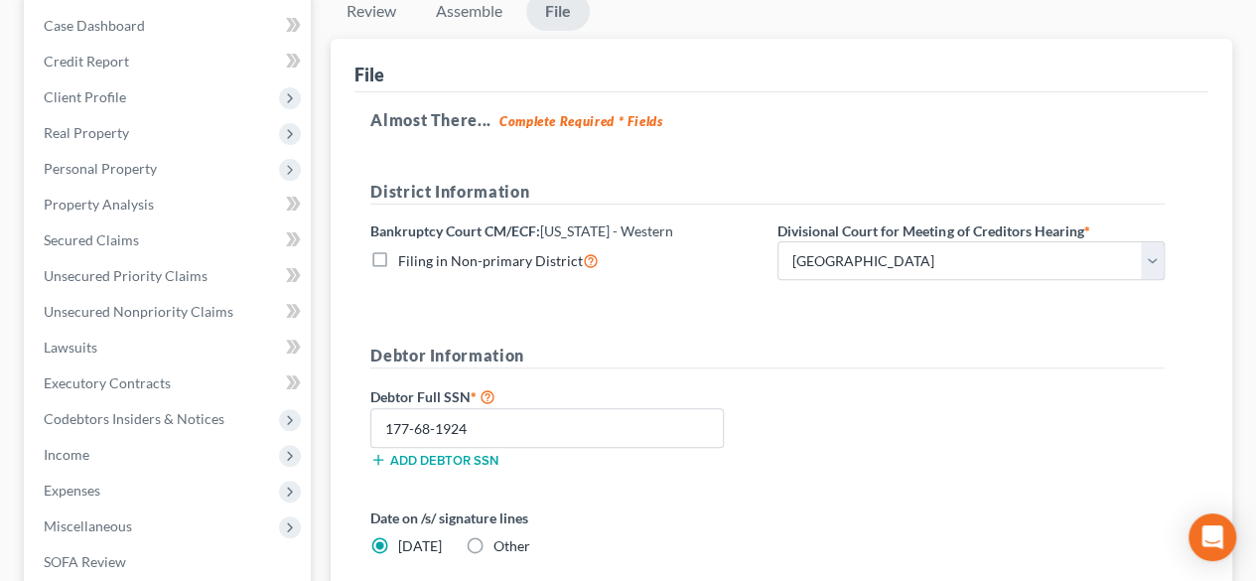
scroll to position [99, 0]
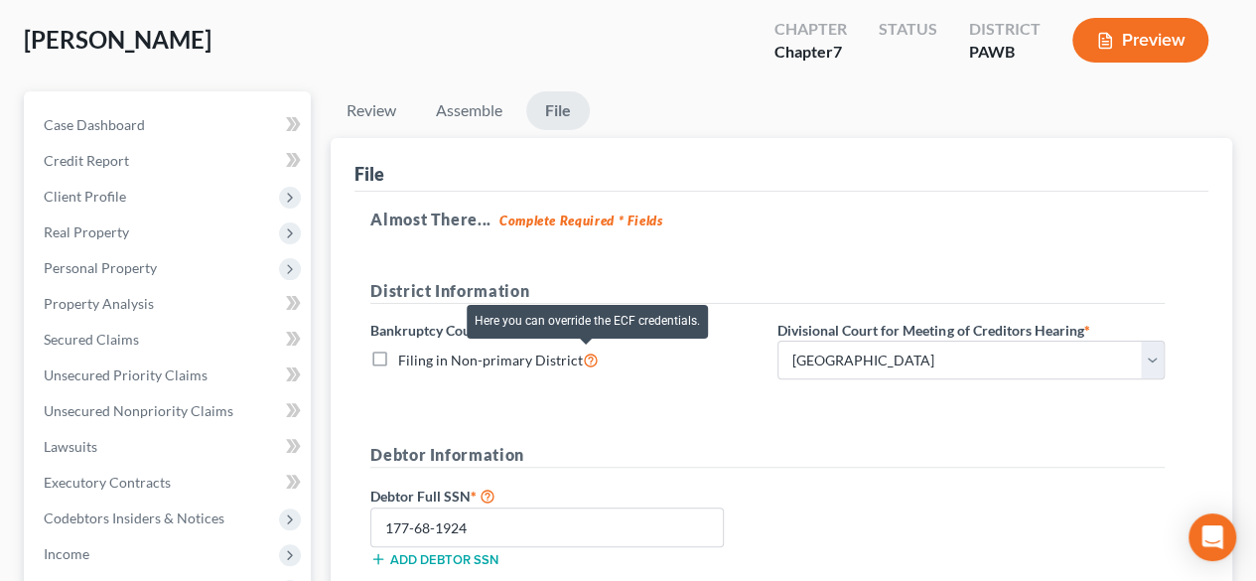
click at [584, 359] on icon at bounding box center [591, 358] width 16 height 19
click at [419, 359] on input "Filing in Non-primary District" at bounding box center [412, 354] width 13 height 13
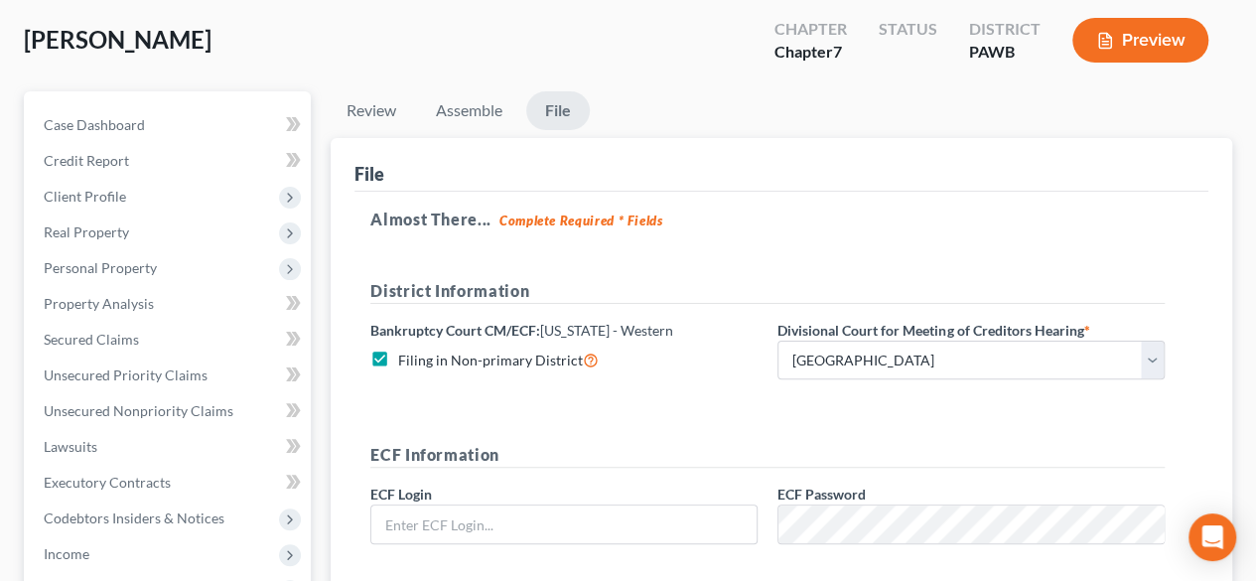
click at [398, 355] on label "Filing in Non-primary District" at bounding box center [498, 359] width 201 height 23
click at [406, 355] on input "Filing in Non-primary District" at bounding box center [412, 354] width 13 height 13
checkbox input "false"
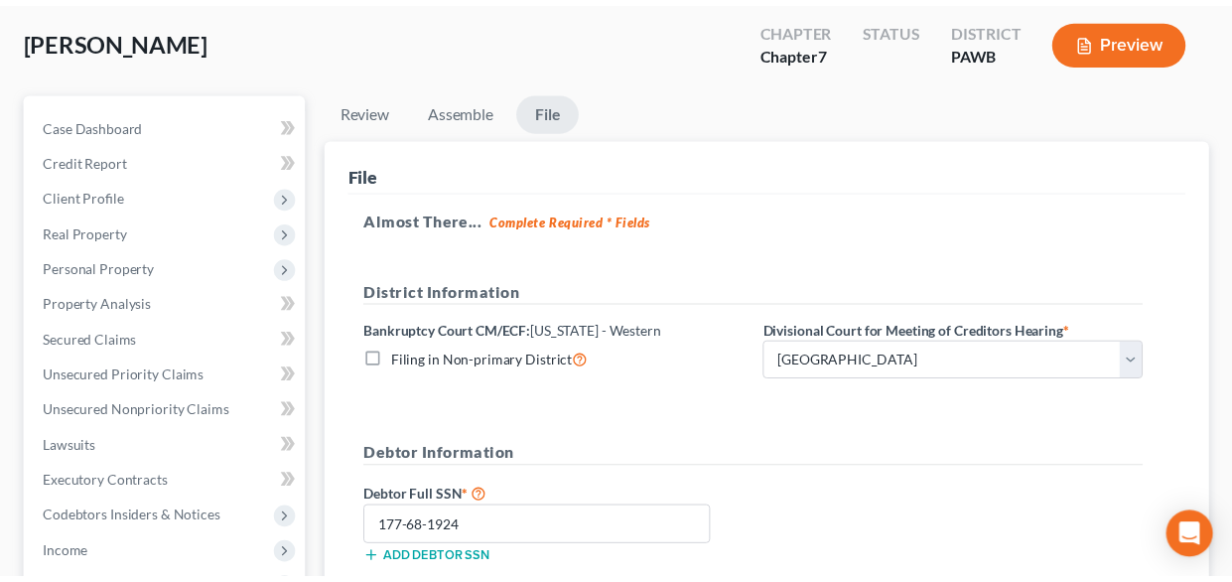
scroll to position [397, 0]
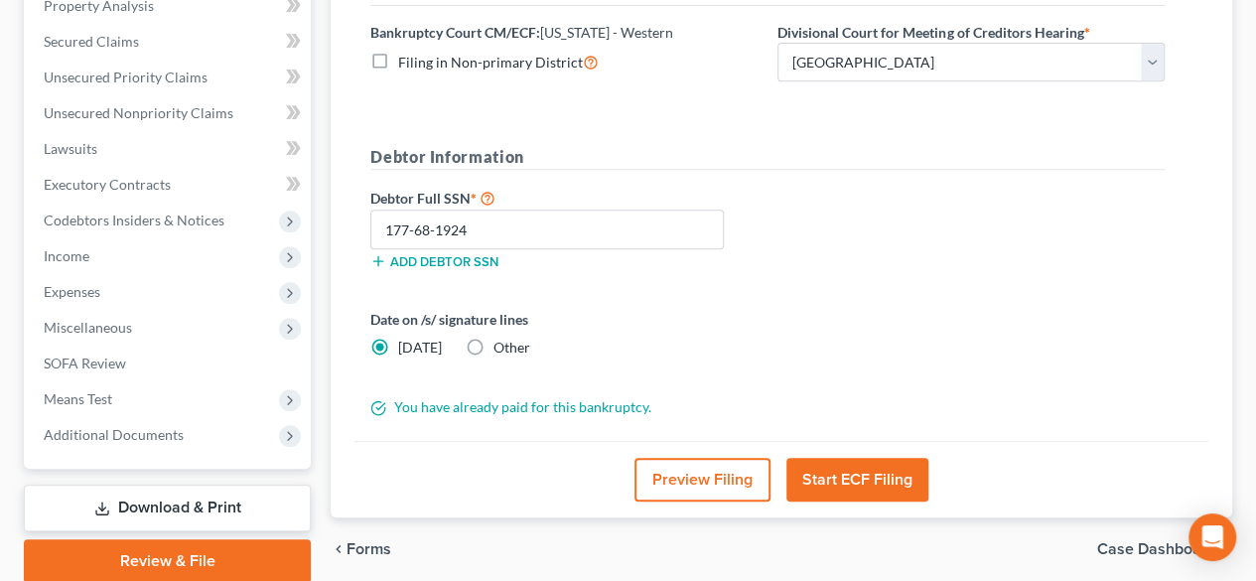
click at [493, 343] on label "Other" at bounding box center [511, 348] width 37 height 20
click at [501, 343] on input "Other" at bounding box center [507, 344] width 13 height 13
radio input "true"
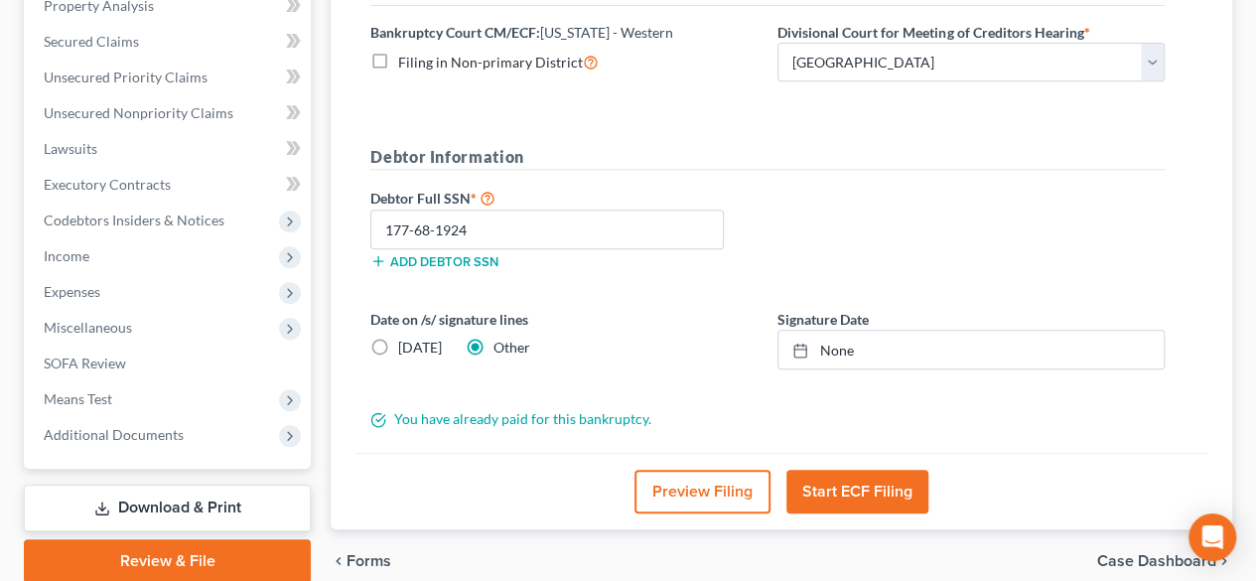
click at [398, 343] on label "Today" at bounding box center [420, 348] width 44 height 20
click at [406, 343] on input "Today" at bounding box center [412, 344] width 13 height 13
radio input "true"
radio input "false"
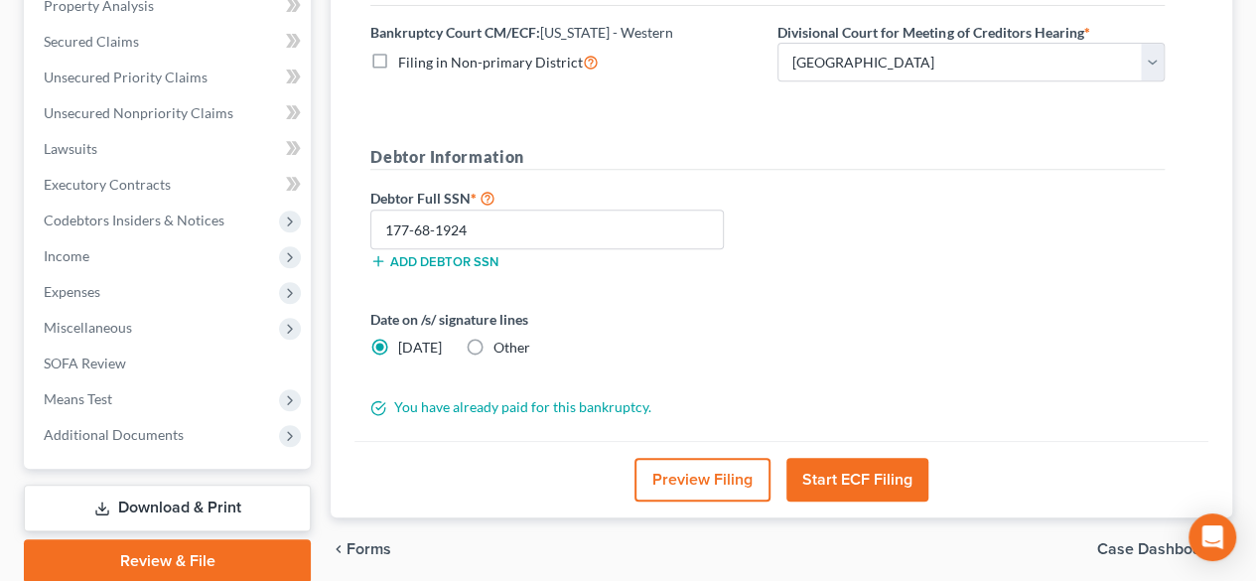
click at [838, 473] on button "Start ECF Filing" at bounding box center [857, 480] width 142 height 44
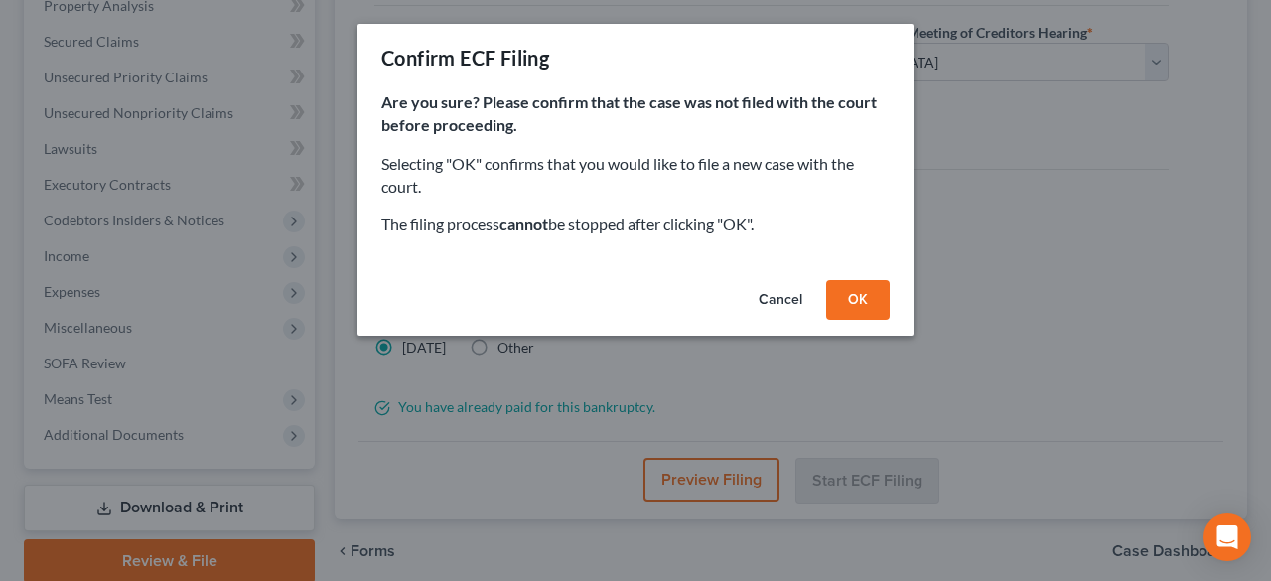
click at [858, 304] on button "OK" at bounding box center [858, 300] width 64 height 40
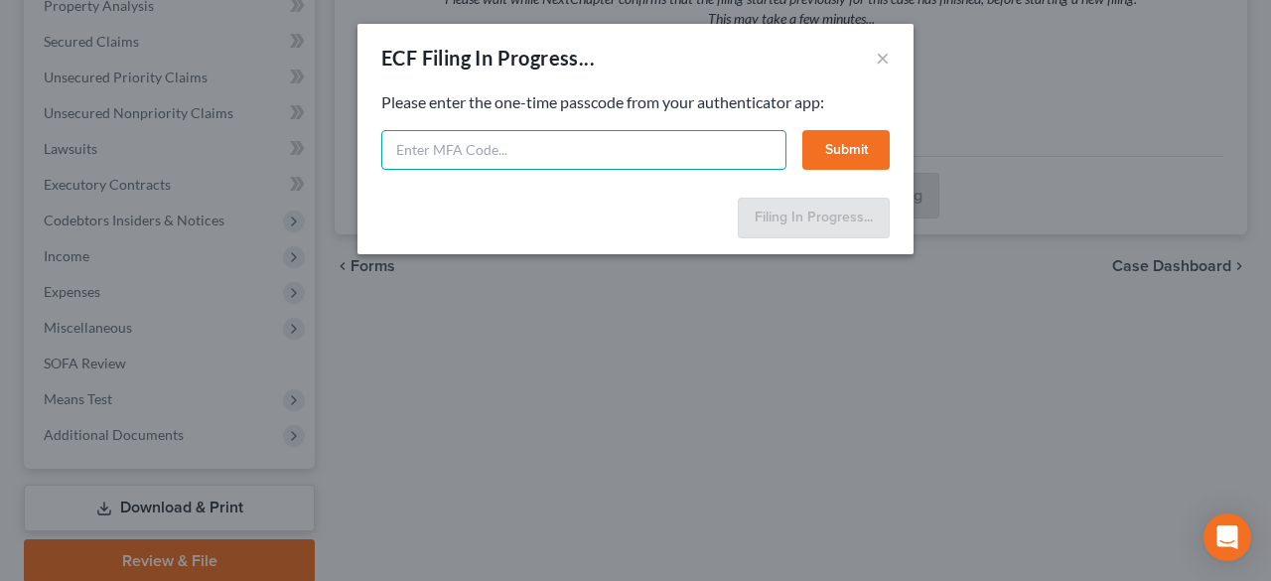
click at [443, 152] on input "text" at bounding box center [583, 150] width 405 height 40
type input "906875"
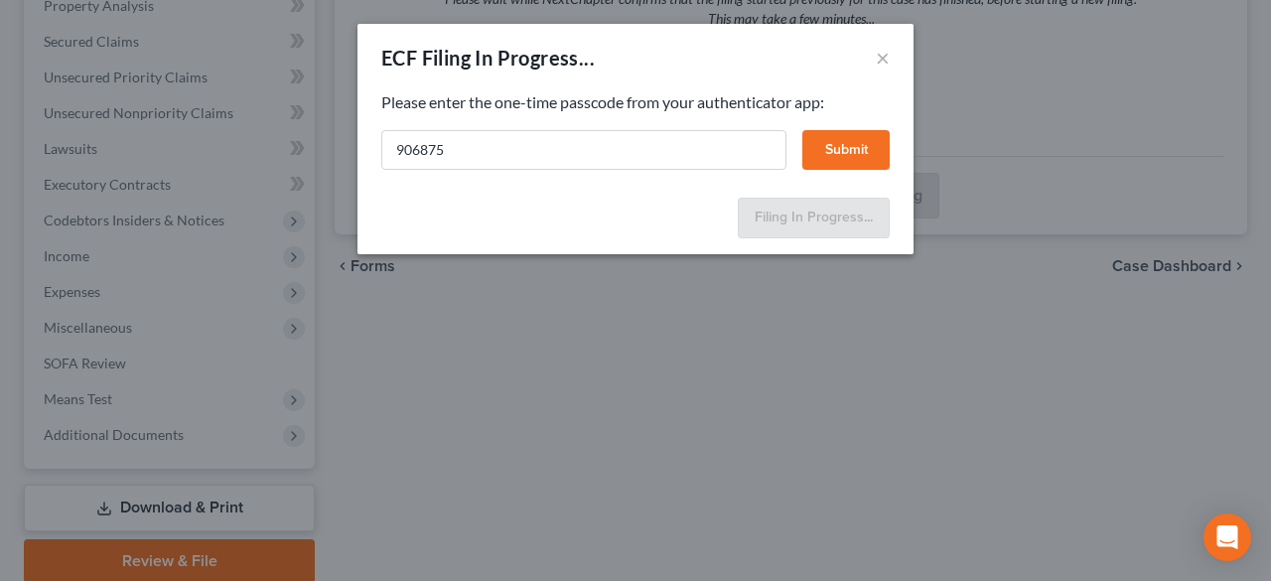
click at [837, 149] on button "Submit" at bounding box center [845, 150] width 87 height 40
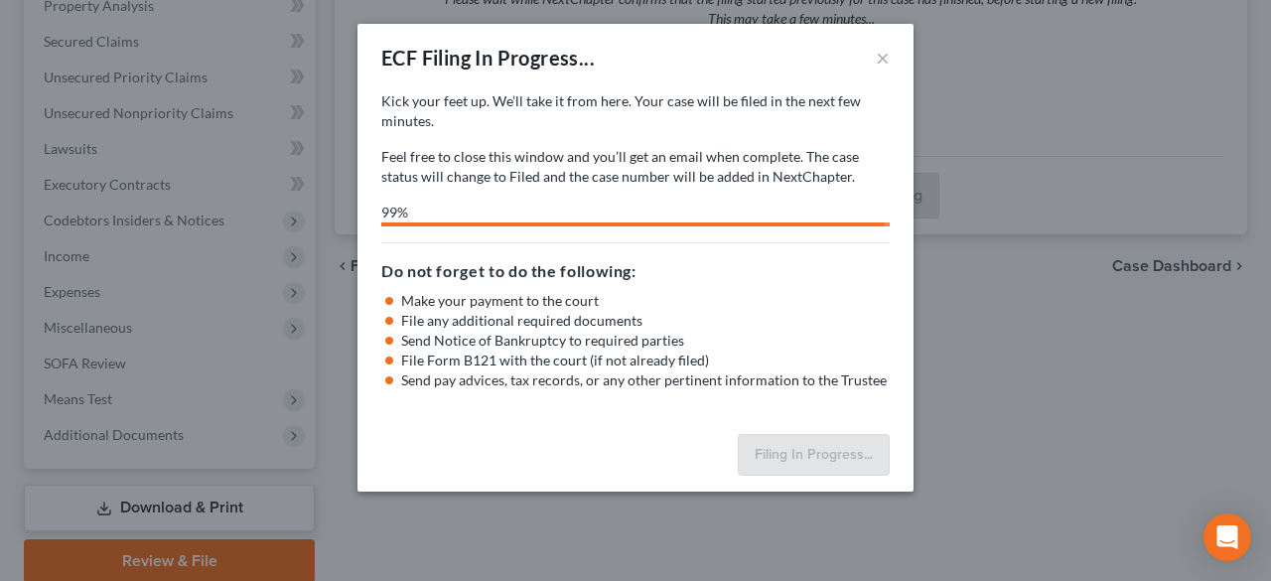
select select "2"
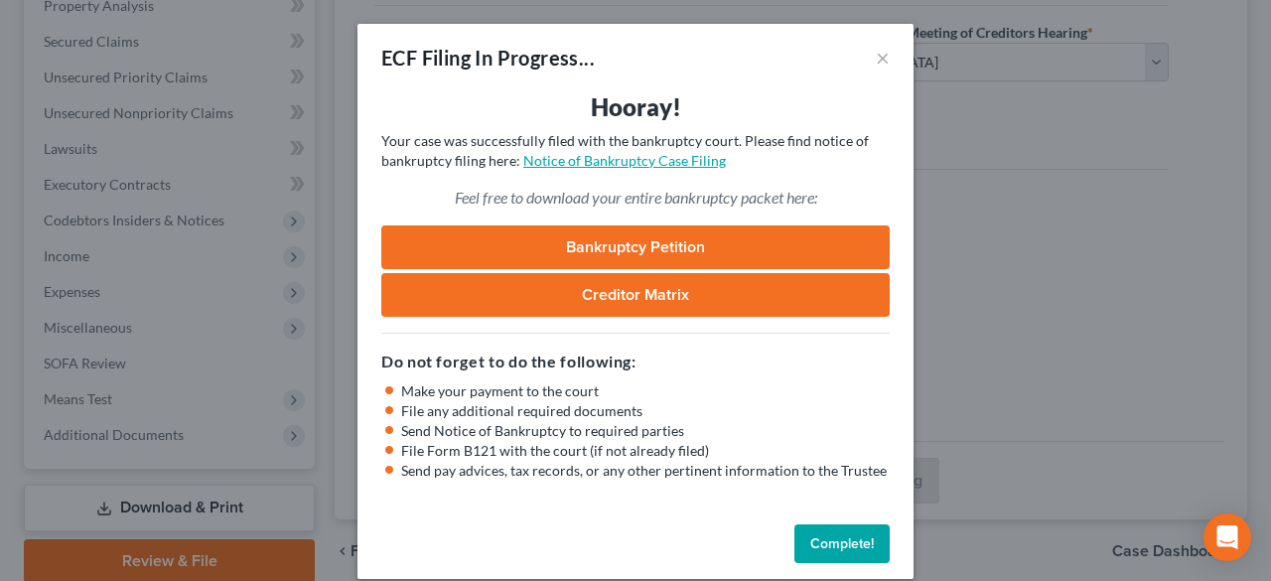
click at [594, 160] on link "Notice of Bankruptcy Case Filing" at bounding box center [624, 160] width 203 height 17
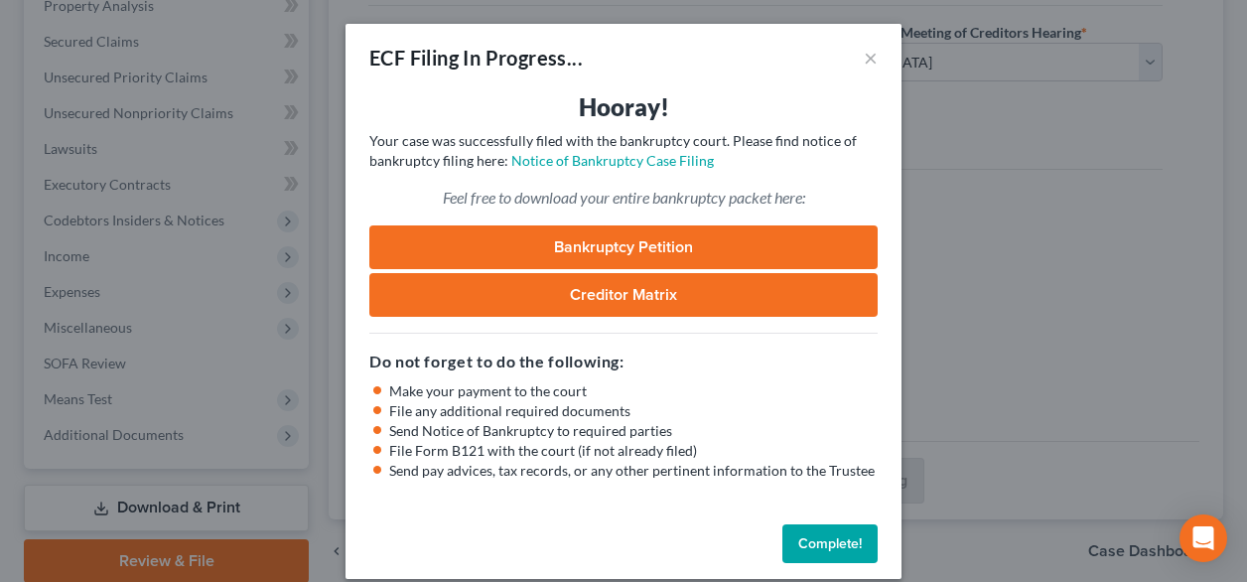
click at [502, 288] on link "Creditor Matrix" at bounding box center [623, 295] width 508 height 44
click at [610, 295] on link "Creditor Matrix" at bounding box center [623, 295] width 508 height 44
click at [566, 247] on link "Bankruptcy Petition" at bounding box center [623, 247] width 508 height 44
click at [798, 529] on button "Complete!" at bounding box center [829, 544] width 95 height 40
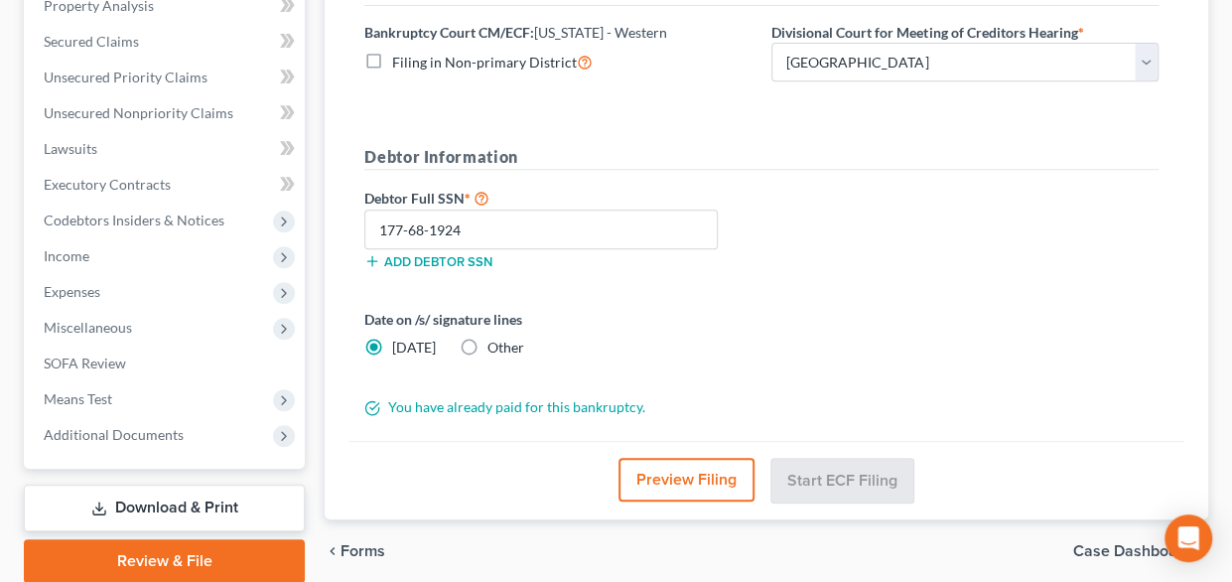
drag, startPoint x: 955, startPoint y: 249, endPoint x: 1066, endPoint y: 164, distance: 140.2
click at [954, 247] on div "Debtor Full SSN * 177-68-1924 Add debtor SSN" at bounding box center [761, 235] width 814 height 99
